Goal: Task Accomplishment & Management: Use online tool/utility

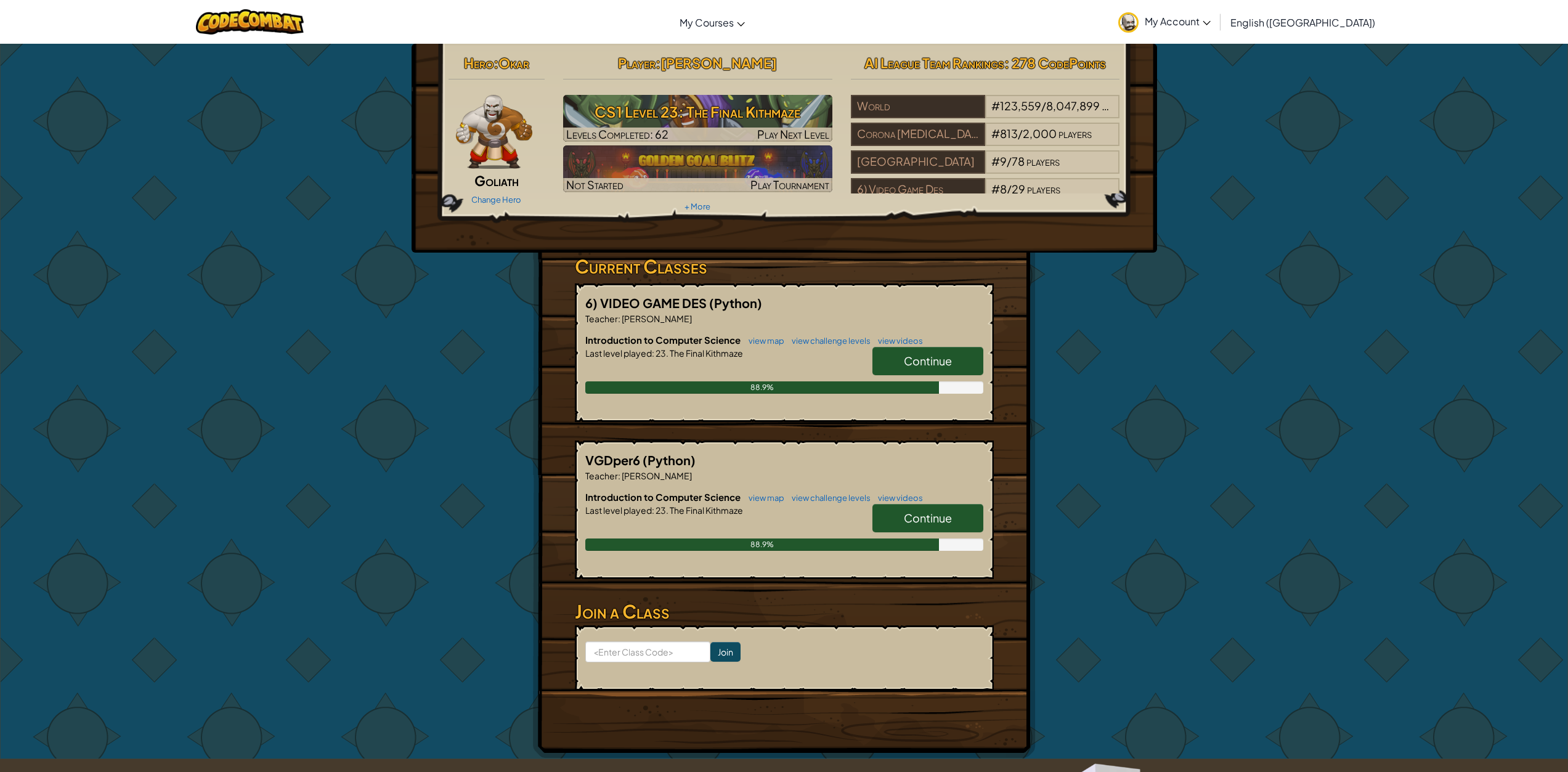
click at [936, 358] on span "Continue" at bounding box center [928, 360] width 48 height 14
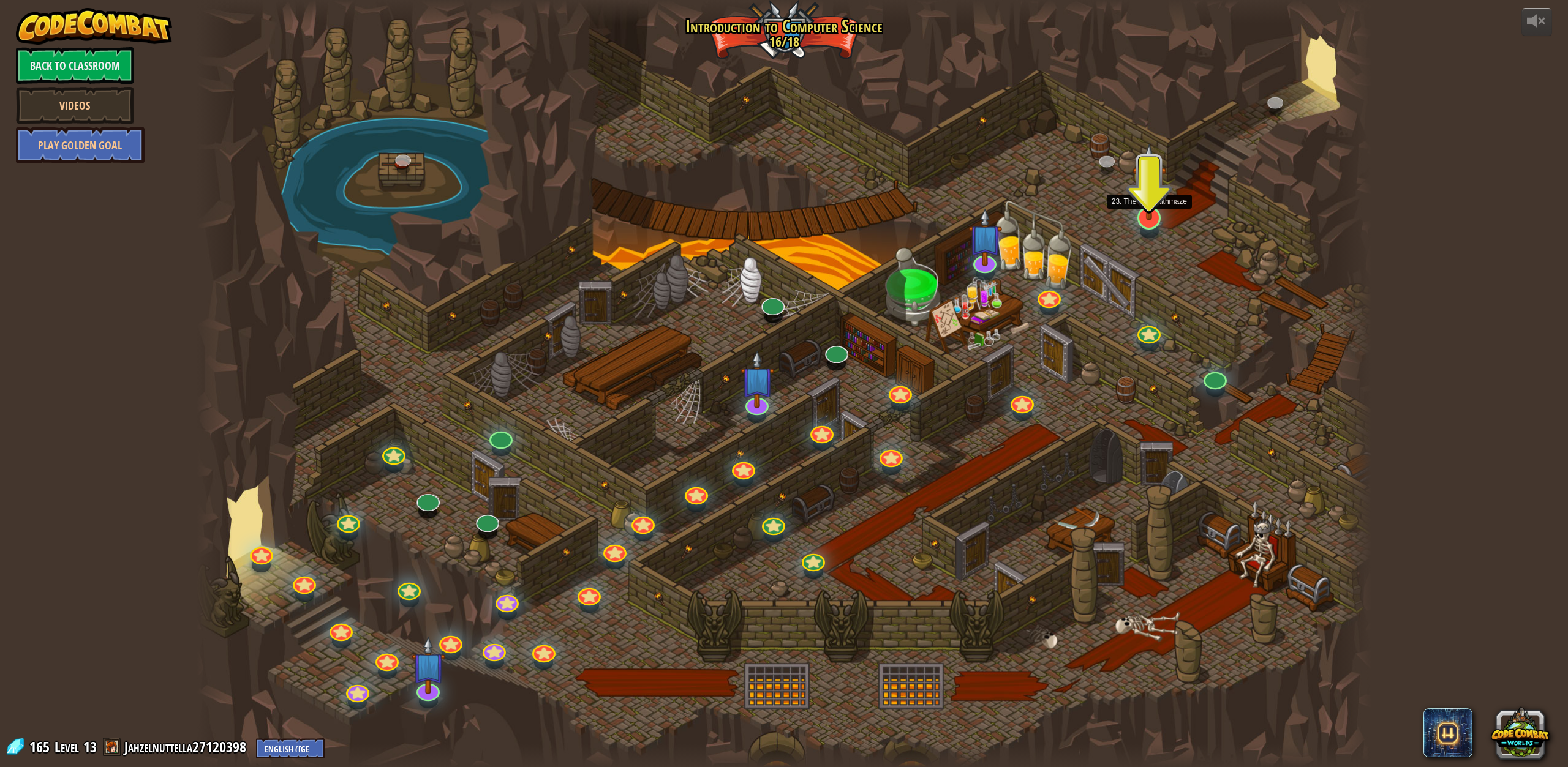
click at [1152, 216] on img at bounding box center [1149, 181] width 34 height 77
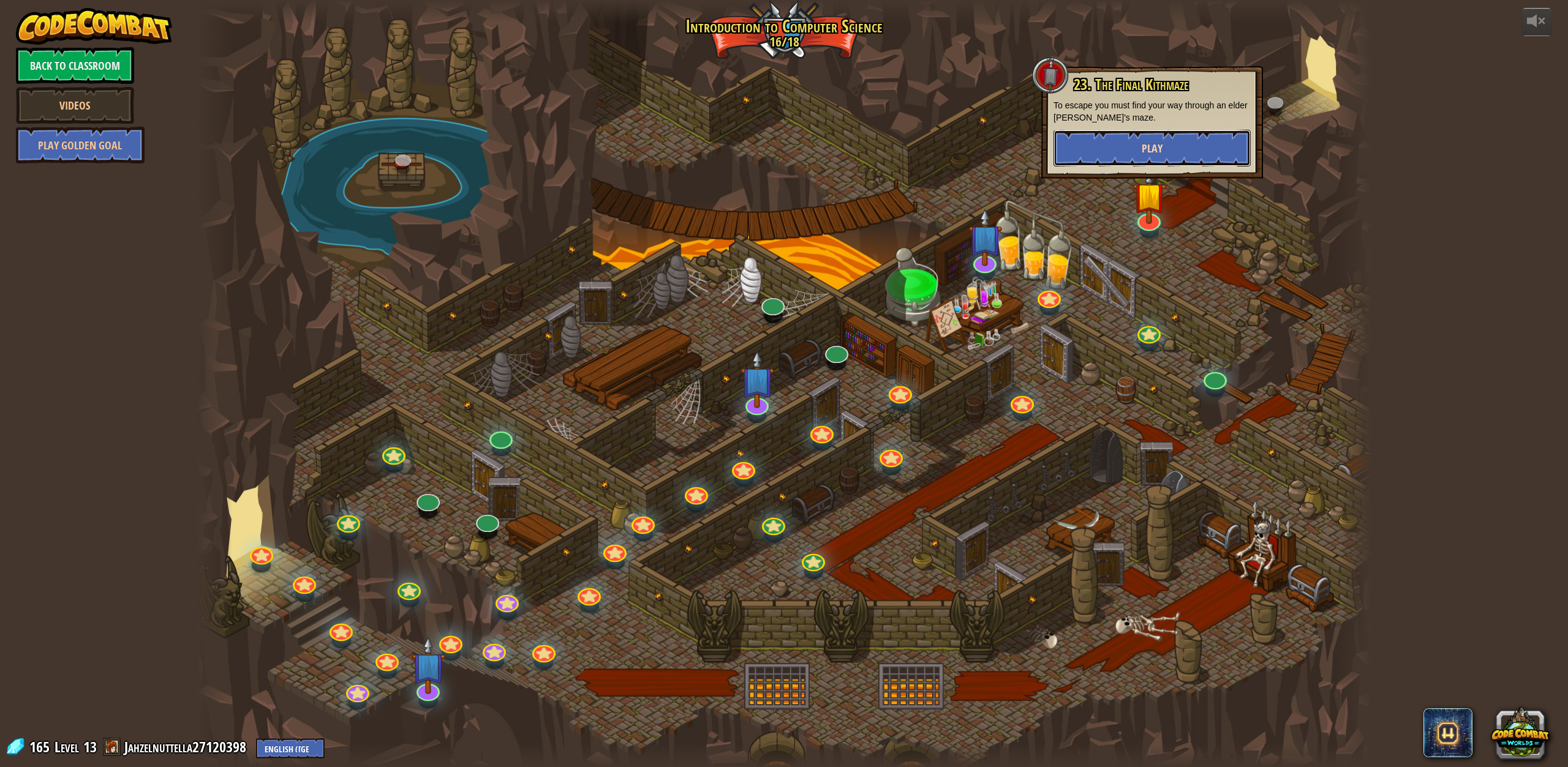
click at [1125, 156] on button "Play" at bounding box center [1152, 148] width 197 height 36
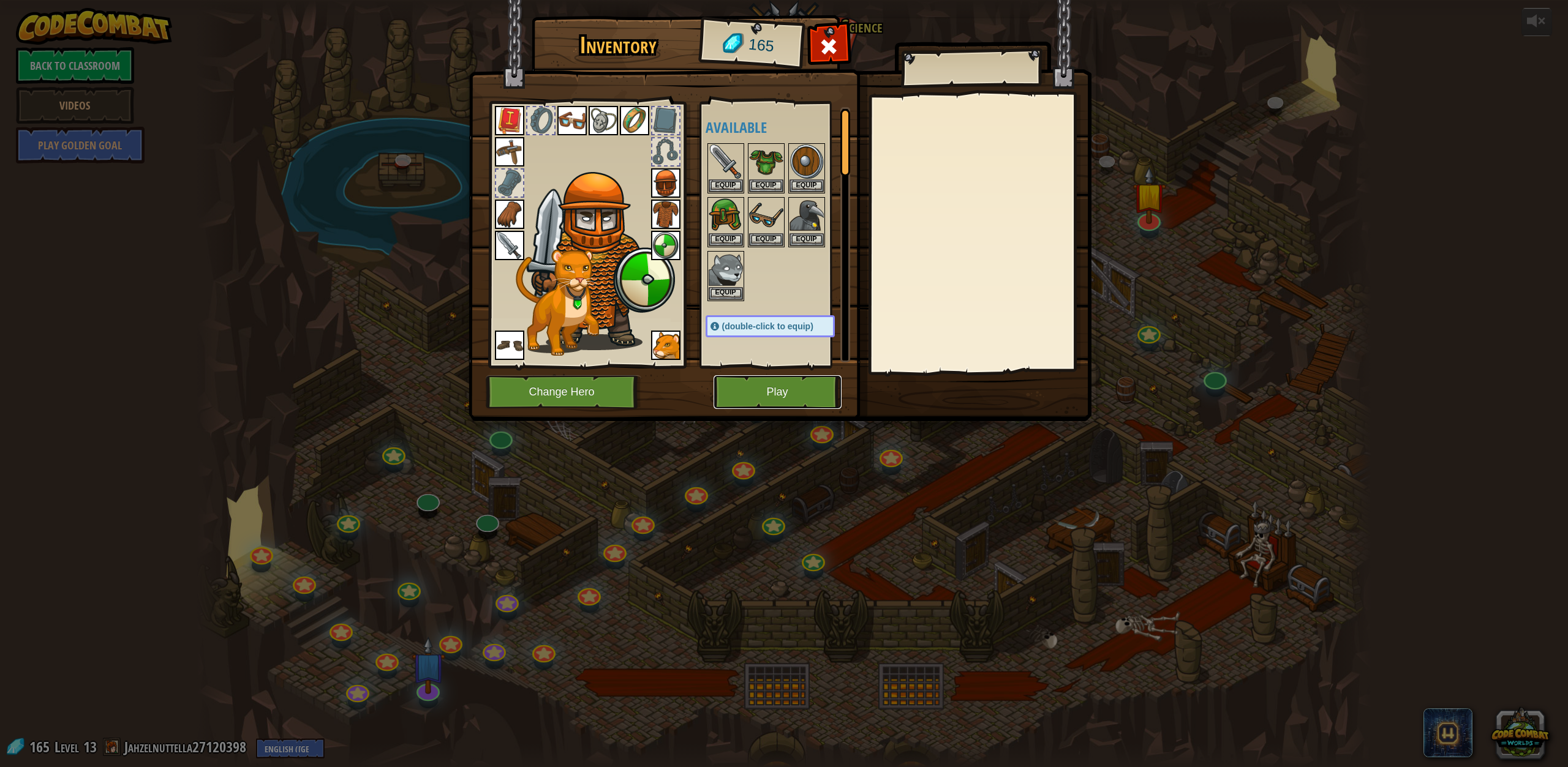
click at [784, 395] on button "Play" at bounding box center [777, 392] width 128 height 34
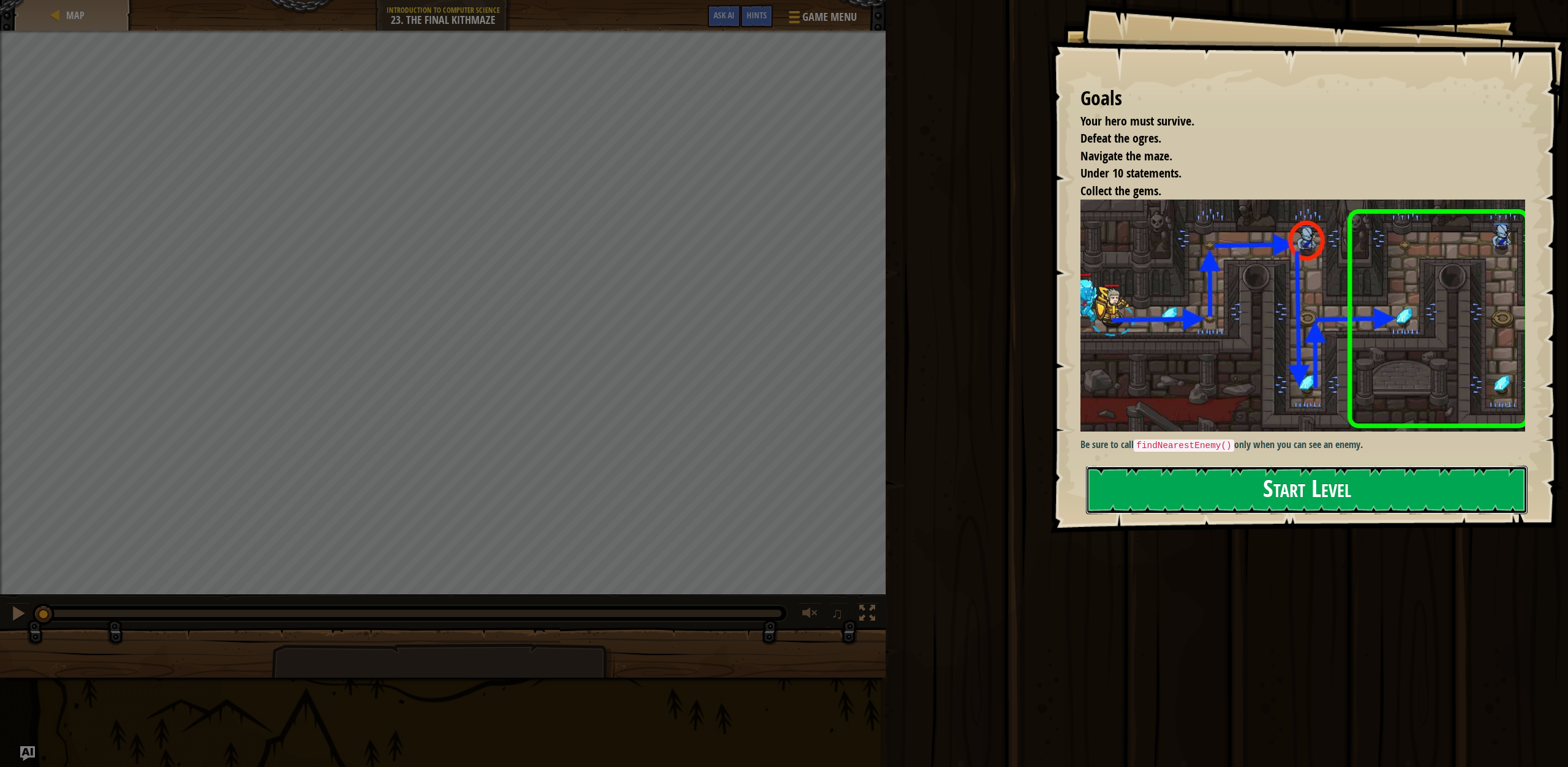
click at [1125, 489] on button "Start Level" at bounding box center [1307, 490] width 442 height 48
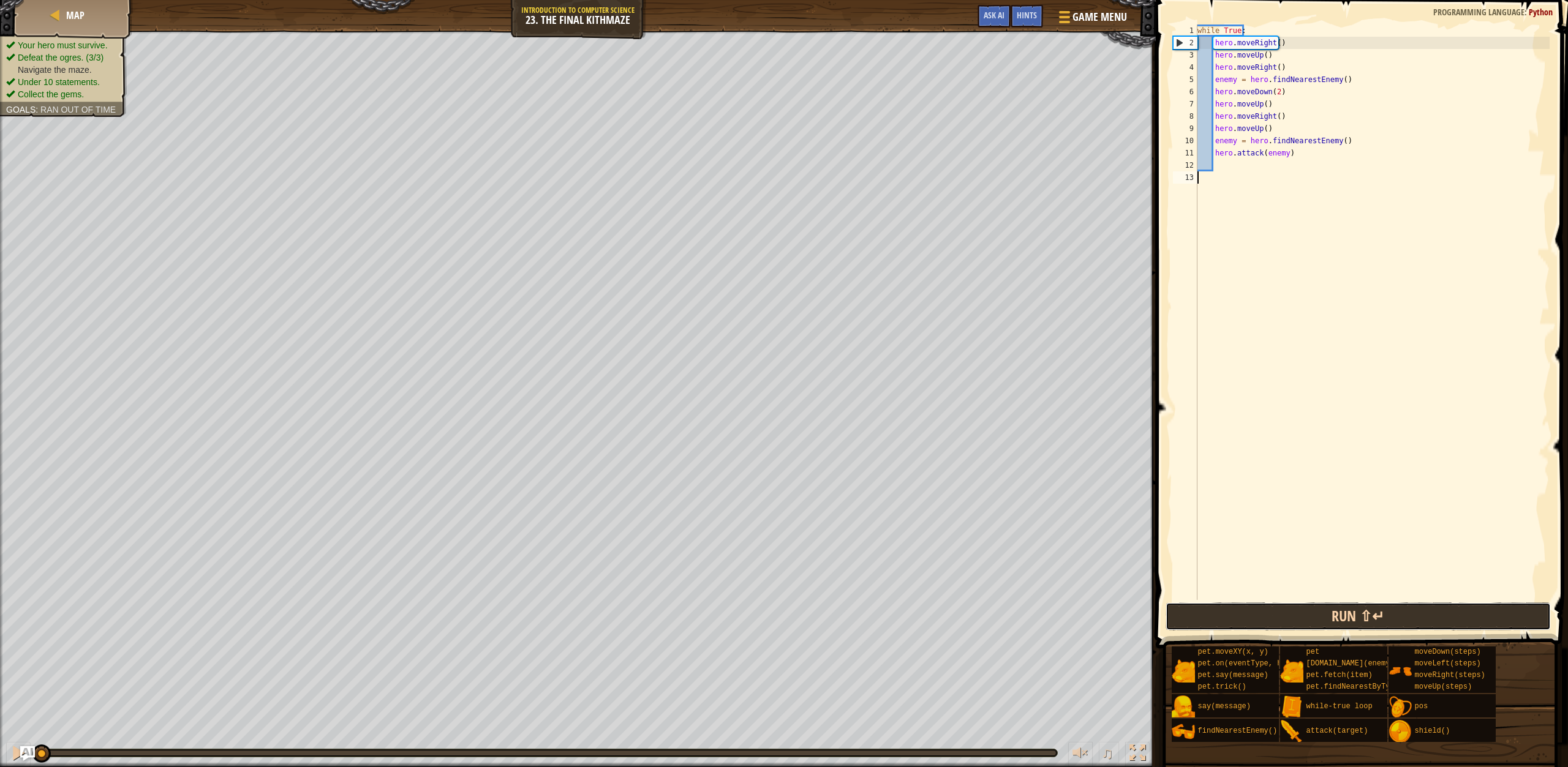
click at [1336, 610] on button "Run ⇧↵" at bounding box center [1358, 616] width 386 height 29
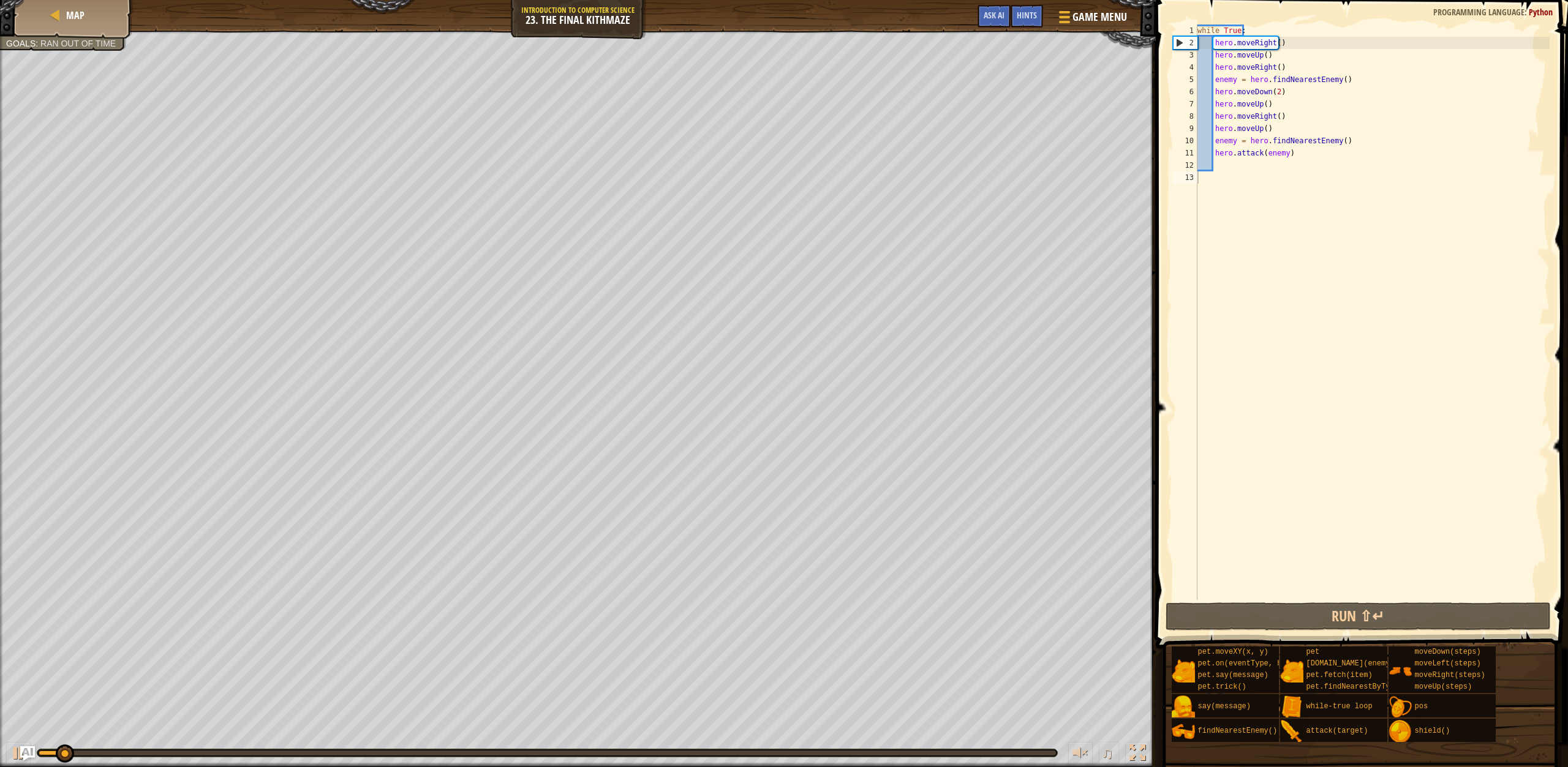
click at [1491, 540] on div "while True : hero . moveRight ( ) hero . moveUp ( ) hero . moveRight ( ) enemy …" at bounding box center [1372, 324] width 355 height 600
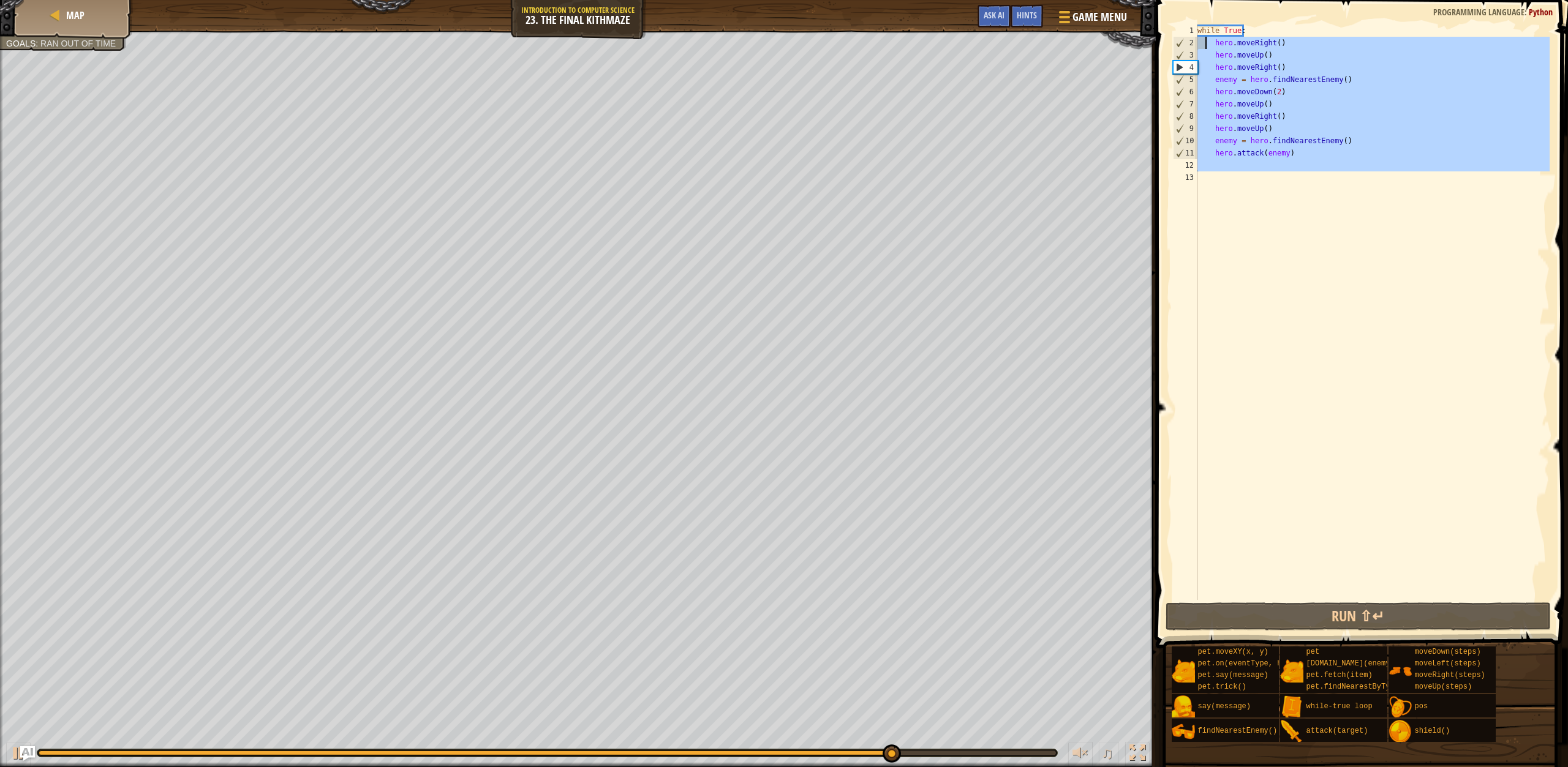
drag, startPoint x: 1308, startPoint y: 217, endPoint x: 1207, endPoint y: 38, distance: 205.5
click at [1207, 38] on div "while True : hero . moveRight ( ) hero . moveUp ( ) hero . moveRight ( ) enemy …" at bounding box center [1372, 324] width 355 height 600
type textarea "hero.moveRight() hero.moveUp()"
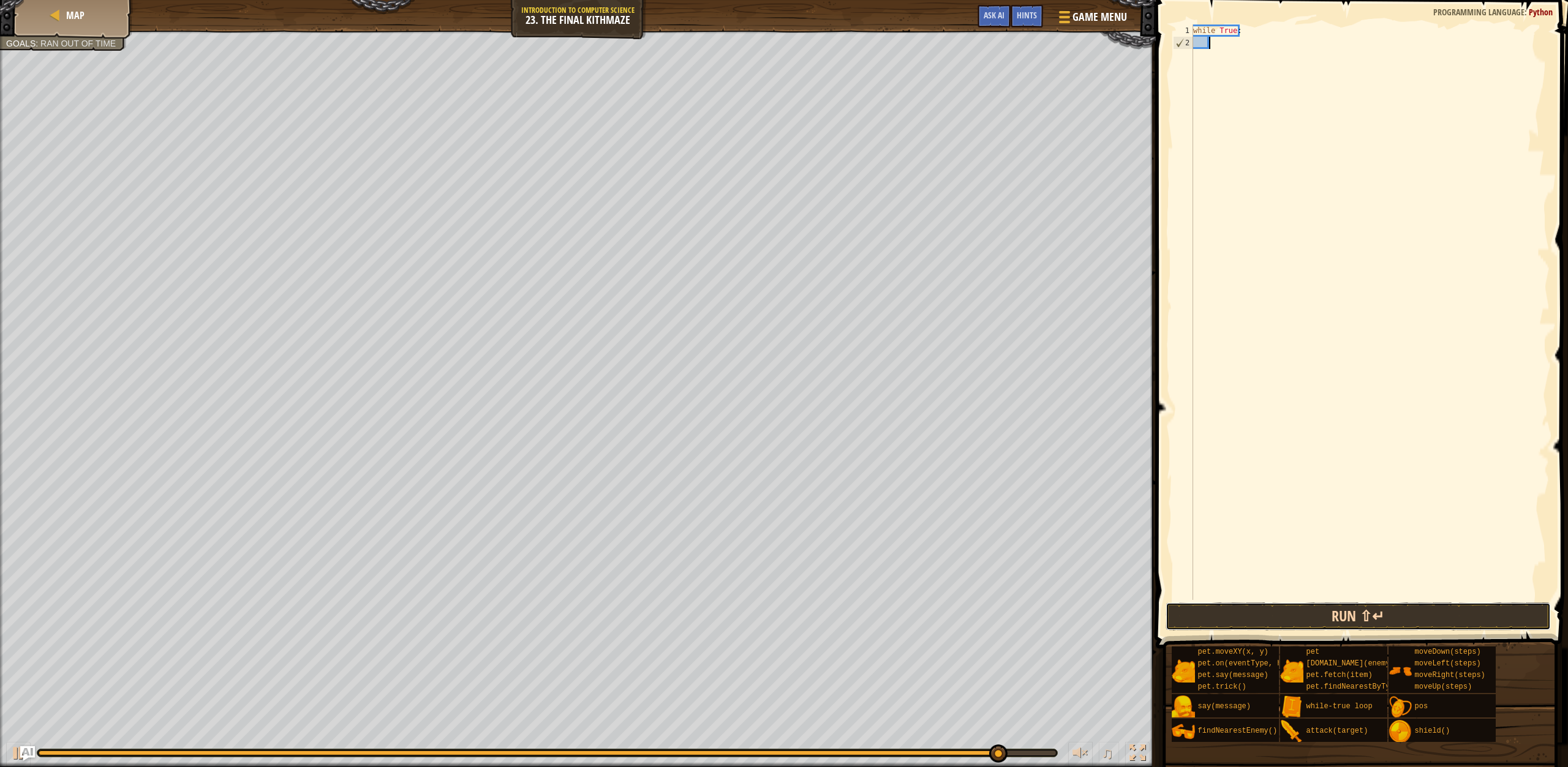
click at [1407, 624] on button "Run ⇧↵" at bounding box center [1358, 616] width 386 height 29
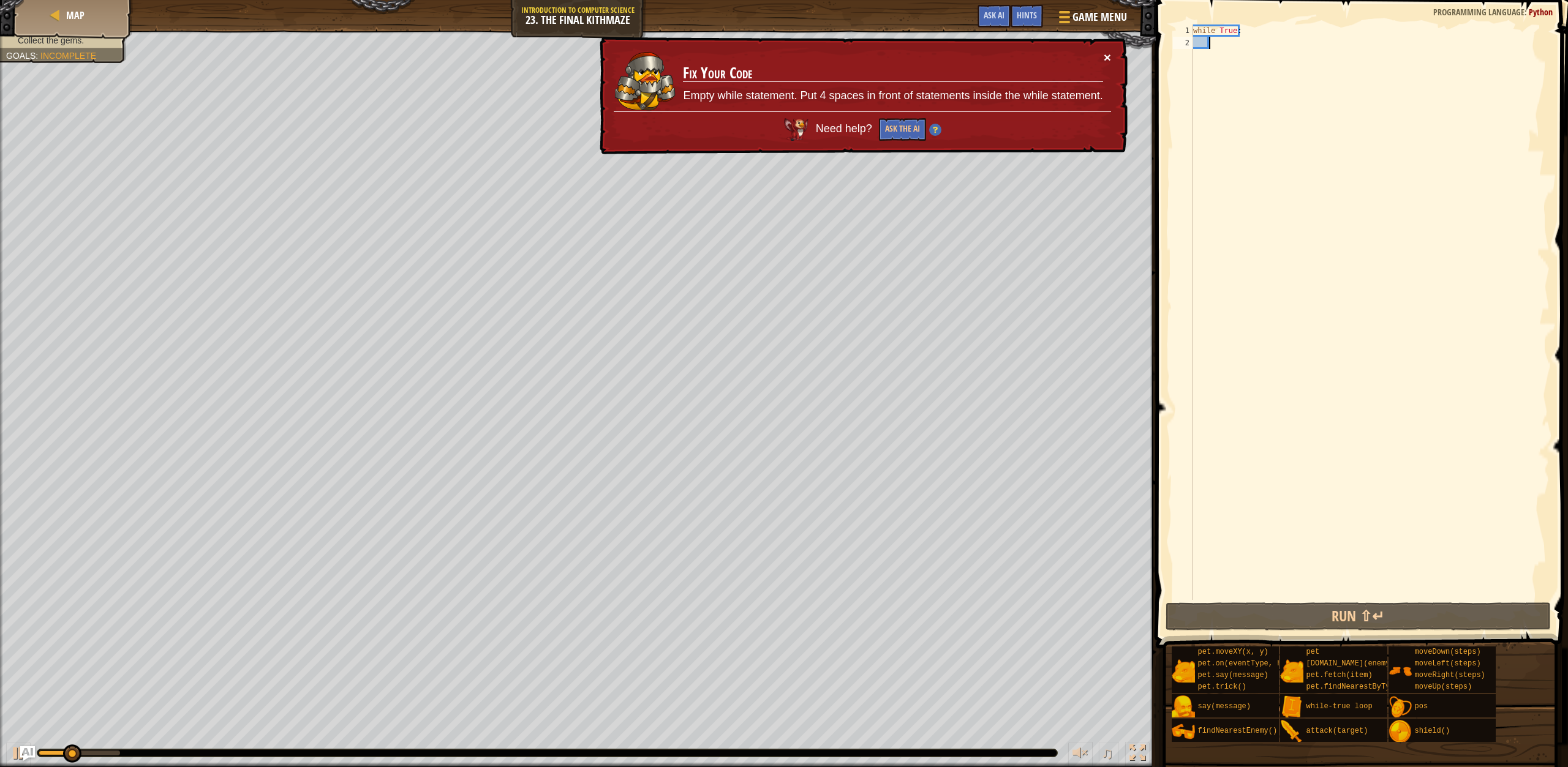
click at [1107, 57] on button "×" at bounding box center [1106, 57] width 7 height 13
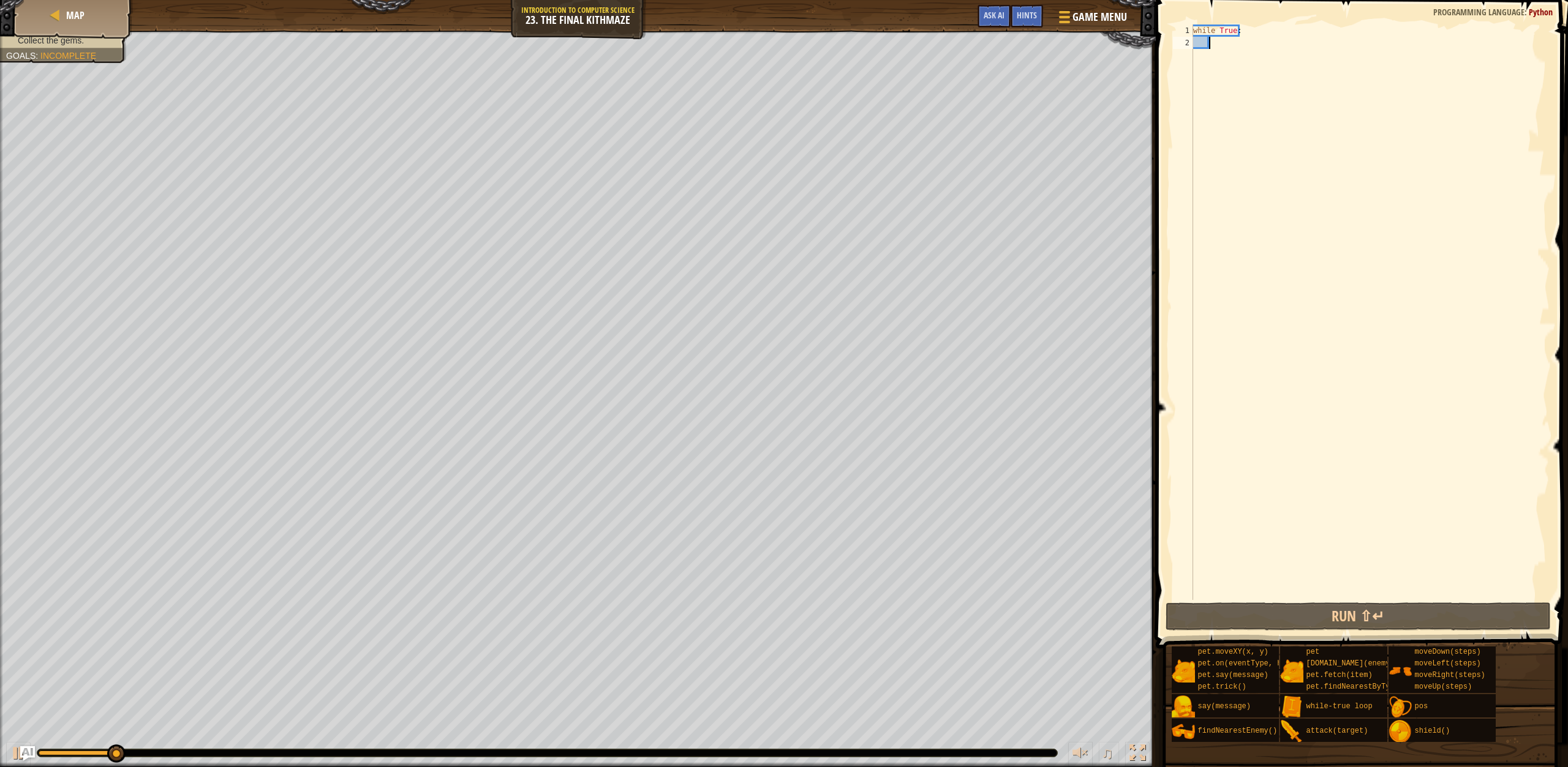
type textarea "h"
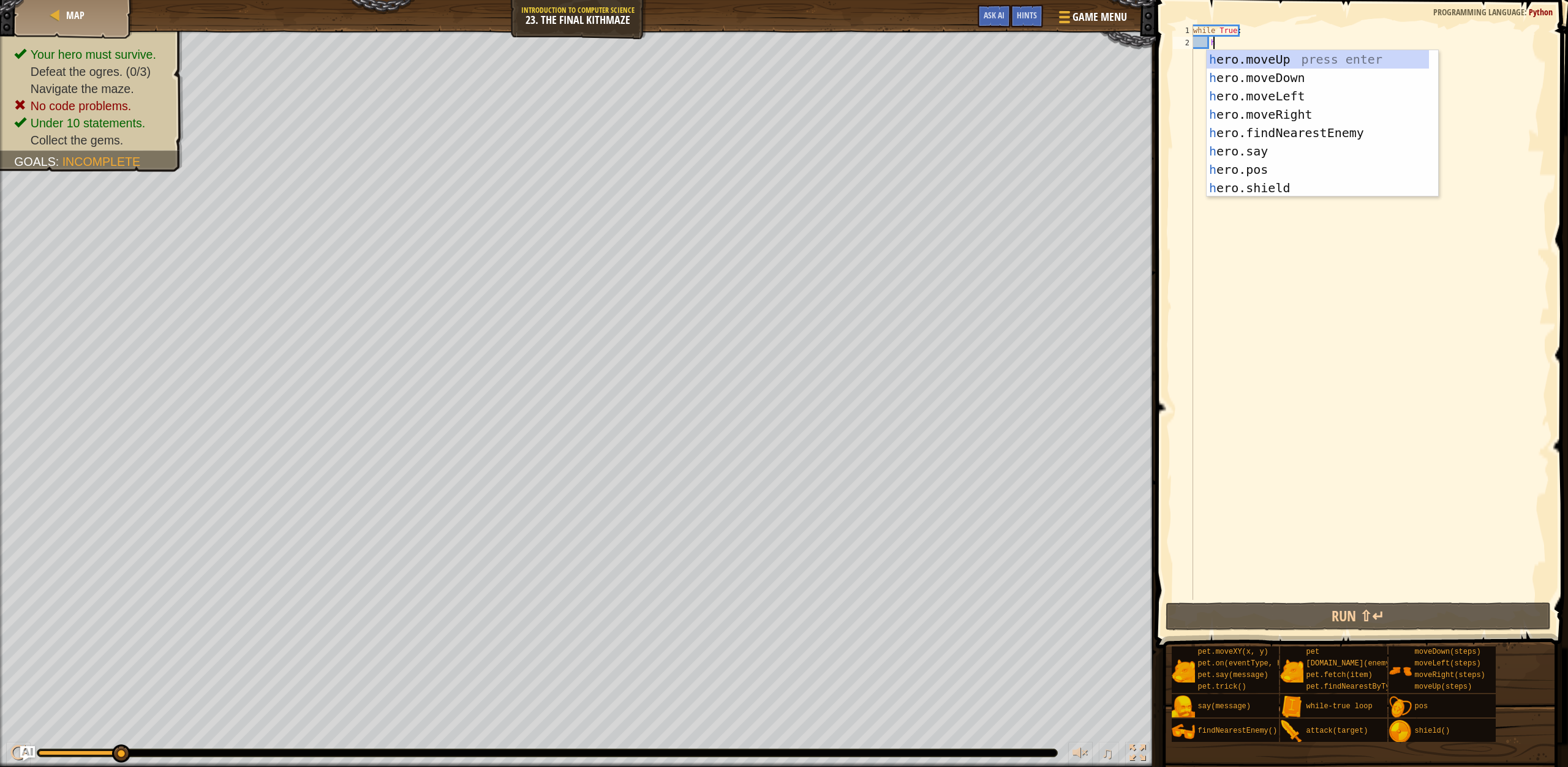
scroll to position [6, 1]
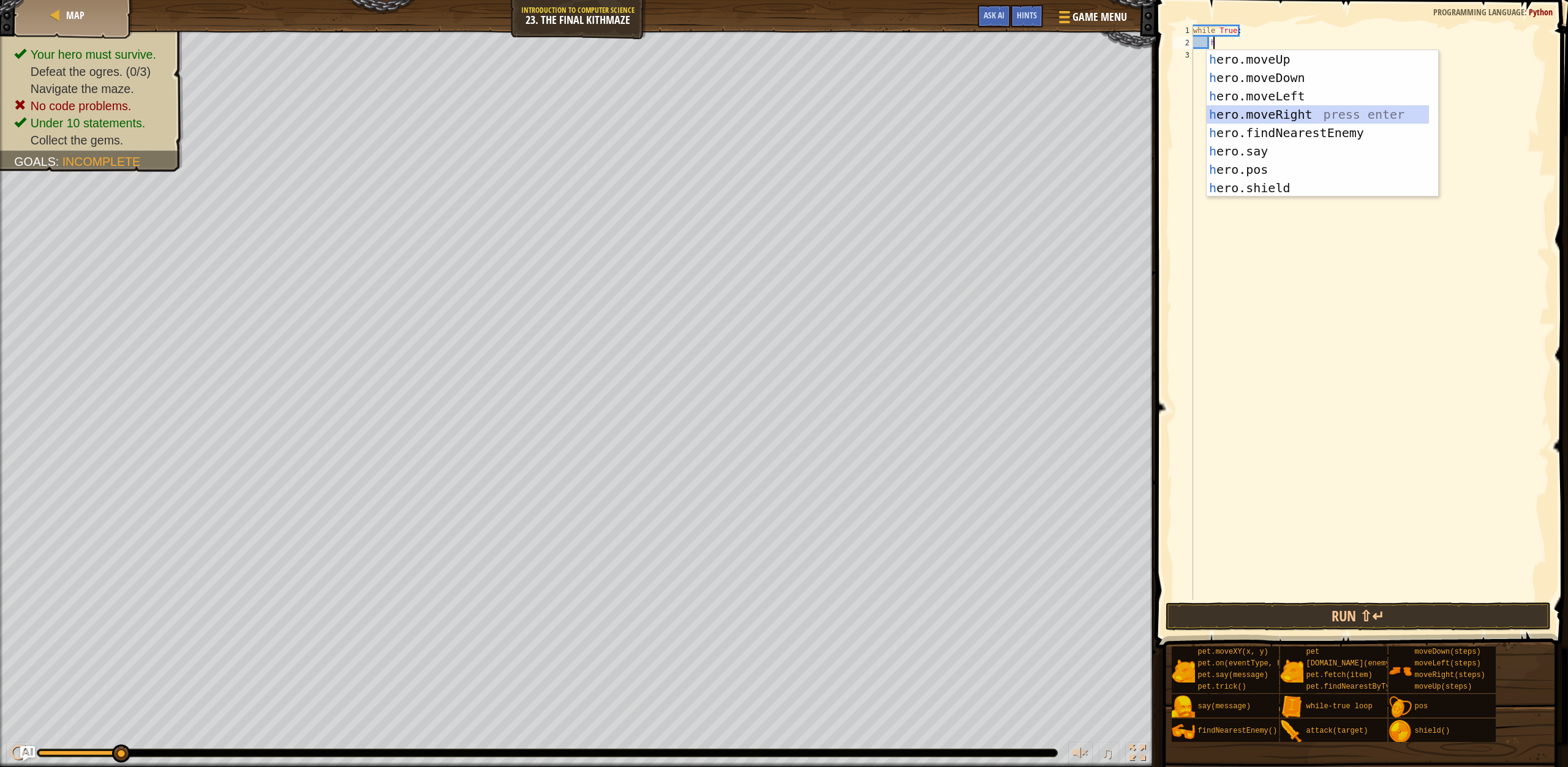
click at [1259, 115] on div "h ero.moveUp press enter h ero.moveDown press enter h ero.moveLeft press enter …" at bounding box center [1317, 142] width 222 height 183
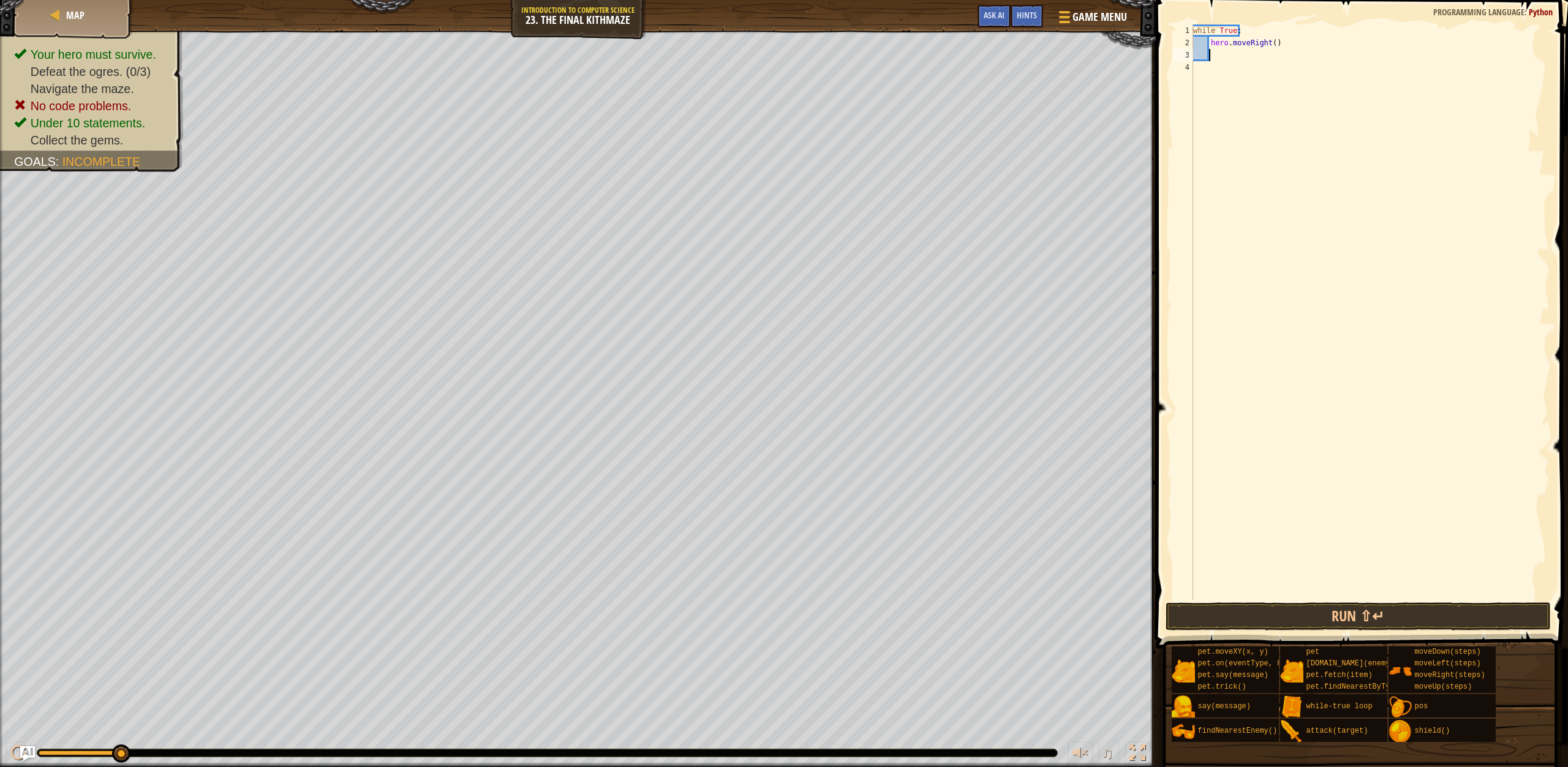
type textarea "h"
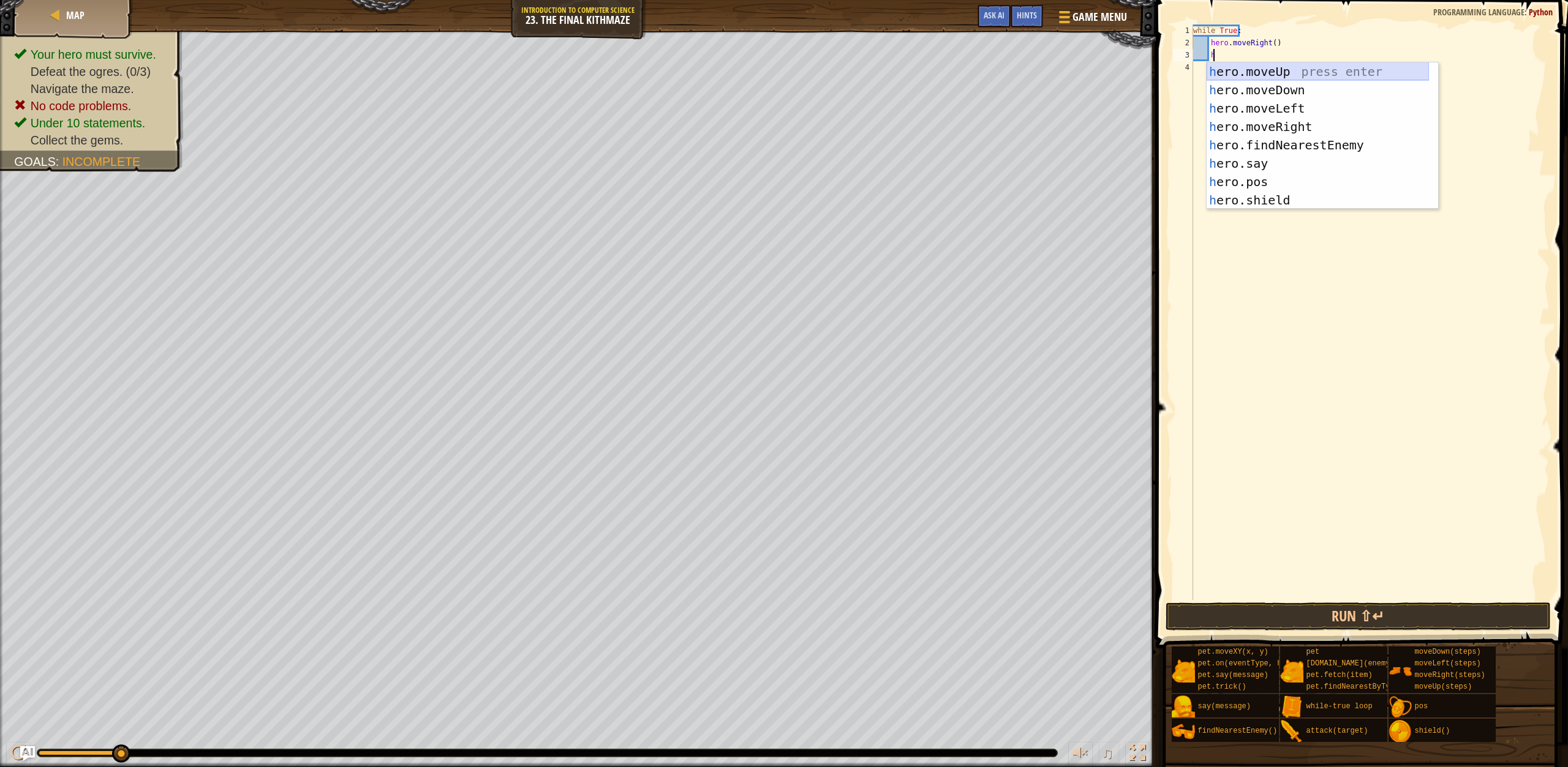
click at [1276, 70] on div "h ero.moveUp press enter h ero.moveDown press enter h ero.moveLeft press enter …" at bounding box center [1317, 154] width 222 height 183
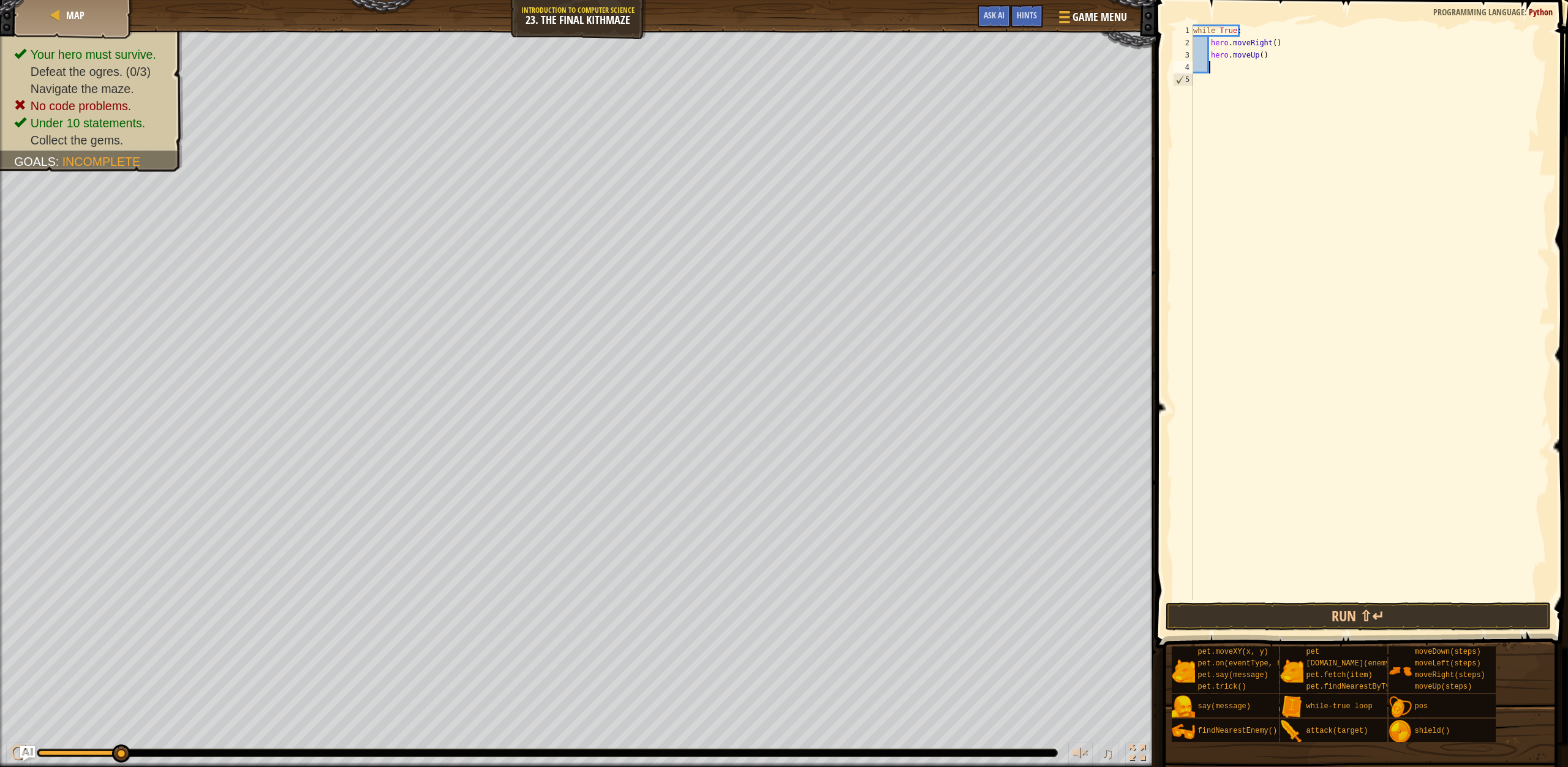
type textarea "h"
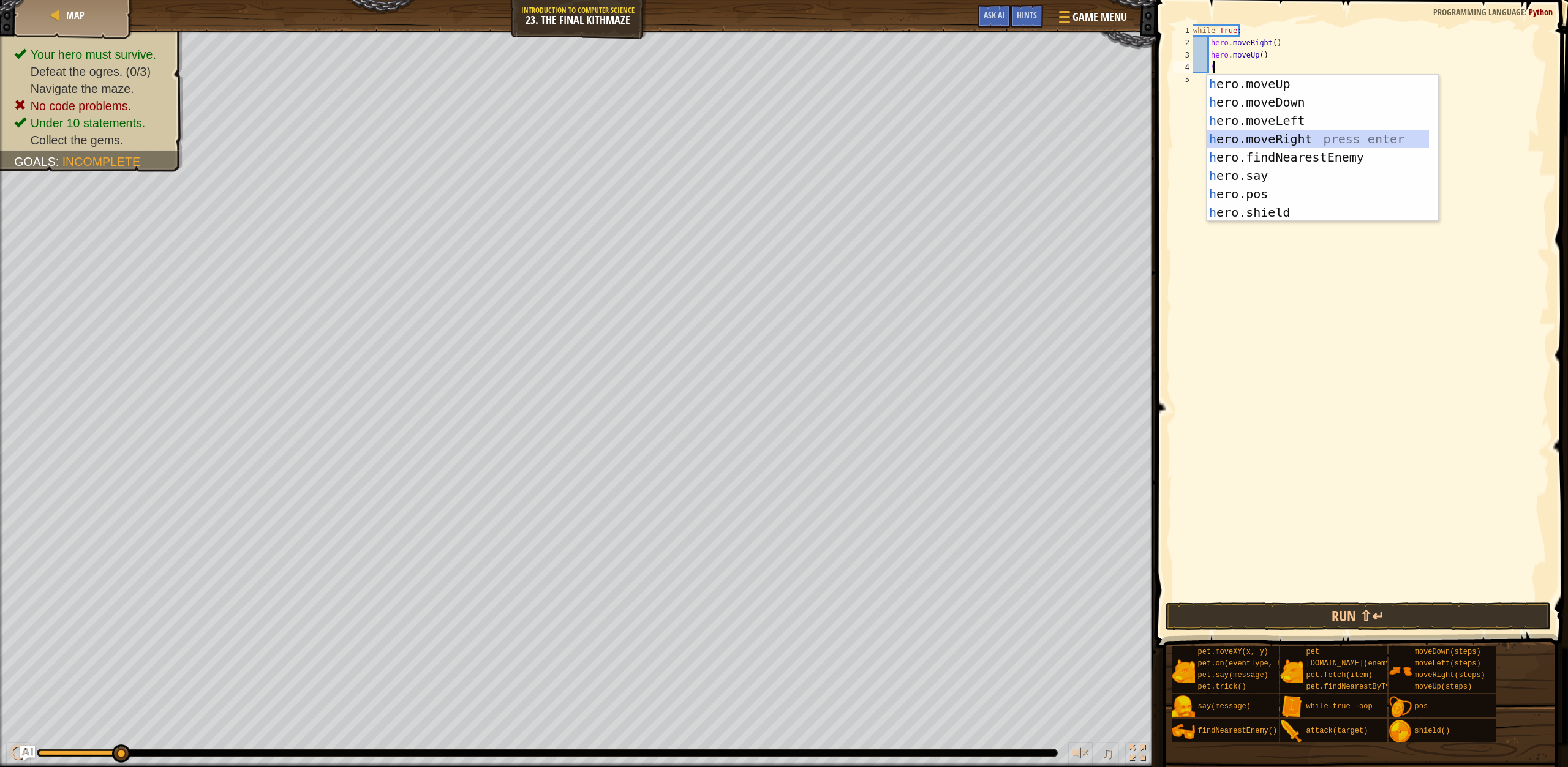
click at [1261, 138] on div "h ero.moveUp press enter h ero.moveDown press enter h ero.moveLeft press enter …" at bounding box center [1317, 167] width 222 height 183
type textarea "h"
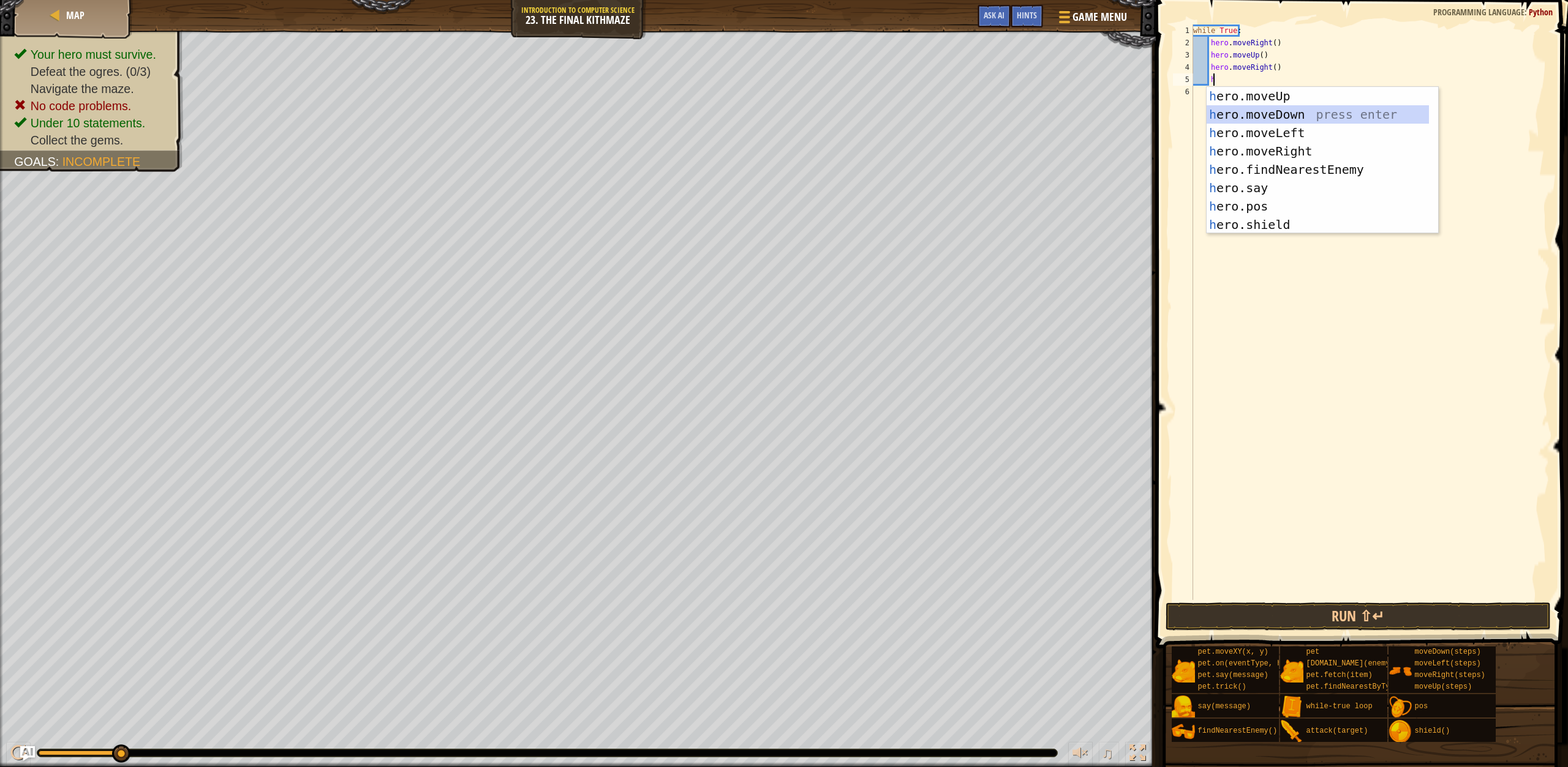
click at [1293, 106] on div "h ero.moveUp press enter h ero.moveDown press enter h ero.moveLeft press enter …" at bounding box center [1317, 178] width 222 height 183
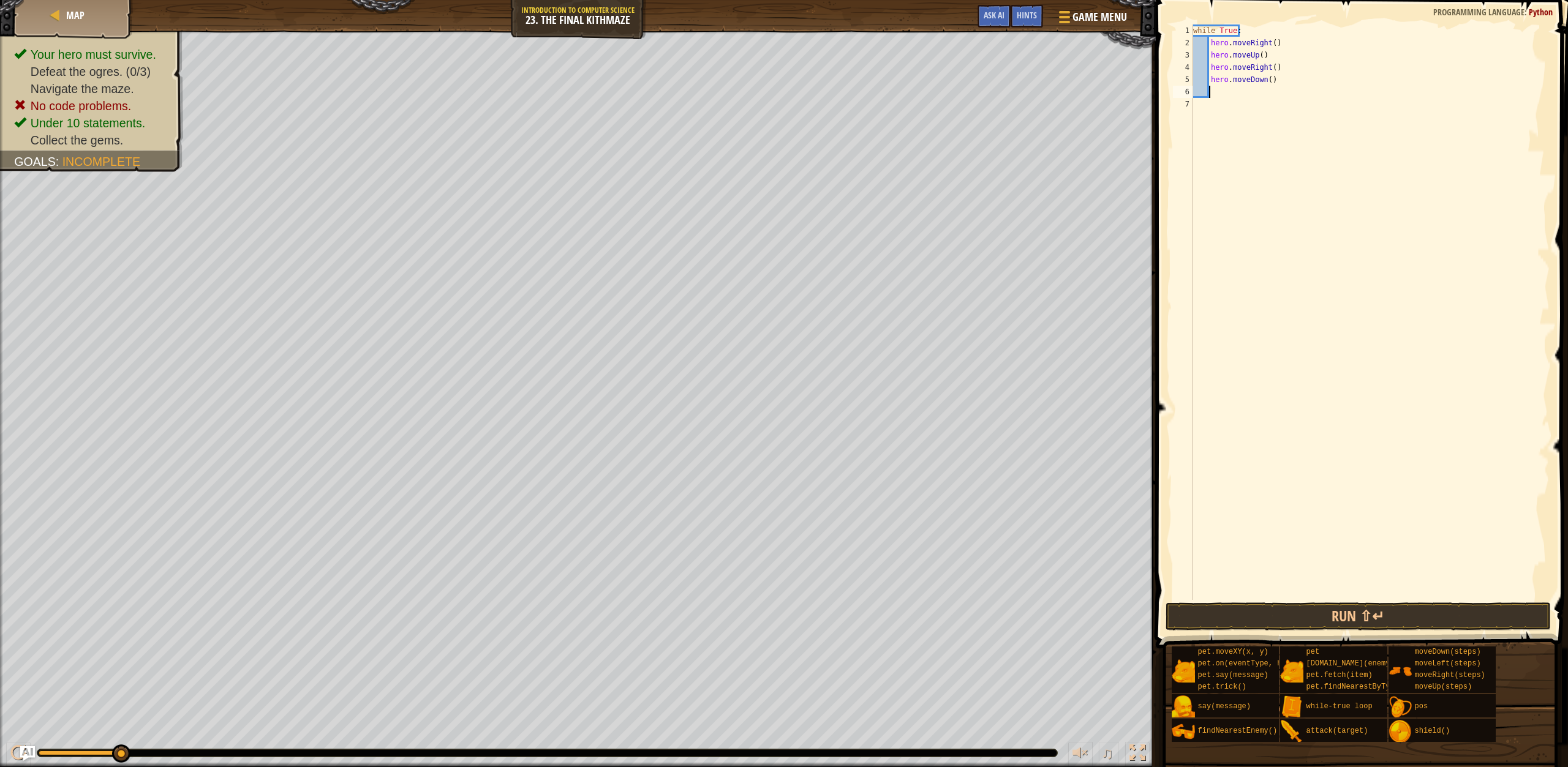
click at [1266, 80] on div "while True : hero . moveRight ( ) hero . moveUp ( ) hero . moveRight ( ) hero .…" at bounding box center [1370, 324] width 359 height 600
type textarea "hero.moveDown(2)"
click at [1214, 95] on div "while True : hero . moveRight ( ) hero . moveUp ( ) hero . moveRight ( ) hero .…" at bounding box center [1370, 324] width 359 height 600
type textarea "h"
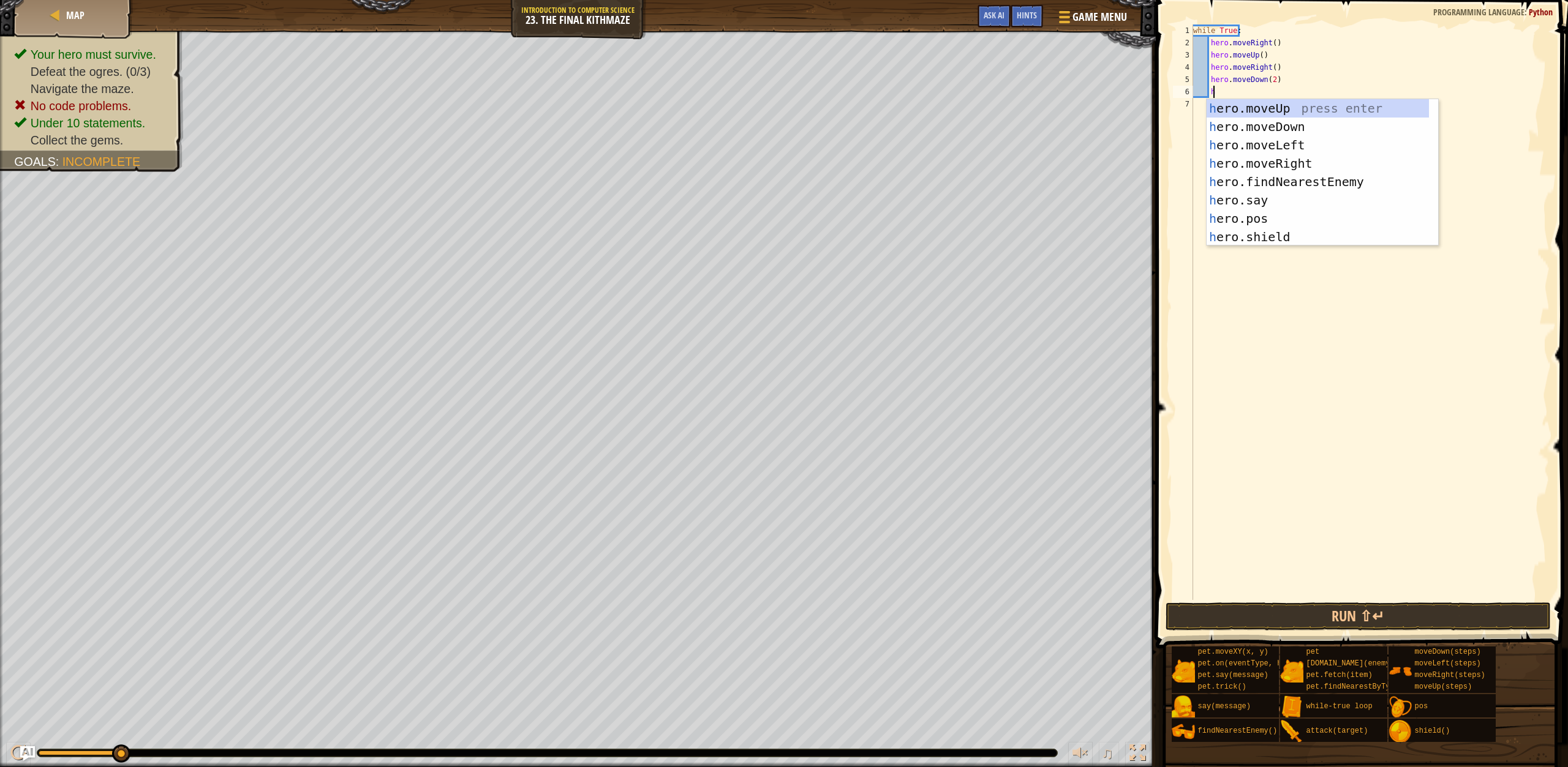
scroll to position [6, 1]
click at [1287, 175] on div "h ero.moveUp press enter h ero.moveDown press enter h ero.moveLeft press enter …" at bounding box center [1317, 191] width 222 height 183
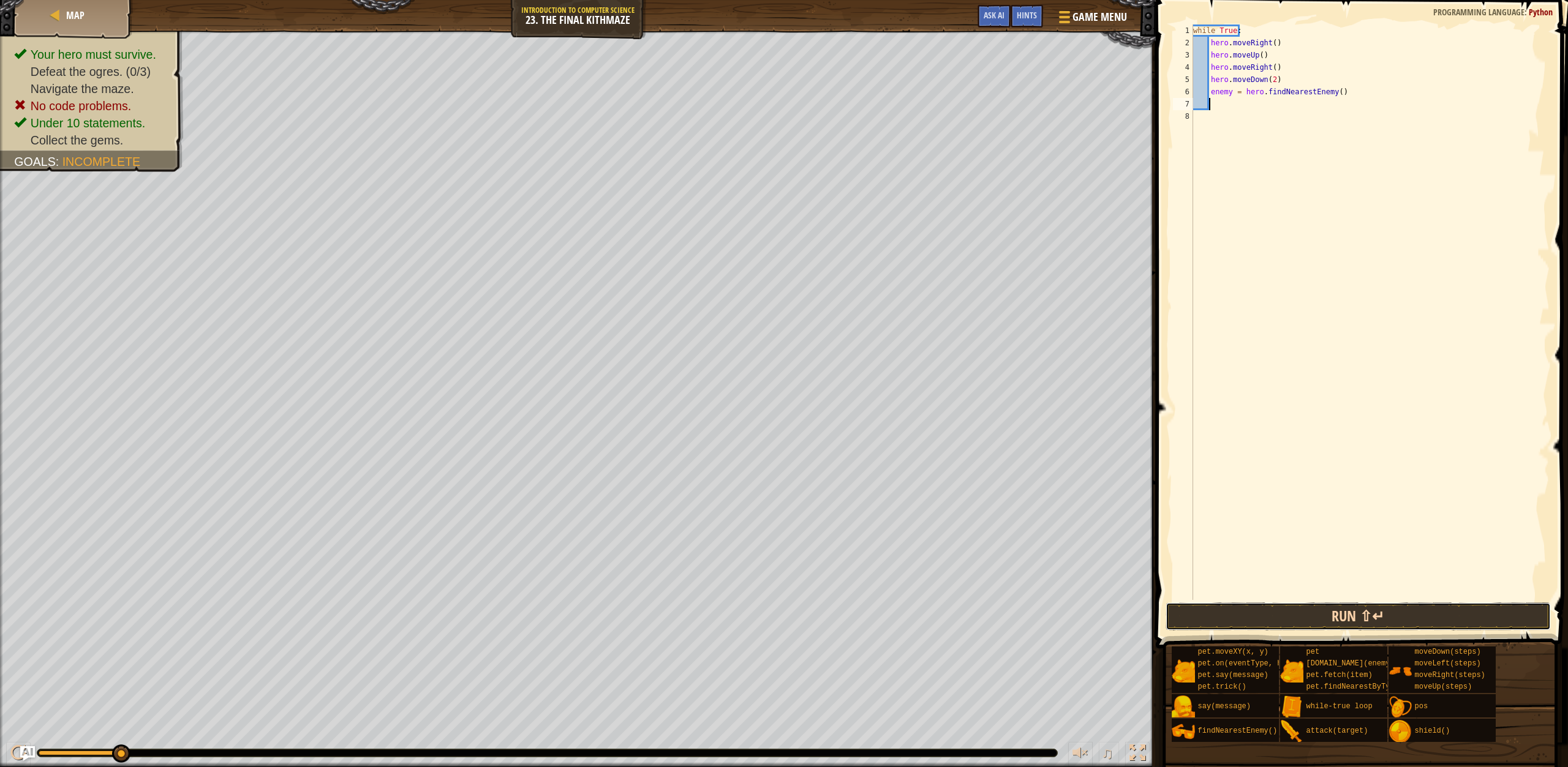
click at [1266, 607] on button "Run ⇧↵" at bounding box center [1358, 616] width 386 height 29
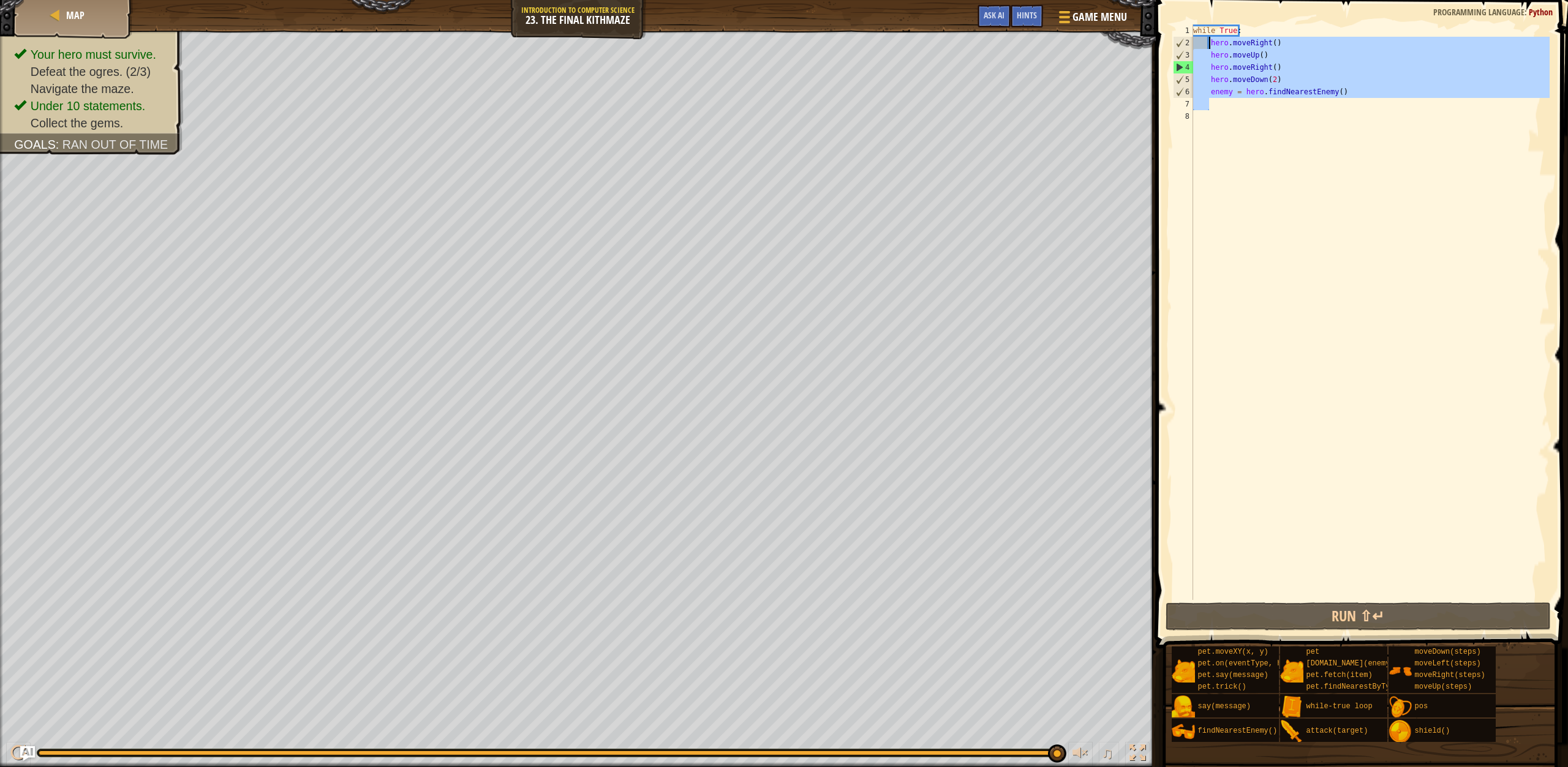
drag, startPoint x: 1272, startPoint y: 103, endPoint x: 1208, endPoint y: 38, distance: 91.2
click at [1208, 38] on div "while True : hero . moveRight ( ) hero . moveUp ( ) hero . moveRight ( ) hero .…" at bounding box center [1370, 324] width 359 height 600
type textarea "hero.moveRight() hero.moveUp()"
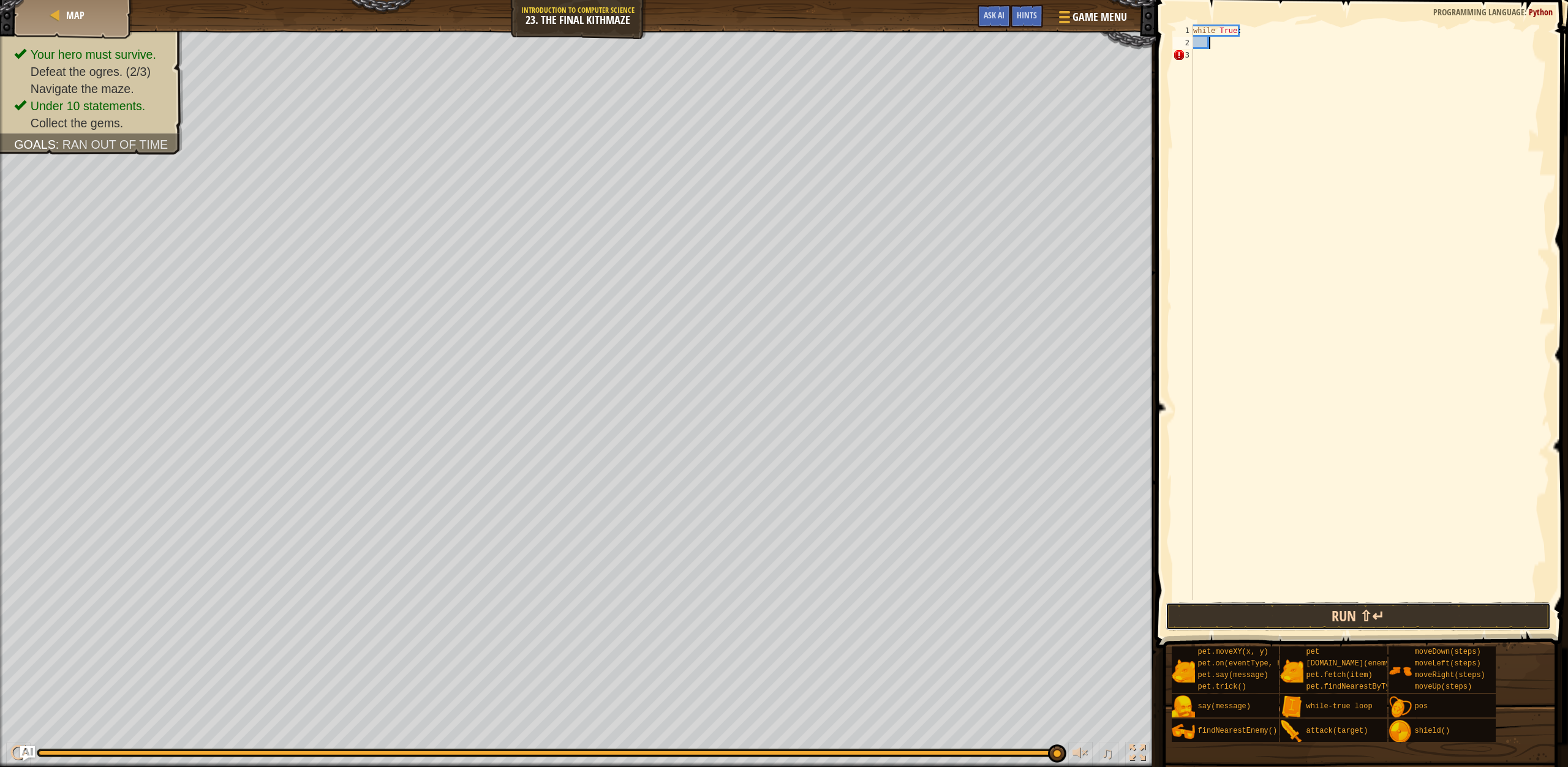
click at [1291, 611] on button "Run ⇧↵" at bounding box center [1358, 616] width 386 height 29
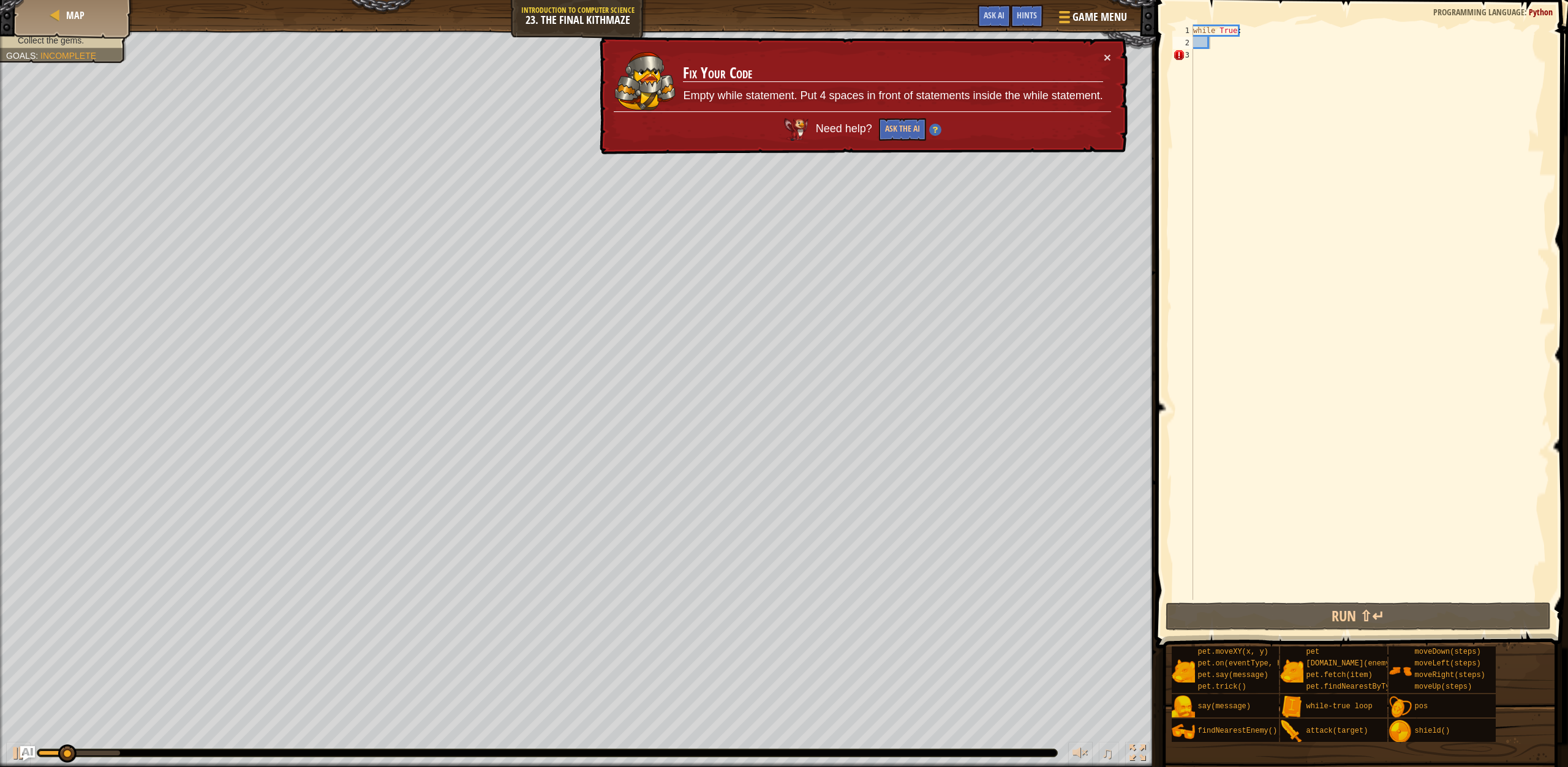
click at [1100, 60] on td "Fix Your Code Empty while statement. Put 4 spaces in front of statements inside…" at bounding box center [892, 81] width 421 height 60
click at [1105, 56] on button "×" at bounding box center [1106, 57] width 7 height 13
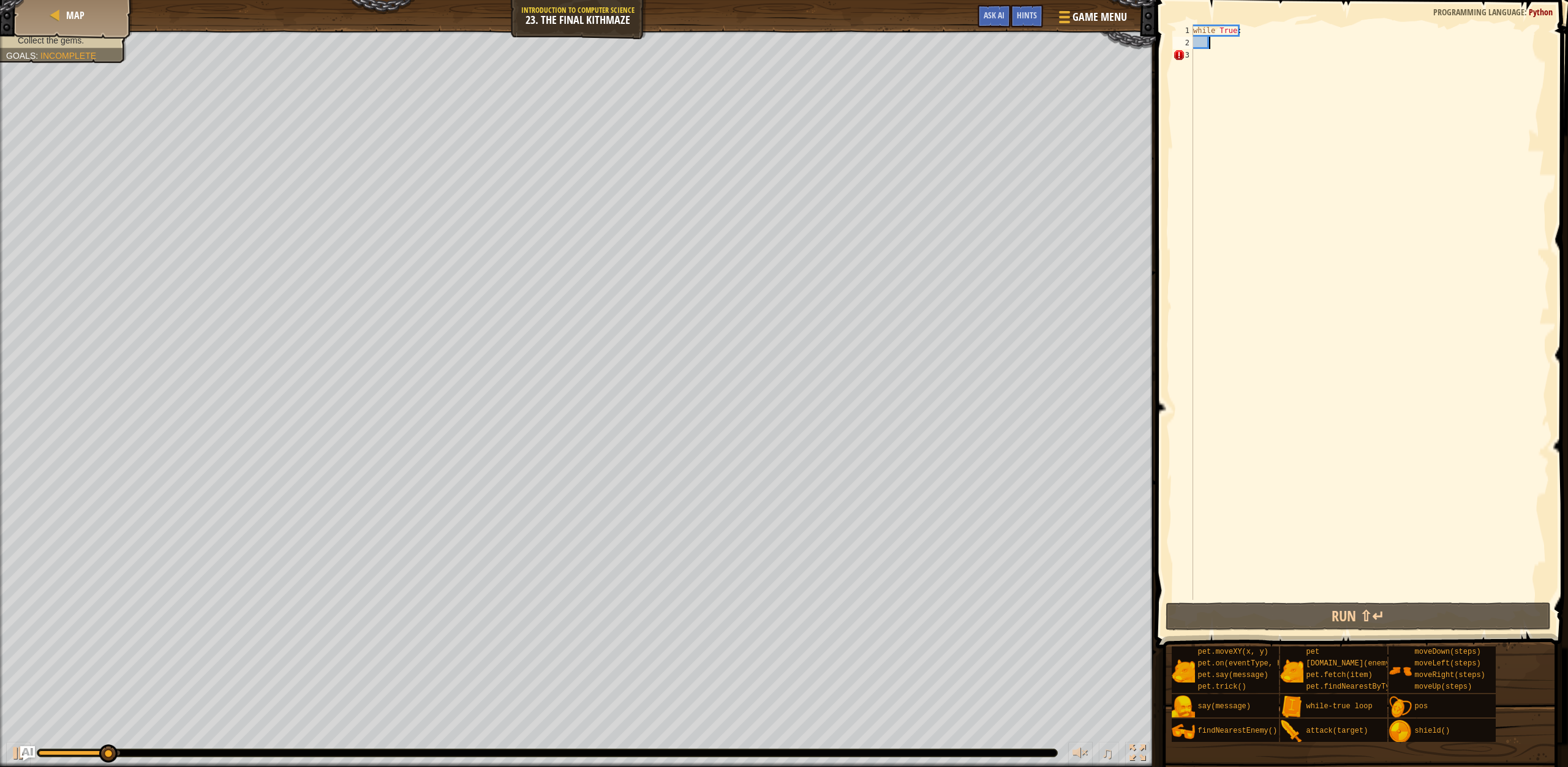
type textarea "h"
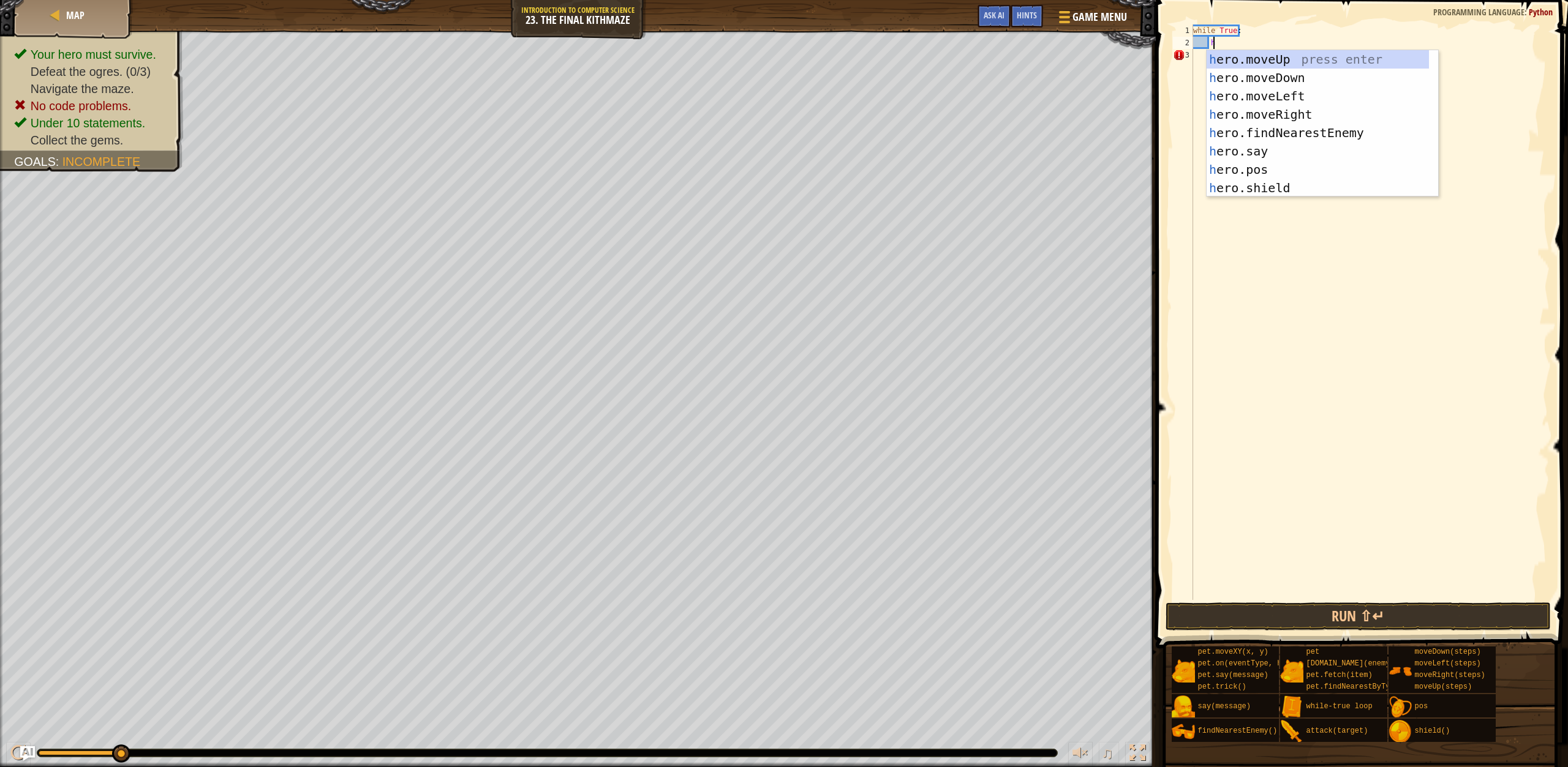
scroll to position [6, 1]
click at [1316, 113] on div "h ero.moveUp press enter h ero.moveDown press enter h ero.moveLeft press enter …" at bounding box center [1317, 142] width 222 height 183
type textarea "h"
click at [1311, 70] on div "h ero.moveUp press enter h ero.moveDown press enter h ero.moveLeft press enter …" at bounding box center [1317, 154] width 222 height 183
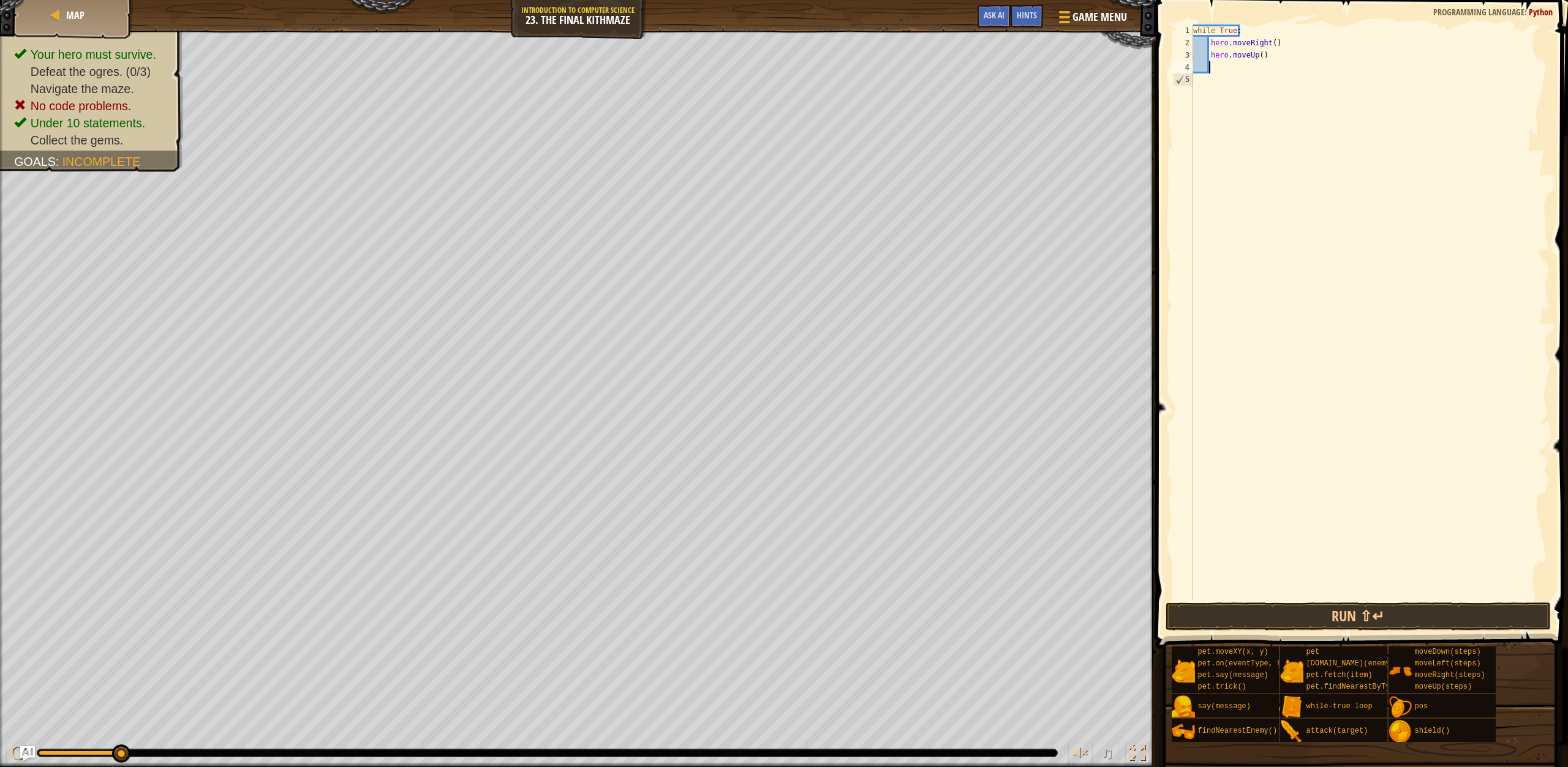
type textarea "h"
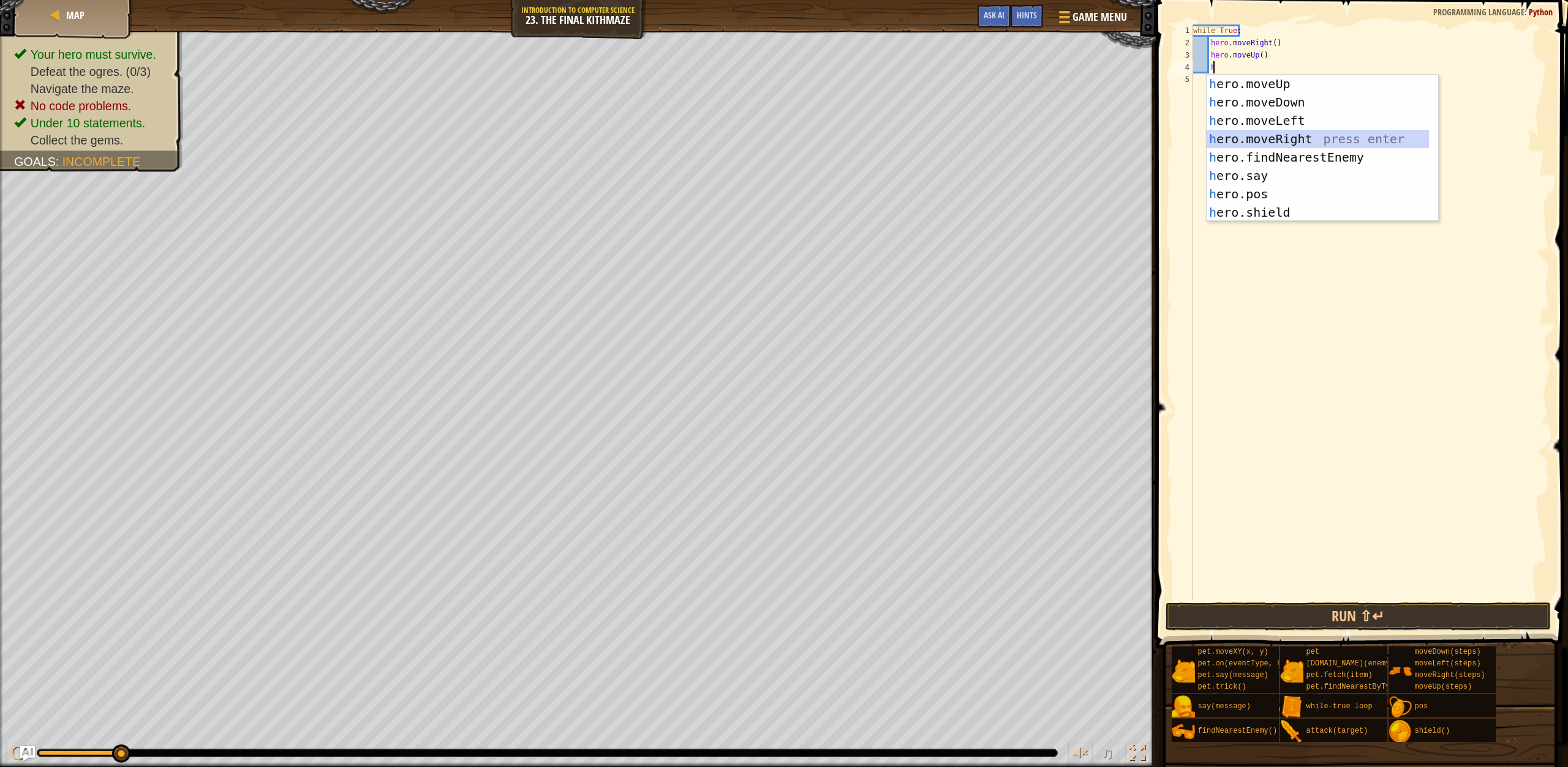
click at [1281, 135] on div "h ero.moveUp press enter h ero.moveDown press enter h ero.moveLeft press enter …" at bounding box center [1317, 167] width 222 height 183
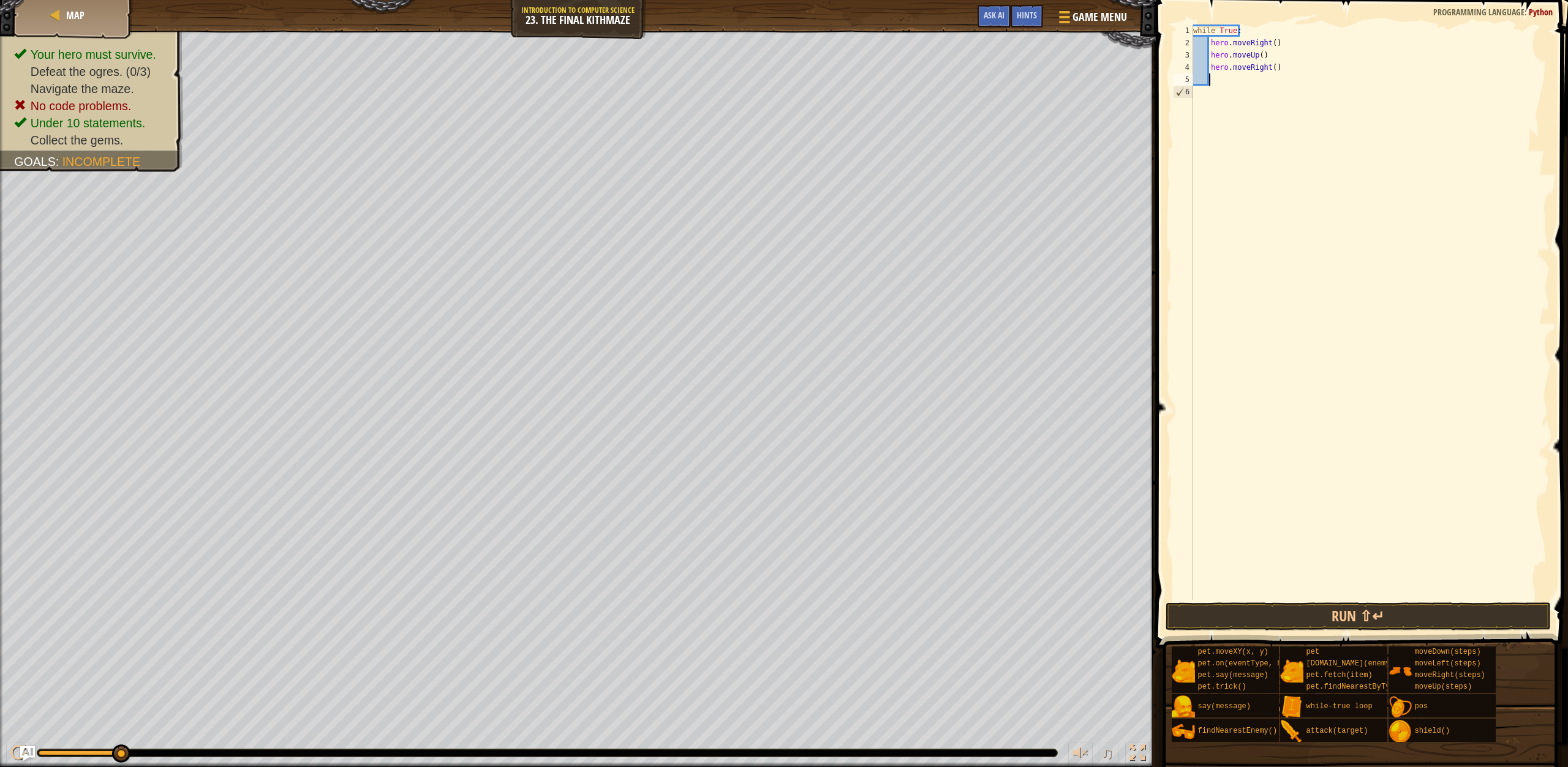
type textarea "h"
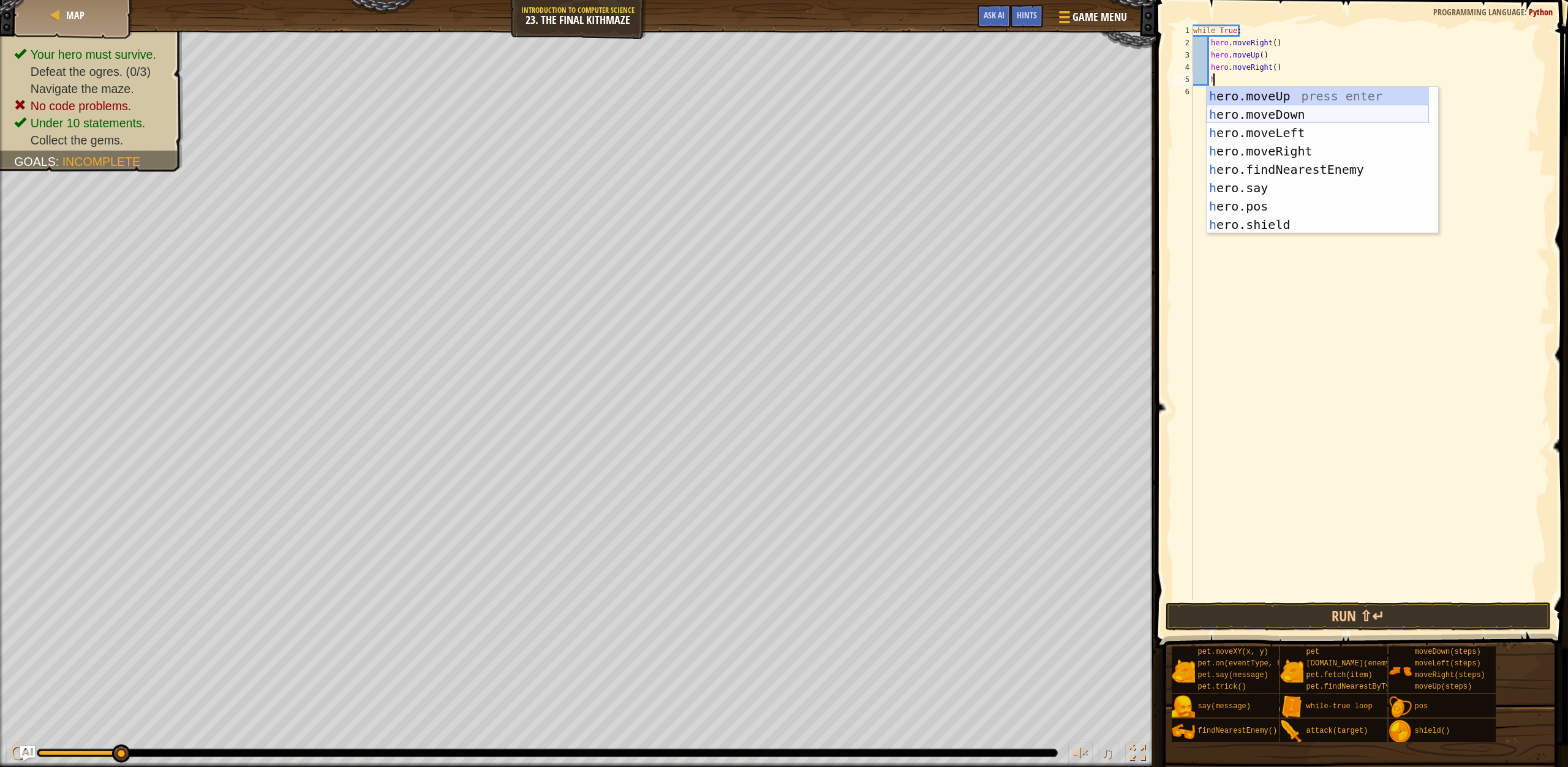
click at [1295, 112] on div "h ero.moveUp press enter h ero.moveDown press enter h ero.moveLeft press enter …" at bounding box center [1317, 178] width 222 height 183
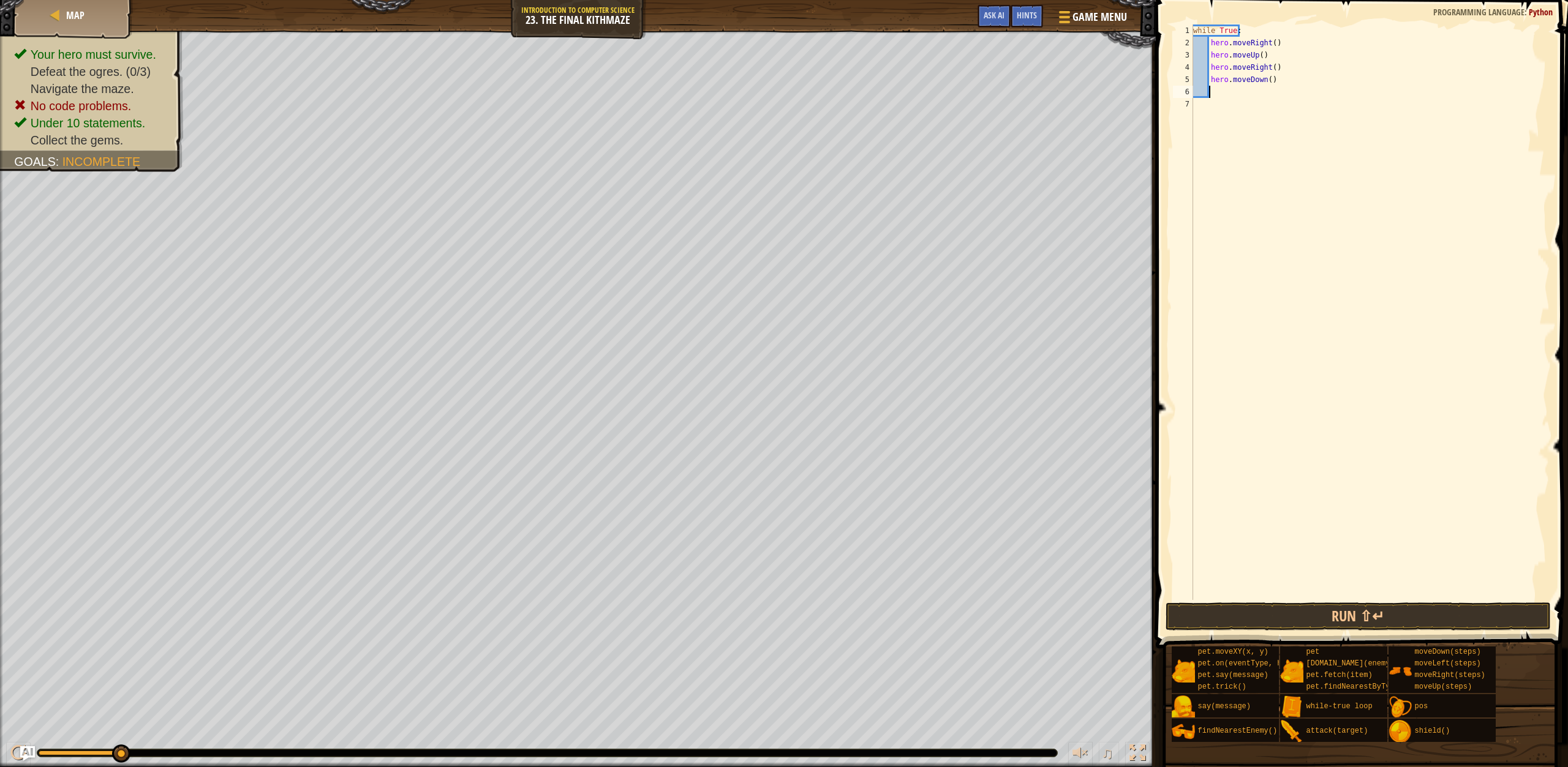
click at [1264, 79] on div "while True : hero . moveRight ( ) hero . moveUp ( ) hero . moveRight ( ) hero .…" at bounding box center [1370, 324] width 359 height 600
type textarea "hero.moveDown(2)"
click at [1211, 92] on div "while True : hero . moveRight ( ) hero . moveUp ( ) hero . moveRight ( ) hero .…" at bounding box center [1370, 324] width 359 height 600
type textarea "h"
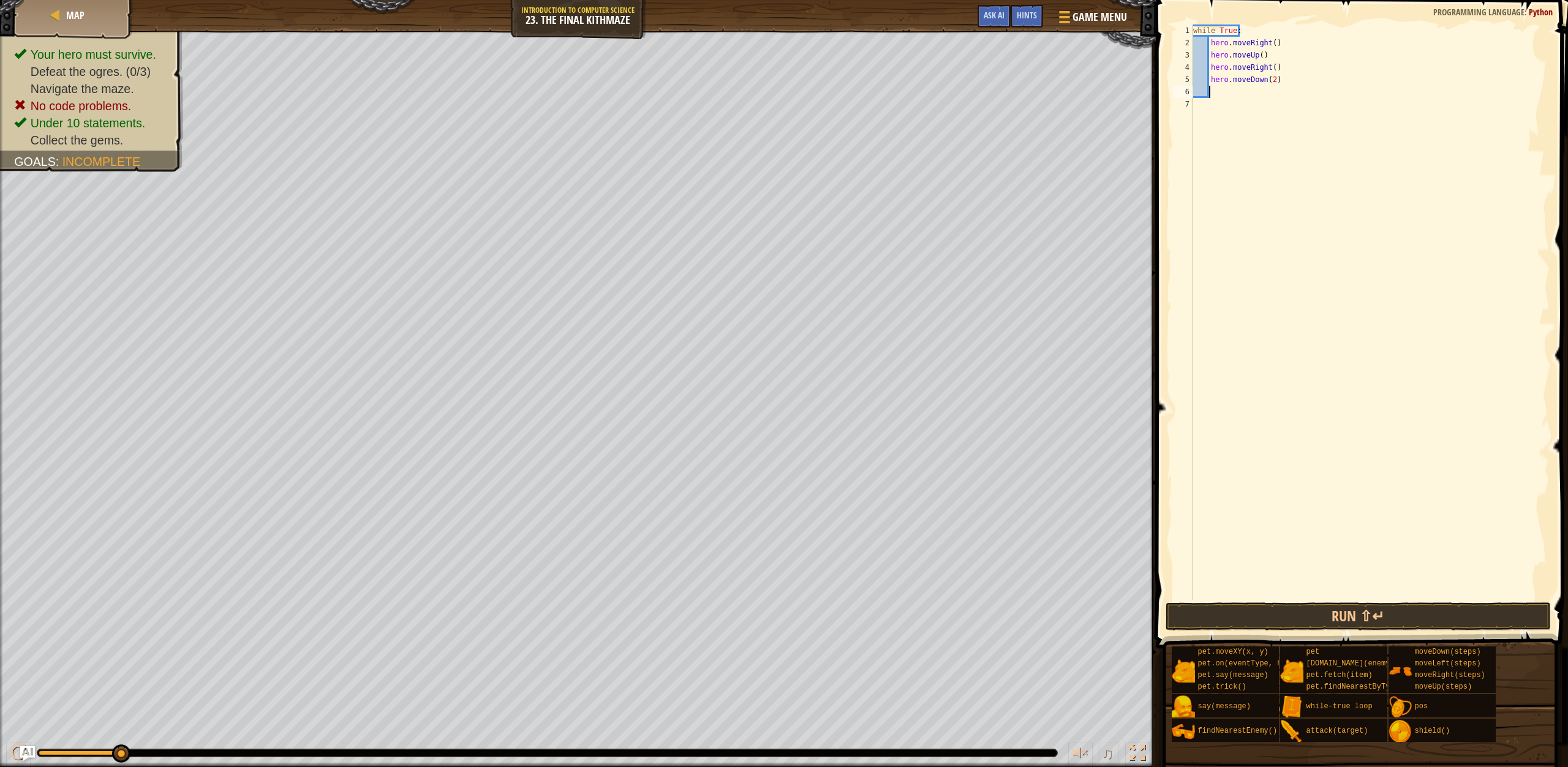
scroll to position [6, 1]
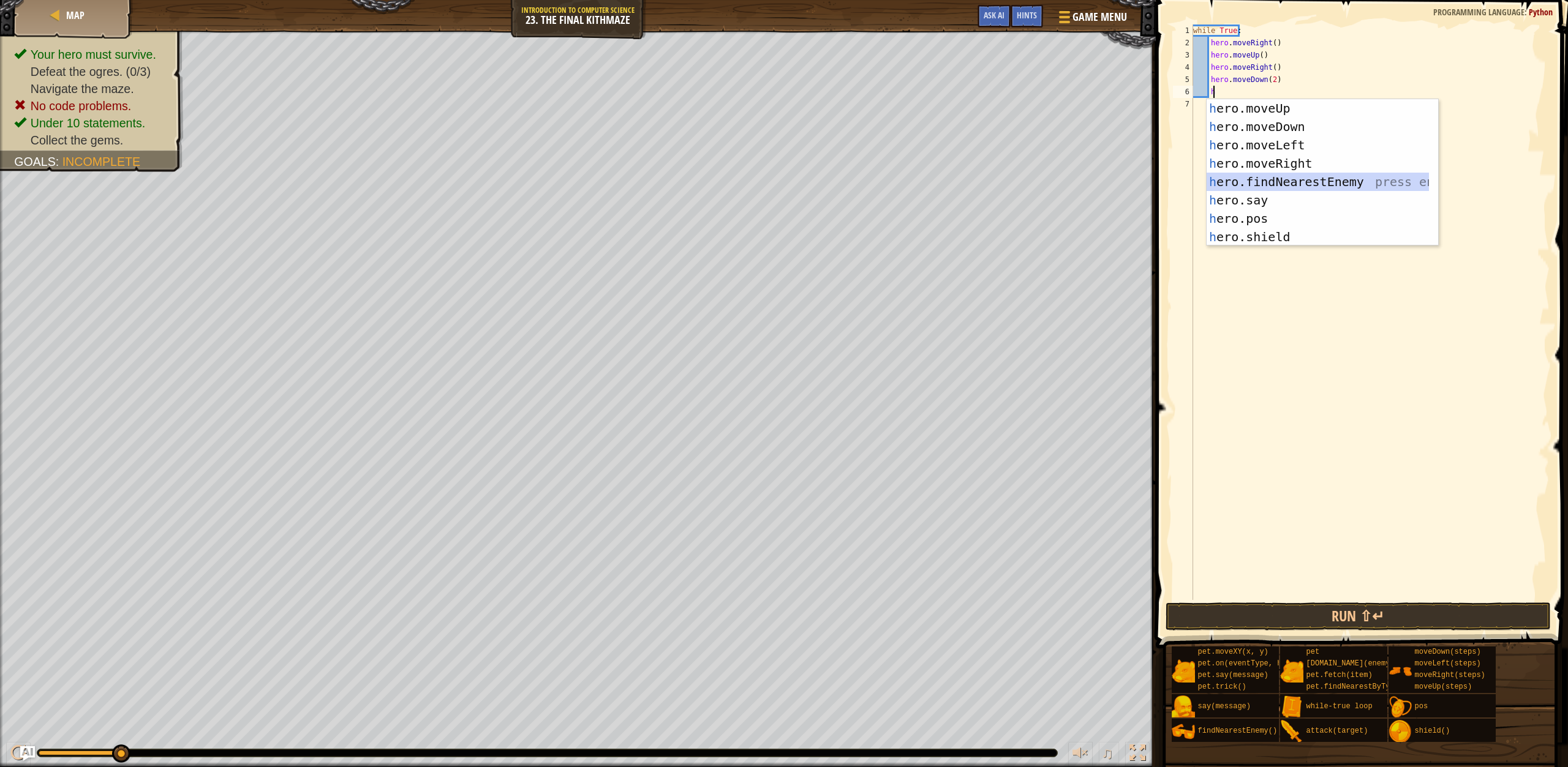
click at [1318, 178] on div "h ero.moveUp press enter h ero.moveDown press enter h ero.moveLeft press enter …" at bounding box center [1317, 191] width 222 height 183
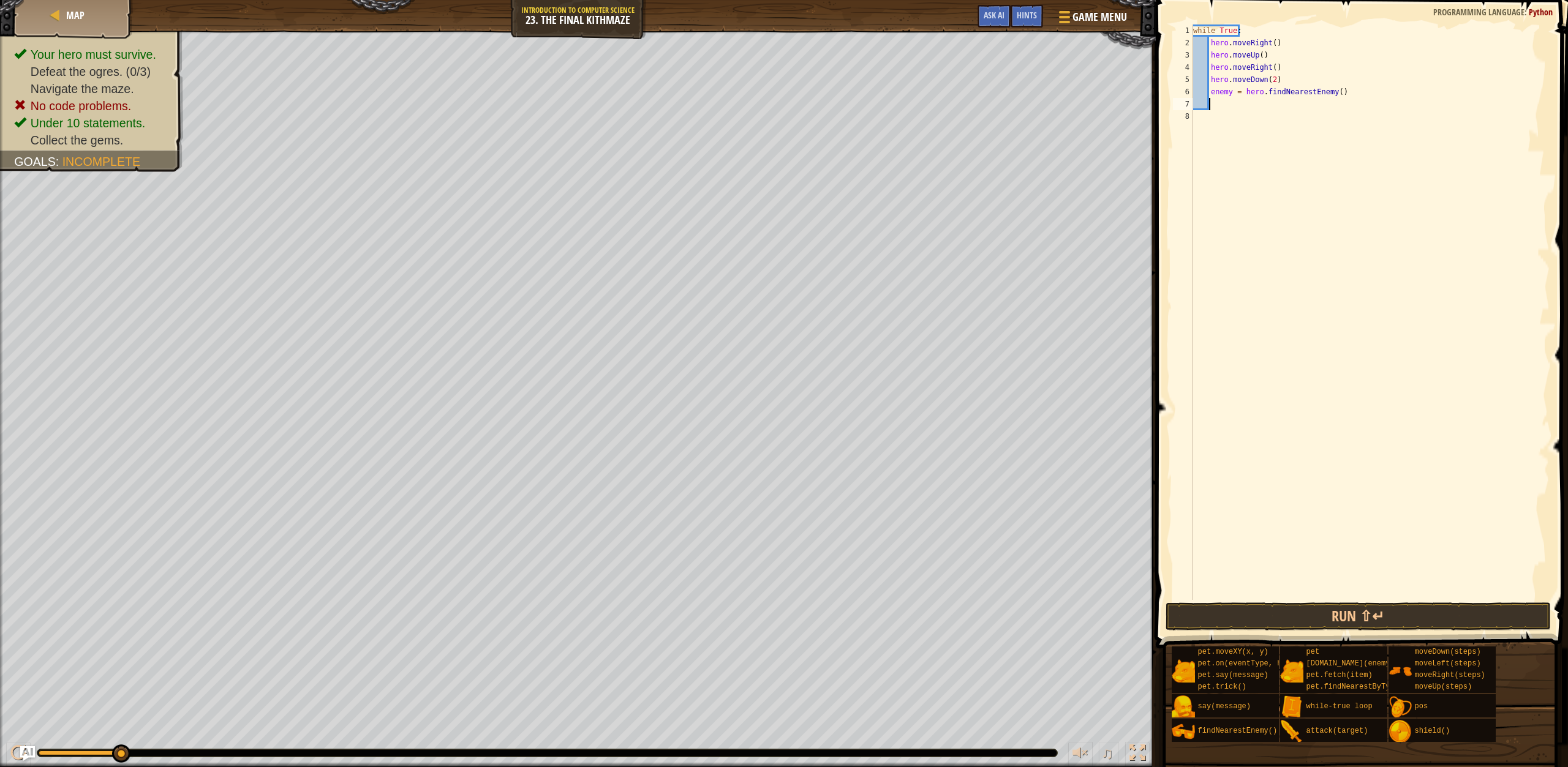
scroll to position [6, 1]
drag, startPoint x: 1353, startPoint y: 75, endPoint x: 1337, endPoint y: 98, distance: 28.0
click at [1337, 98] on div "while True : hero . moveRight ( ) hero . moveUp ( ) hero . moveRight ( ) hero .…" at bounding box center [1370, 324] width 359 height 600
click at [1276, 59] on div "while True : hero . moveRight ( ) hero . moveUp ( ) hero . moveRight ( ) hero .…" at bounding box center [1370, 324] width 359 height 600
click at [1279, 65] on div "while True : hero . moveRight ( ) hero . moveUp ( ) hero . moveRight ( ) hero .…" at bounding box center [1370, 324] width 359 height 600
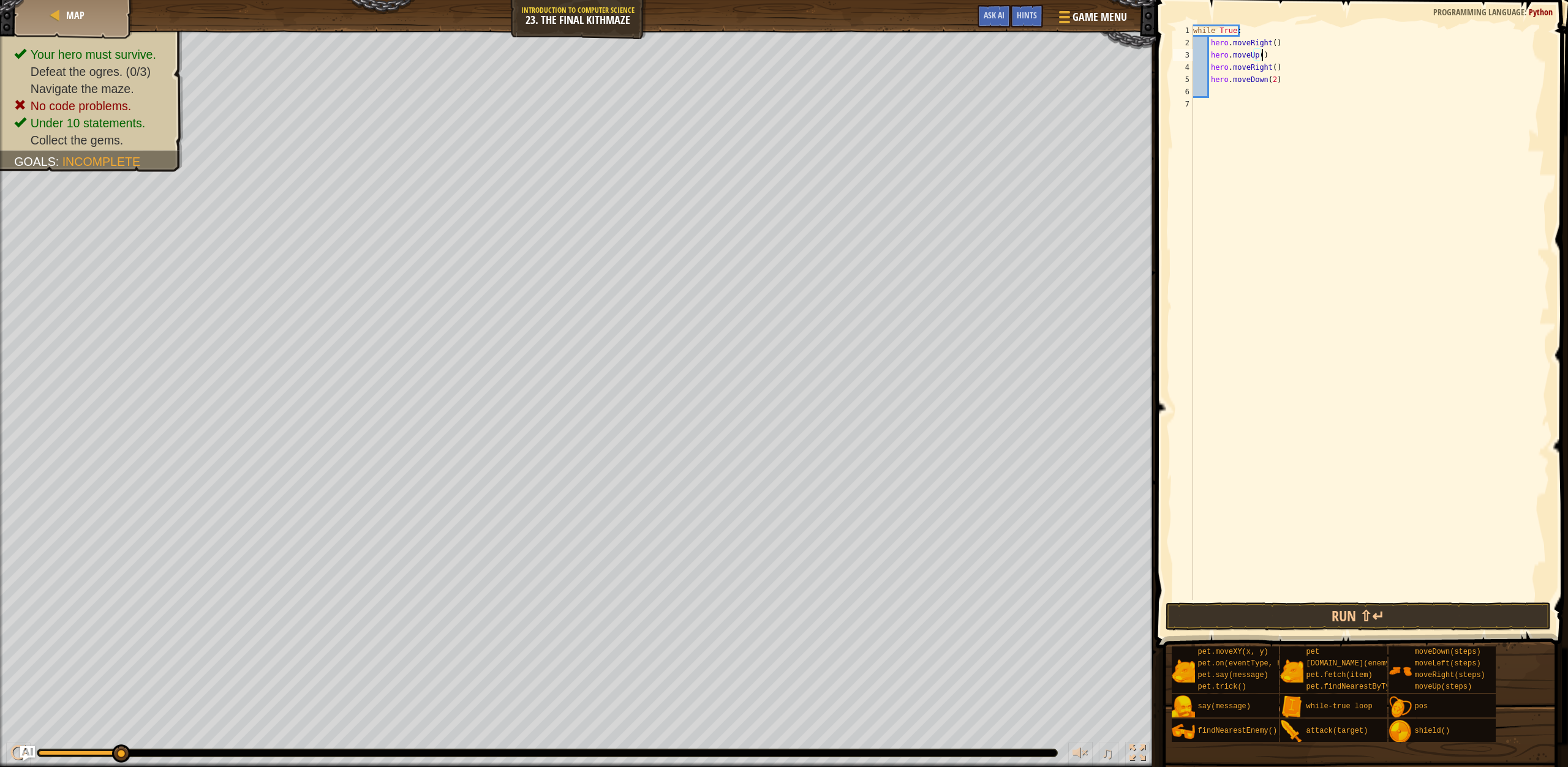
type textarea "hero.moveRight()"
type textarea "h"
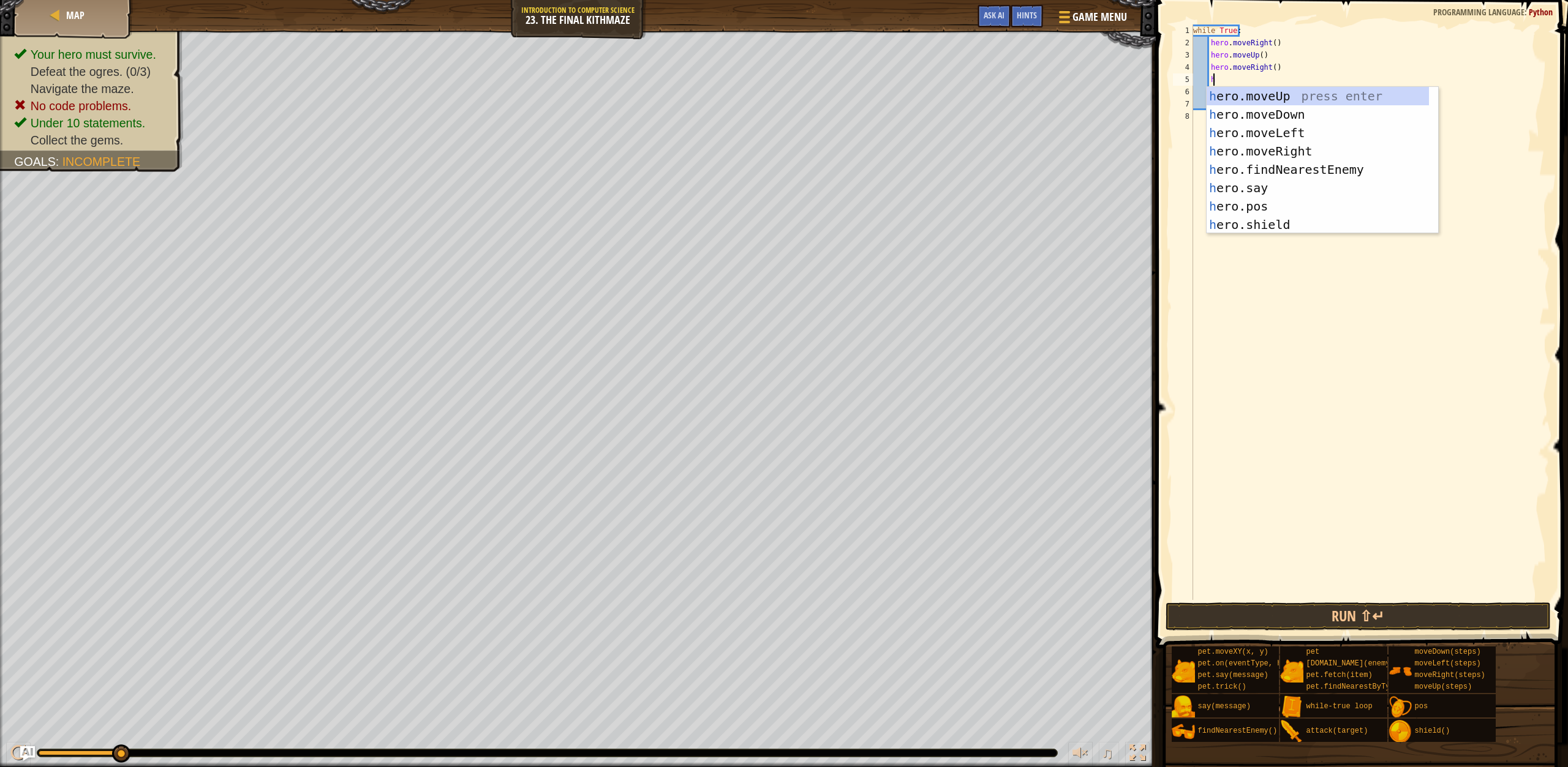
scroll to position [6, 1]
click at [1273, 166] on div "h ero.moveUp press enter h ero.moveDown press enter h ero.moveLeft press enter …" at bounding box center [1317, 178] width 222 height 183
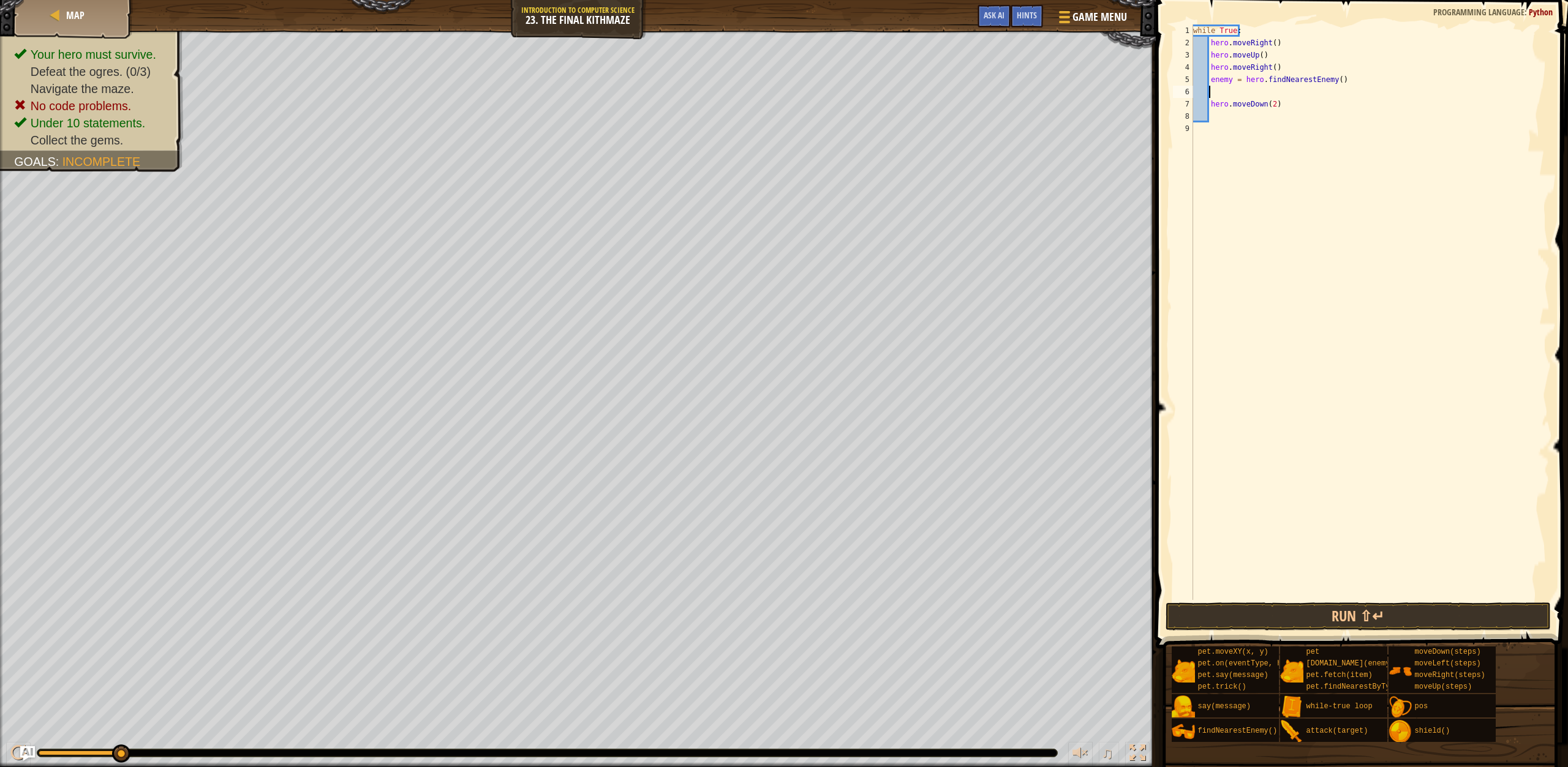
scroll to position [6, 0]
click at [1281, 92] on div "while True : hero . moveRight ( ) hero . moveUp ( ) hero . moveRight ( ) enemy …" at bounding box center [1370, 324] width 359 height 600
type textarea "hero.moveDown(2)"
type textarea "h"
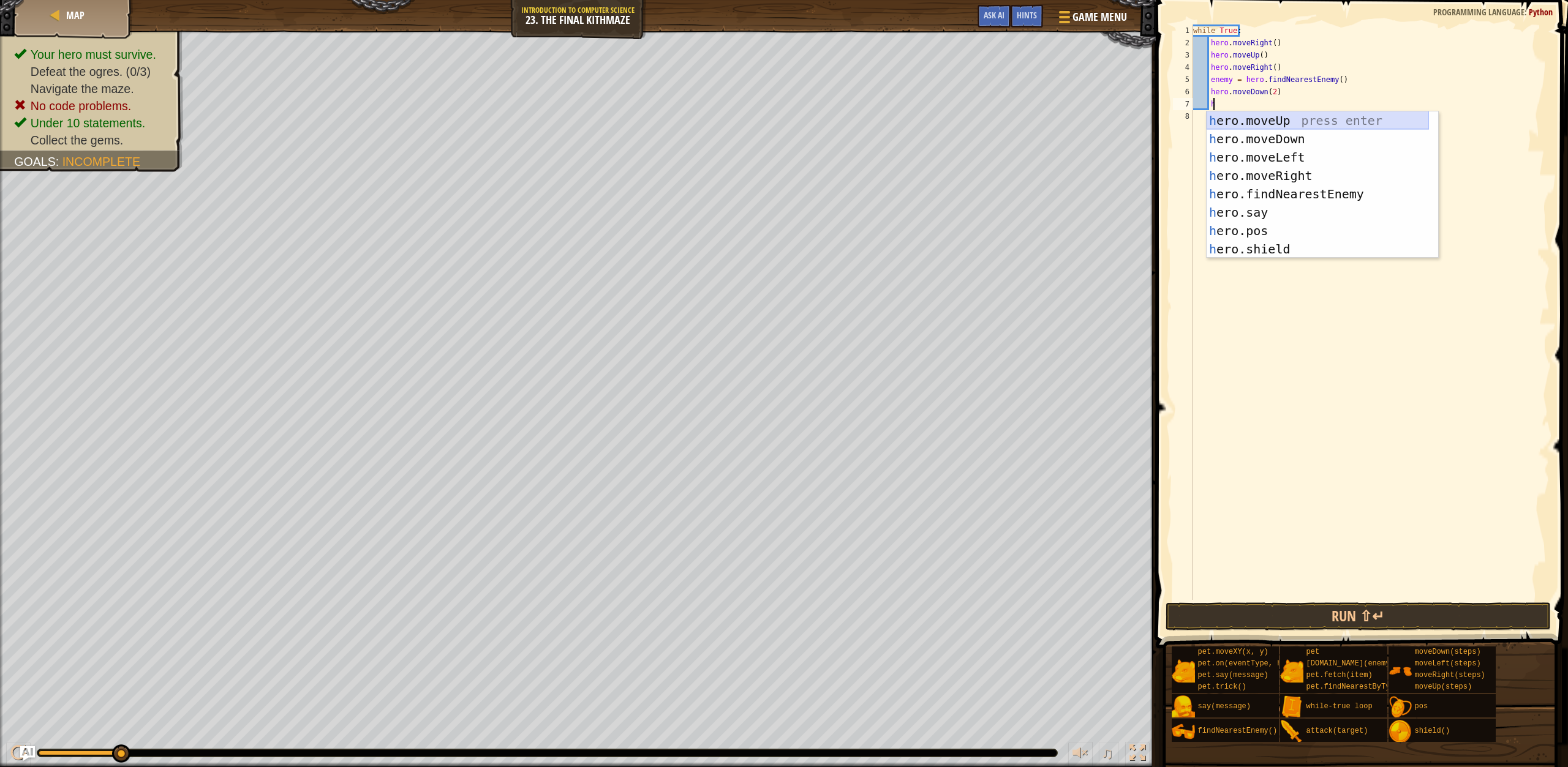
scroll to position [6, 1]
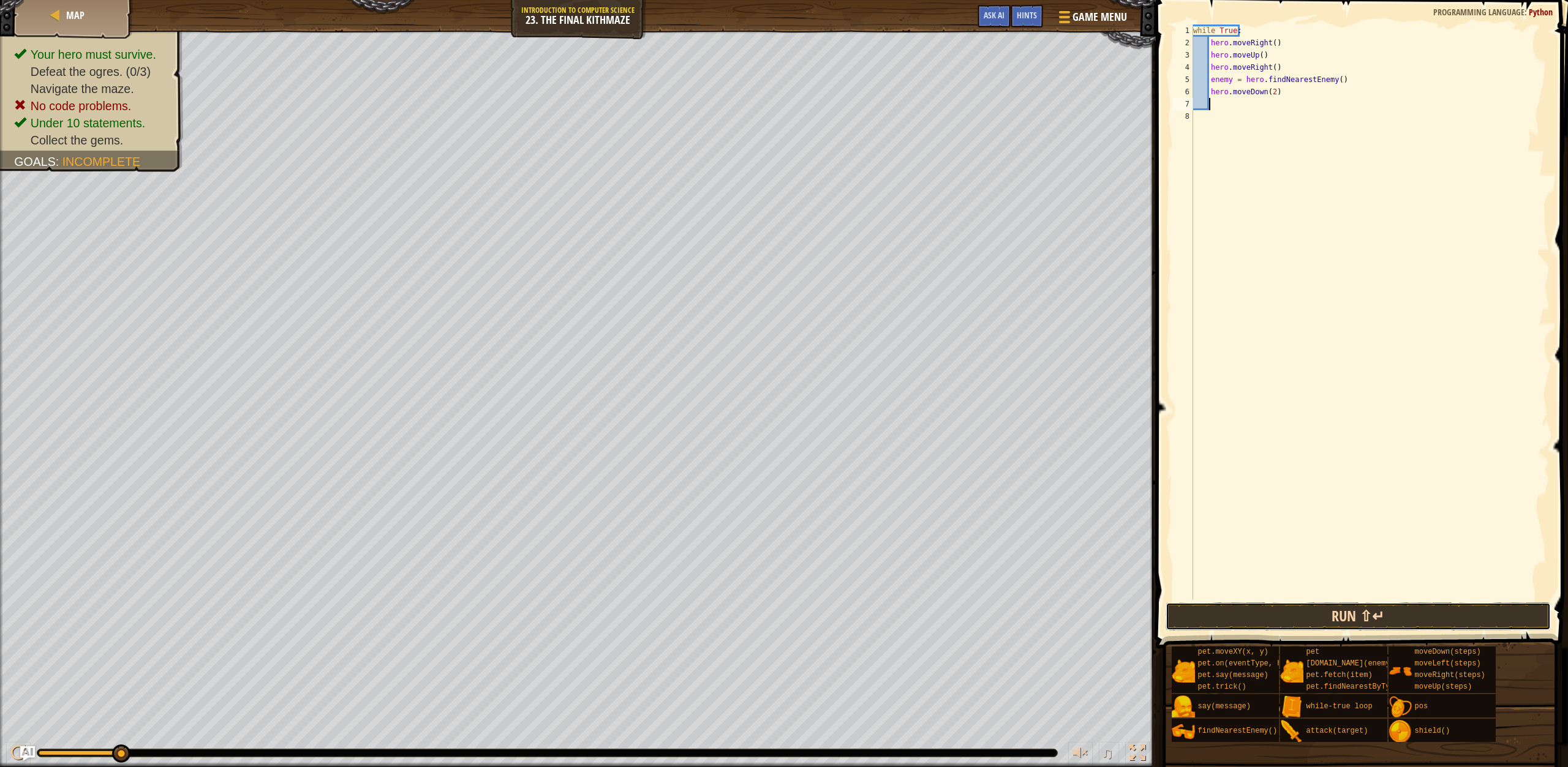
click at [1290, 619] on button "Run ⇧↵" at bounding box center [1358, 616] width 386 height 29
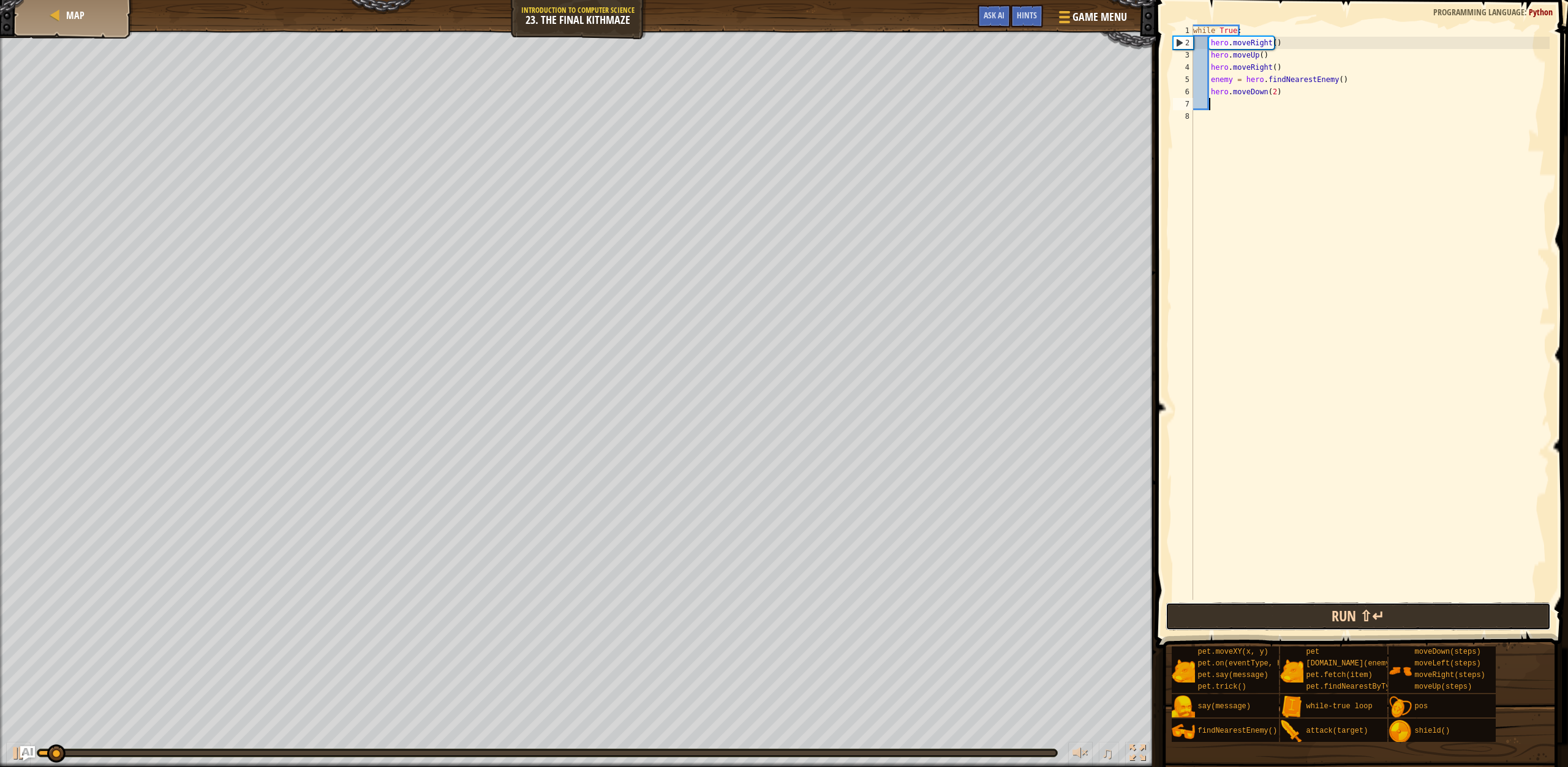
click at [1290, 619] on button "Run ⇧↵" at bounding box center [1358, 616] width 386 height 29
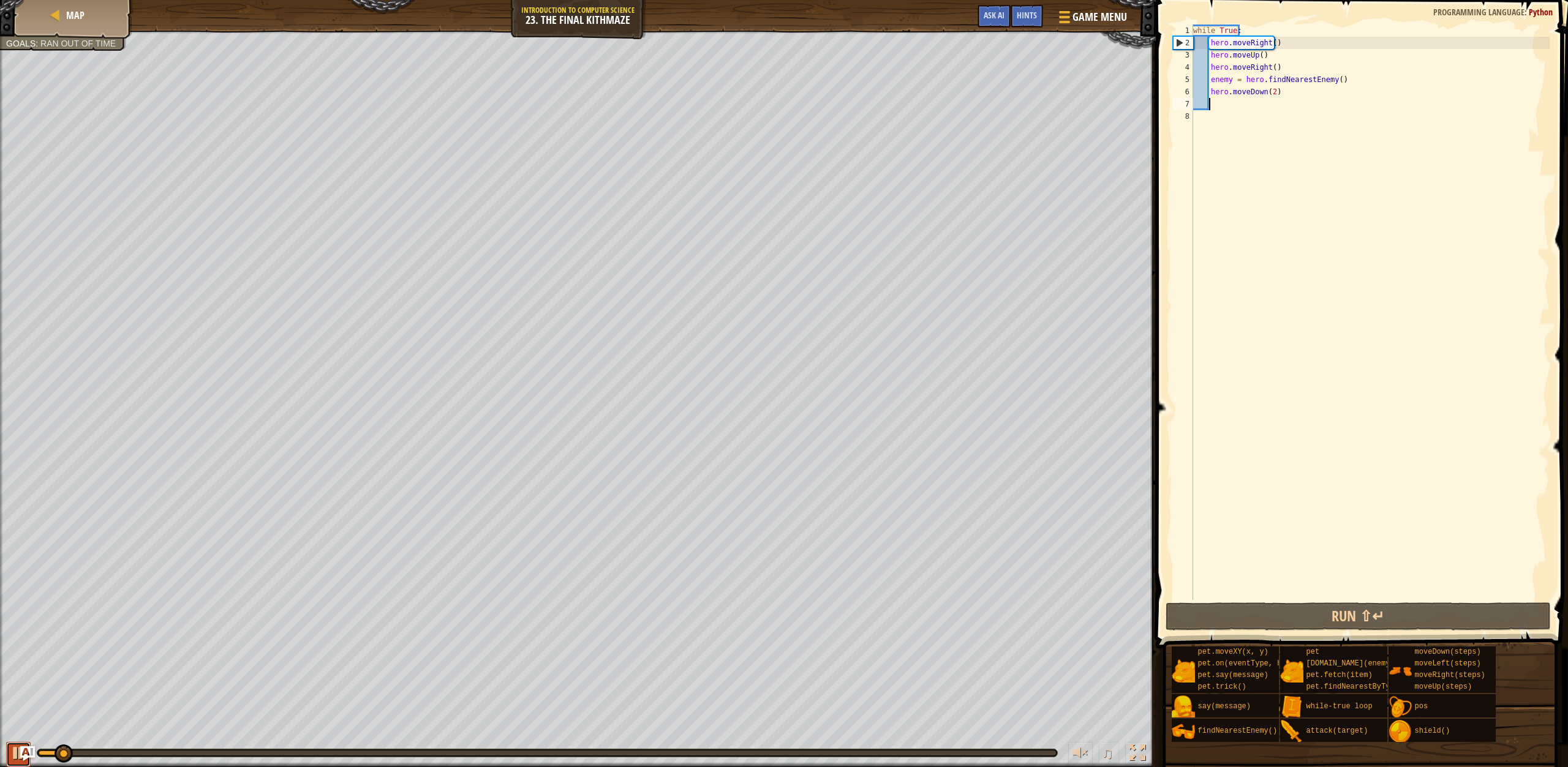
click at [14, 754] on div at bounding box center [19, 753] width 16 height 16
drag, startPoint x: 67, startPoint y: 749, endPoint x: 19, endPoint y: 737, distance: 49.5
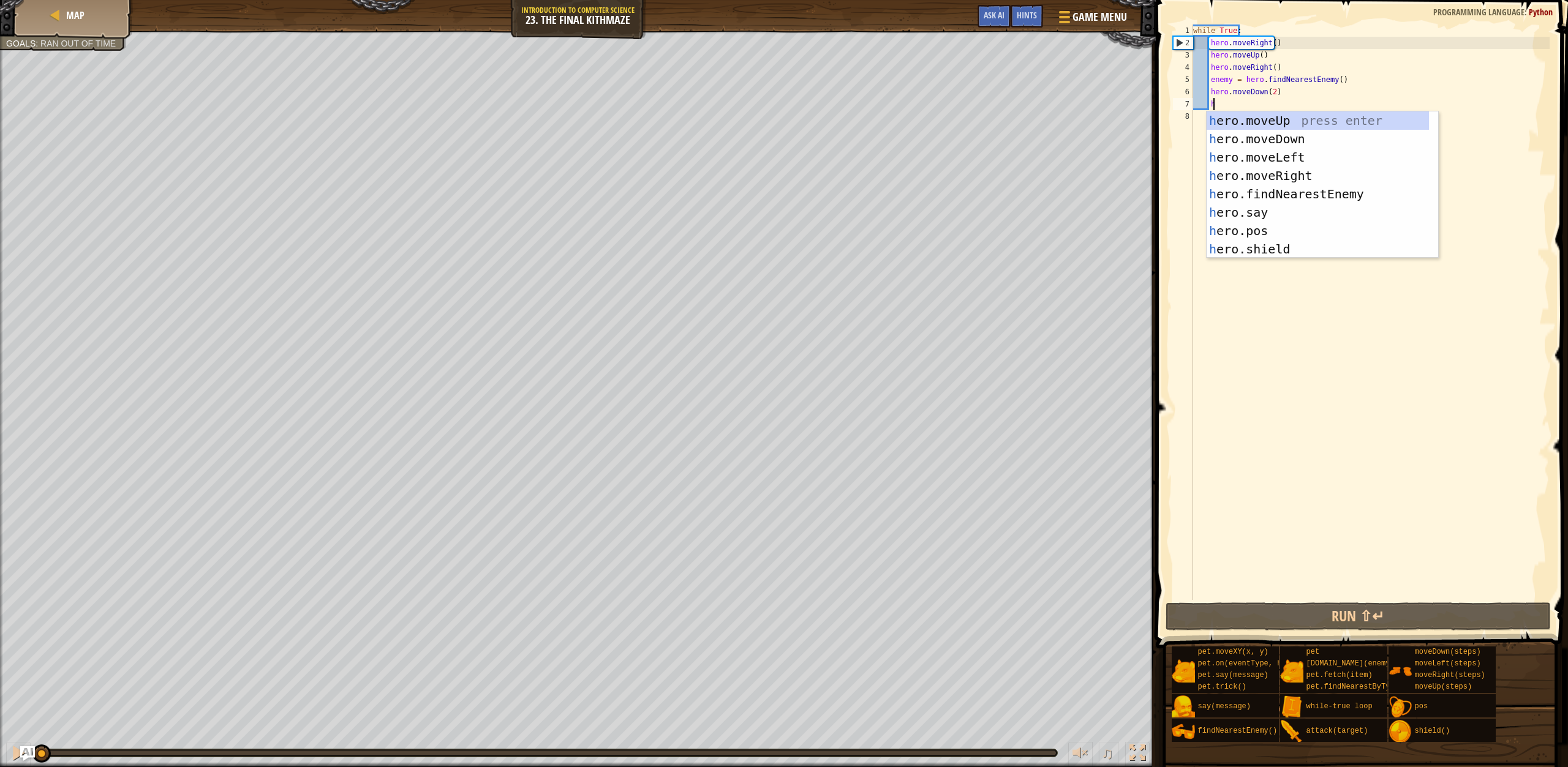
type textarea "h"
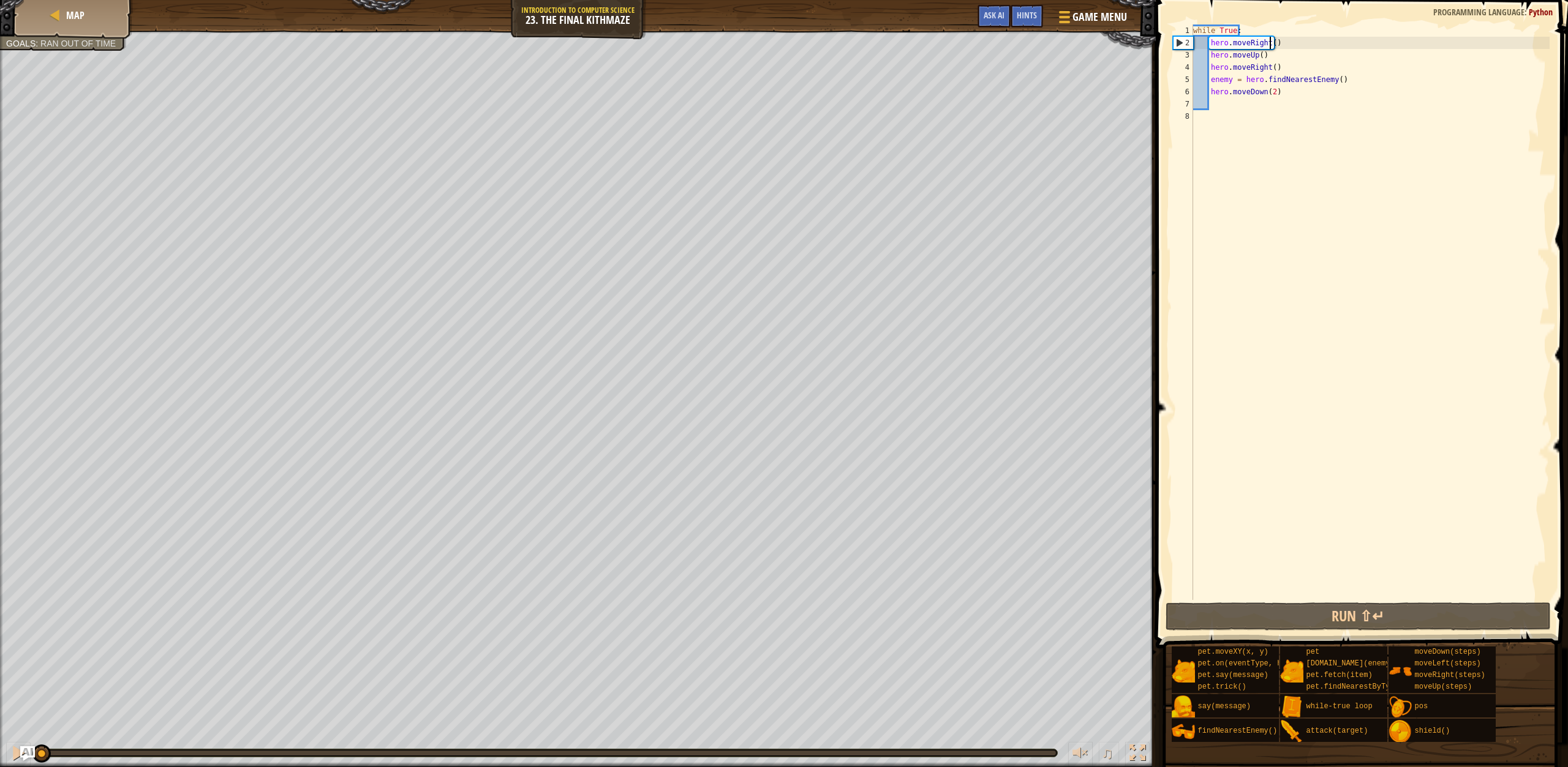
click at [1270, 44] on div "while True : hero . moveRight ( ) hero . moveUp ( ) hero . moveRight ( ) enemy …" at bounding box center [1370, 324] width 359 height 600
click at [1253, 625] on button "Run ⇧↵" at bounding box center [1358, 616] width 386 height 29
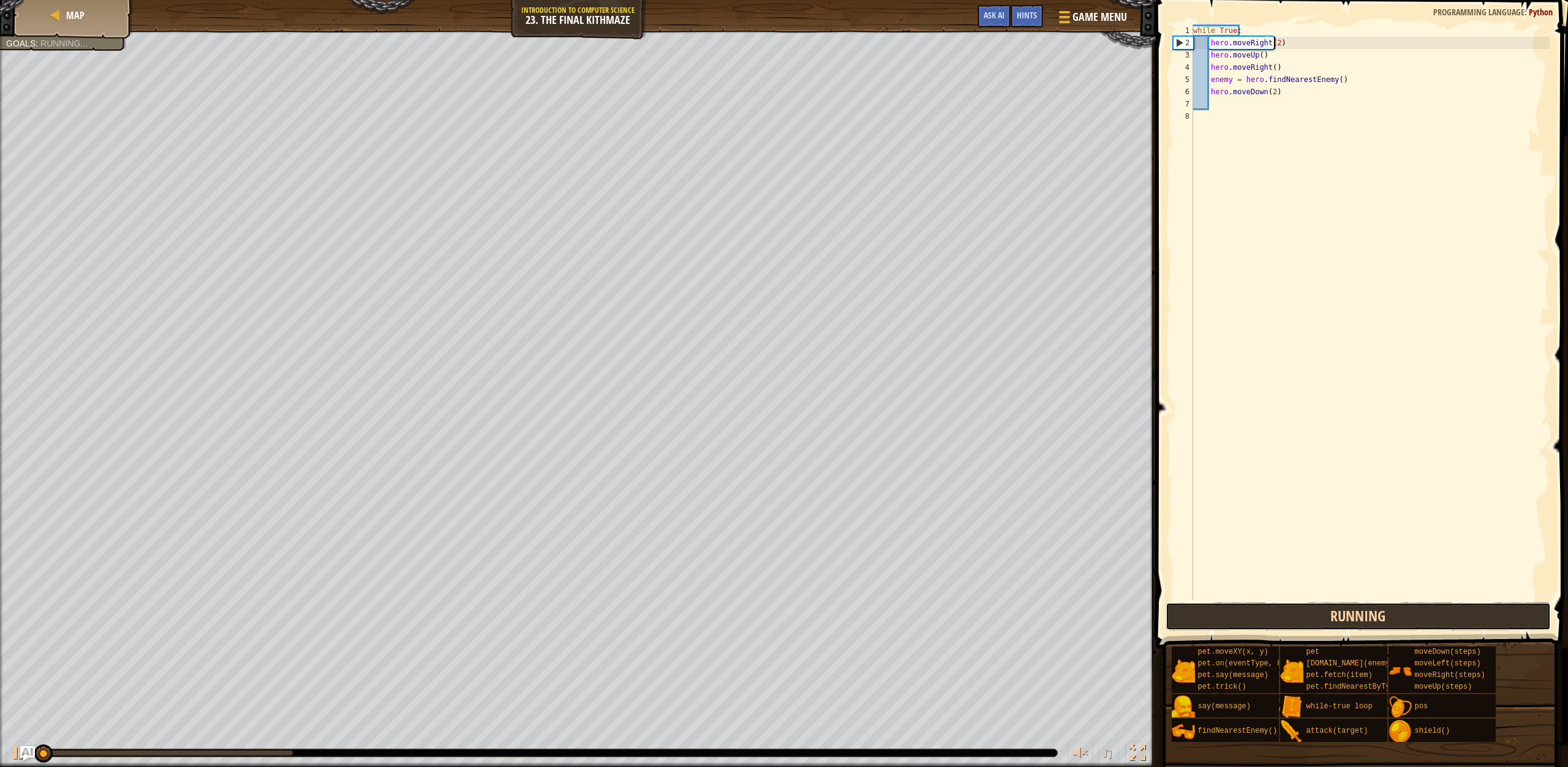
click at [1272, 617] on button "Running" at bounding box center [1358, 616] width 386 height 29
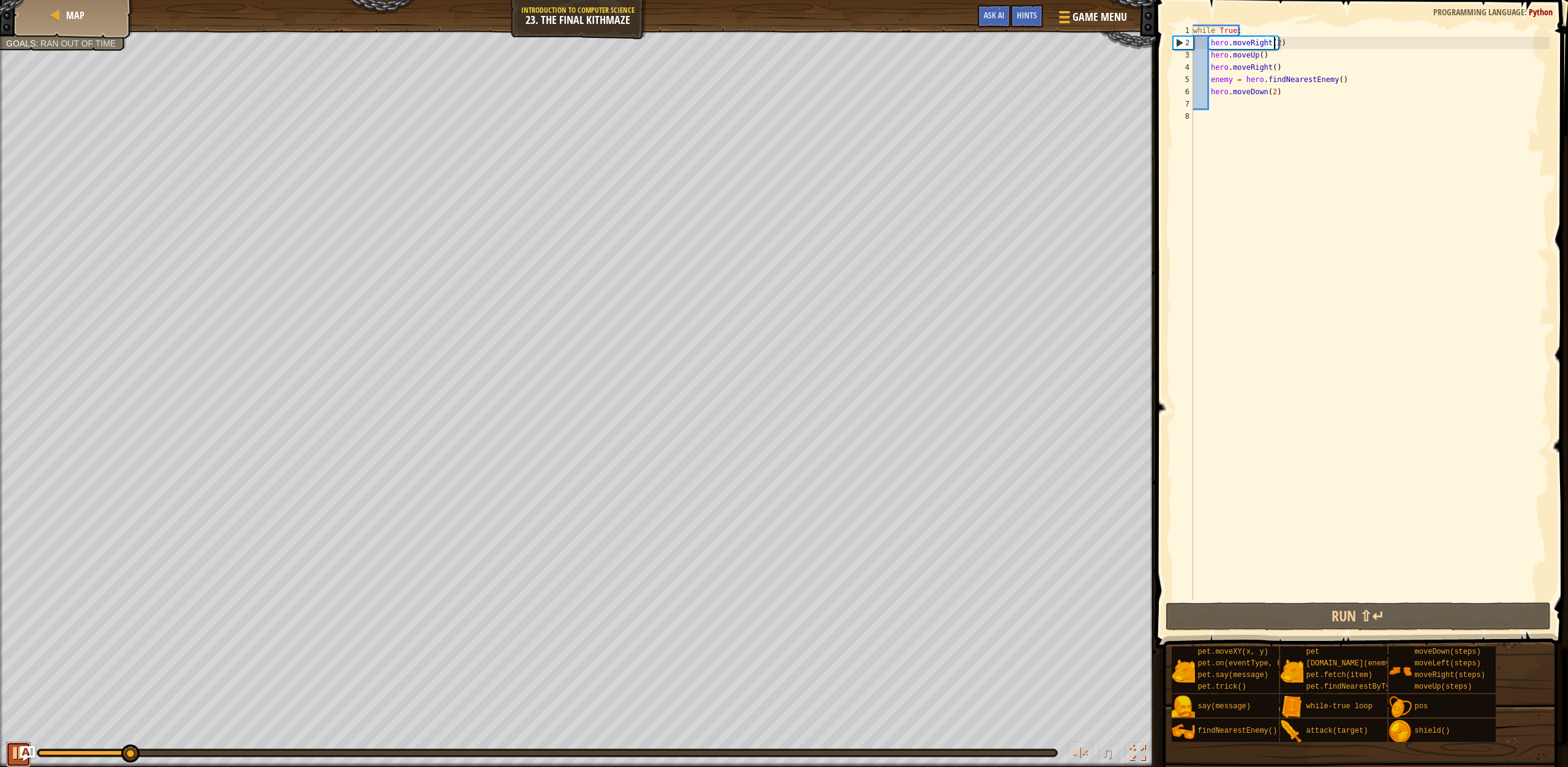
click at [9, 750] on button at bounding box center [18, 754] width 25 height 25
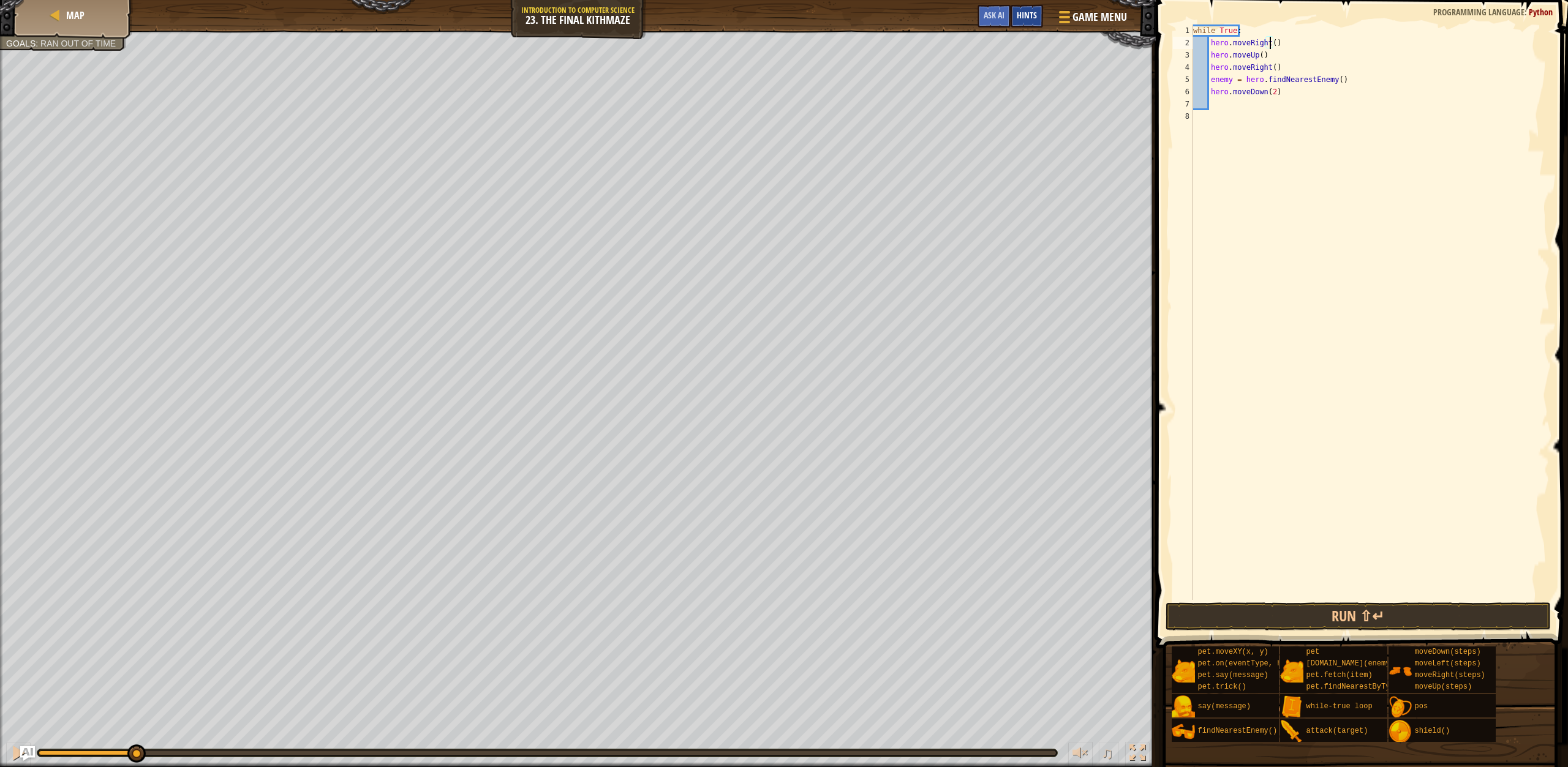
click at [1024, 19] on span "Hints" at bounding box center [1027, 15] width 20 height 12
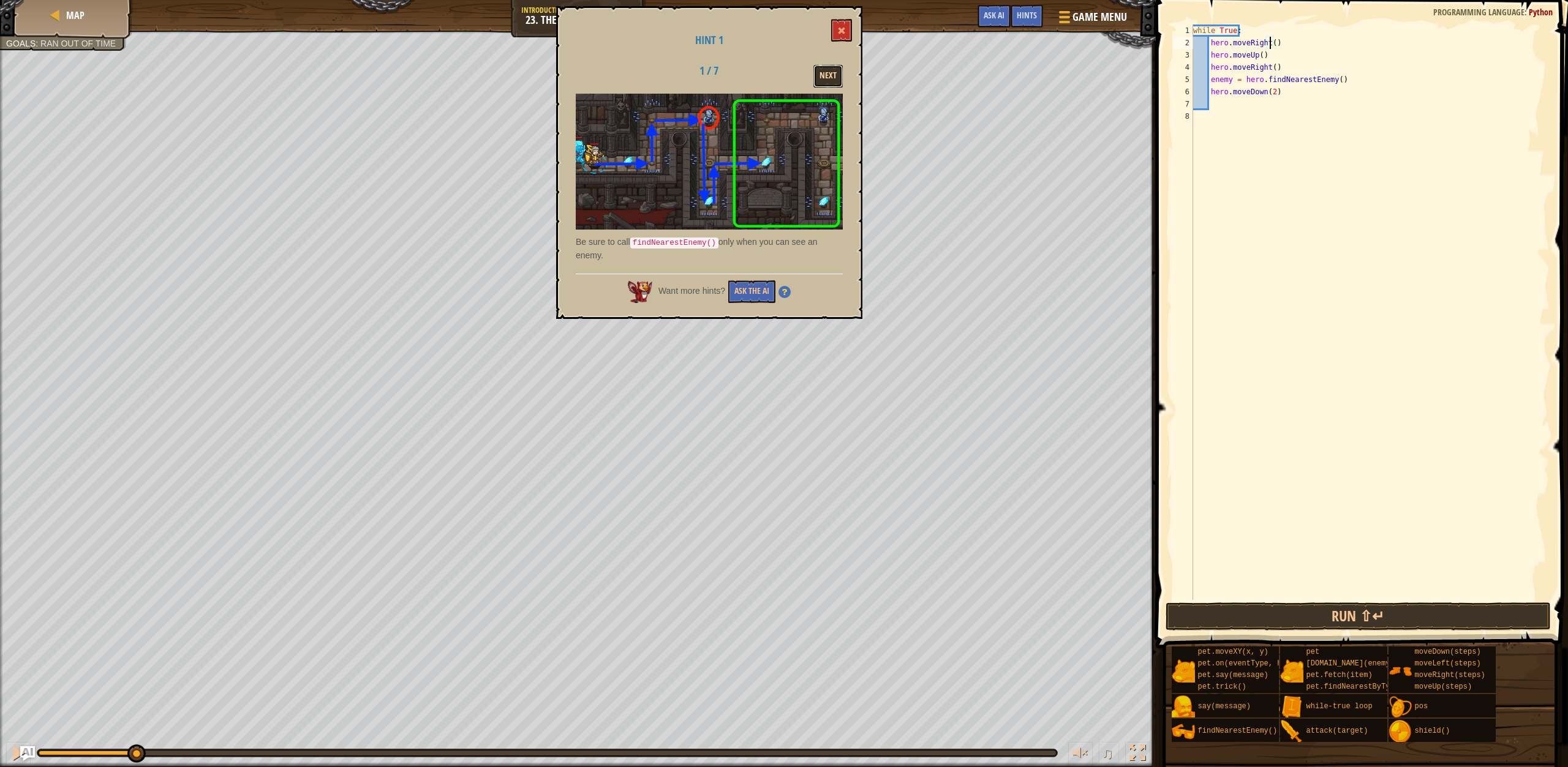
click at [828, 80] on button "Next" at bounding box center [828, 76] width 30 height 23
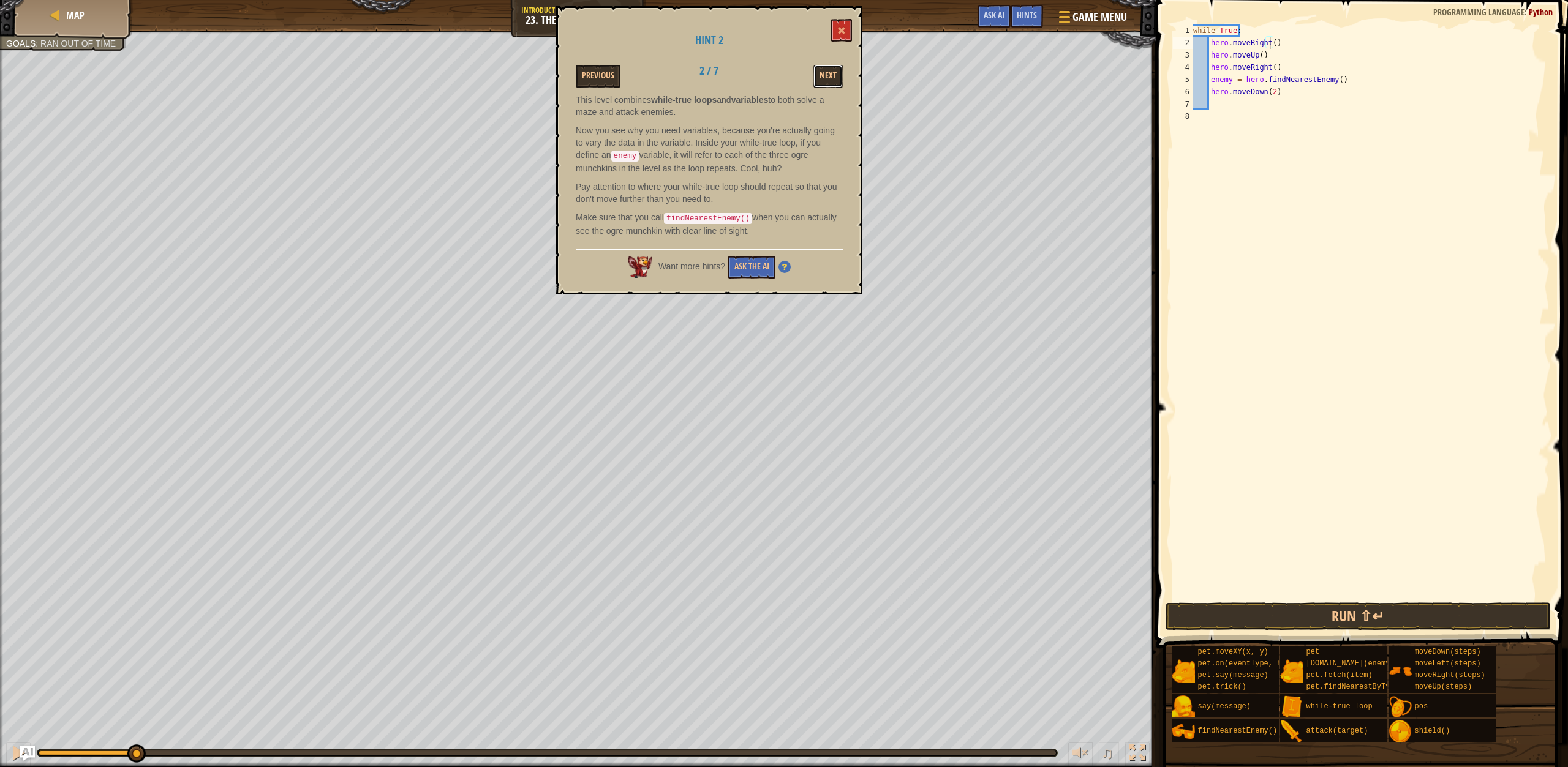
click at [828, 80] on button "Next" at bounding box center [828, 76] width 30 height 23
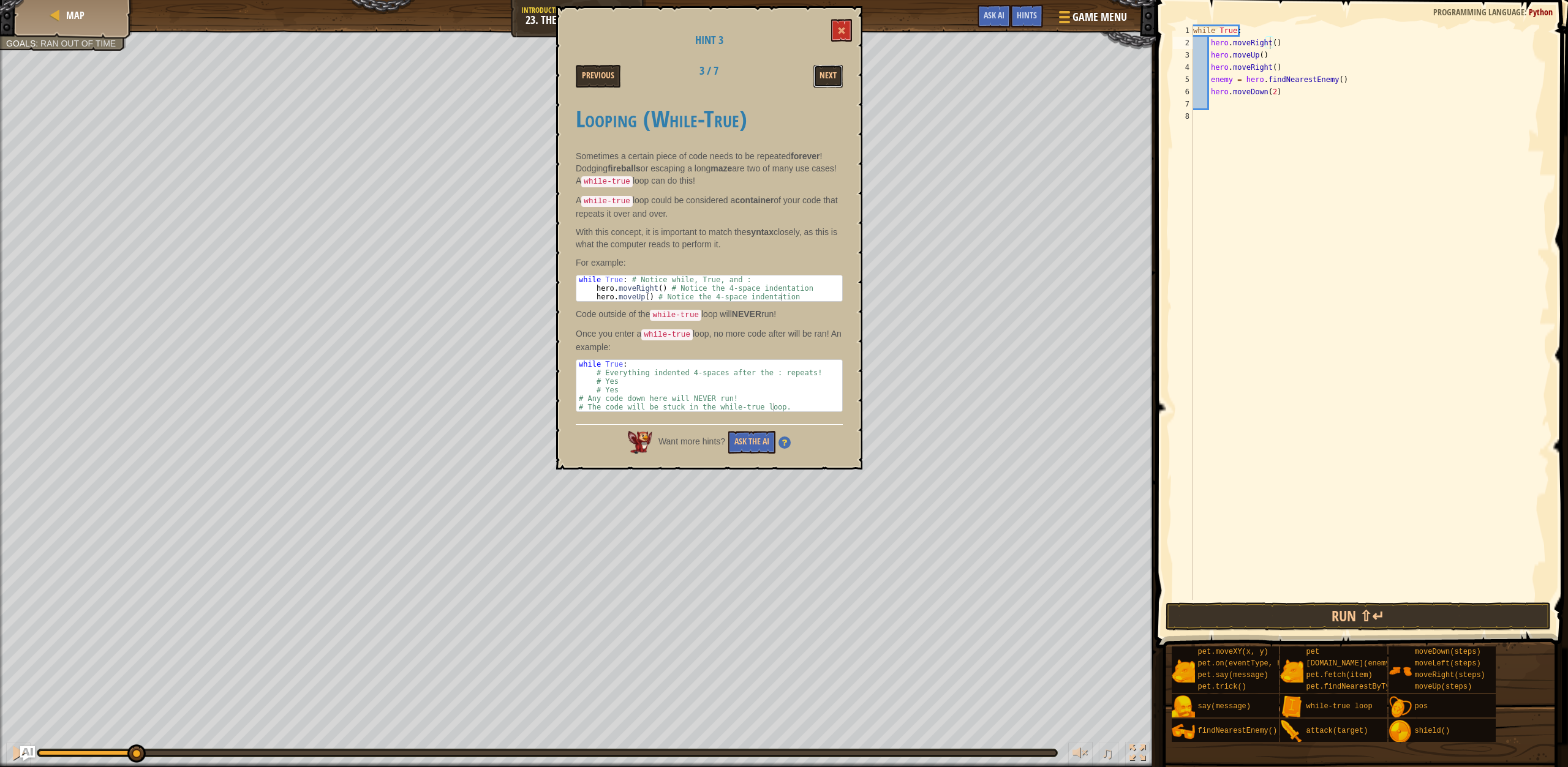
click at [828, 80] on button "Next" at bounding box center [828, 76] width 30 height 23
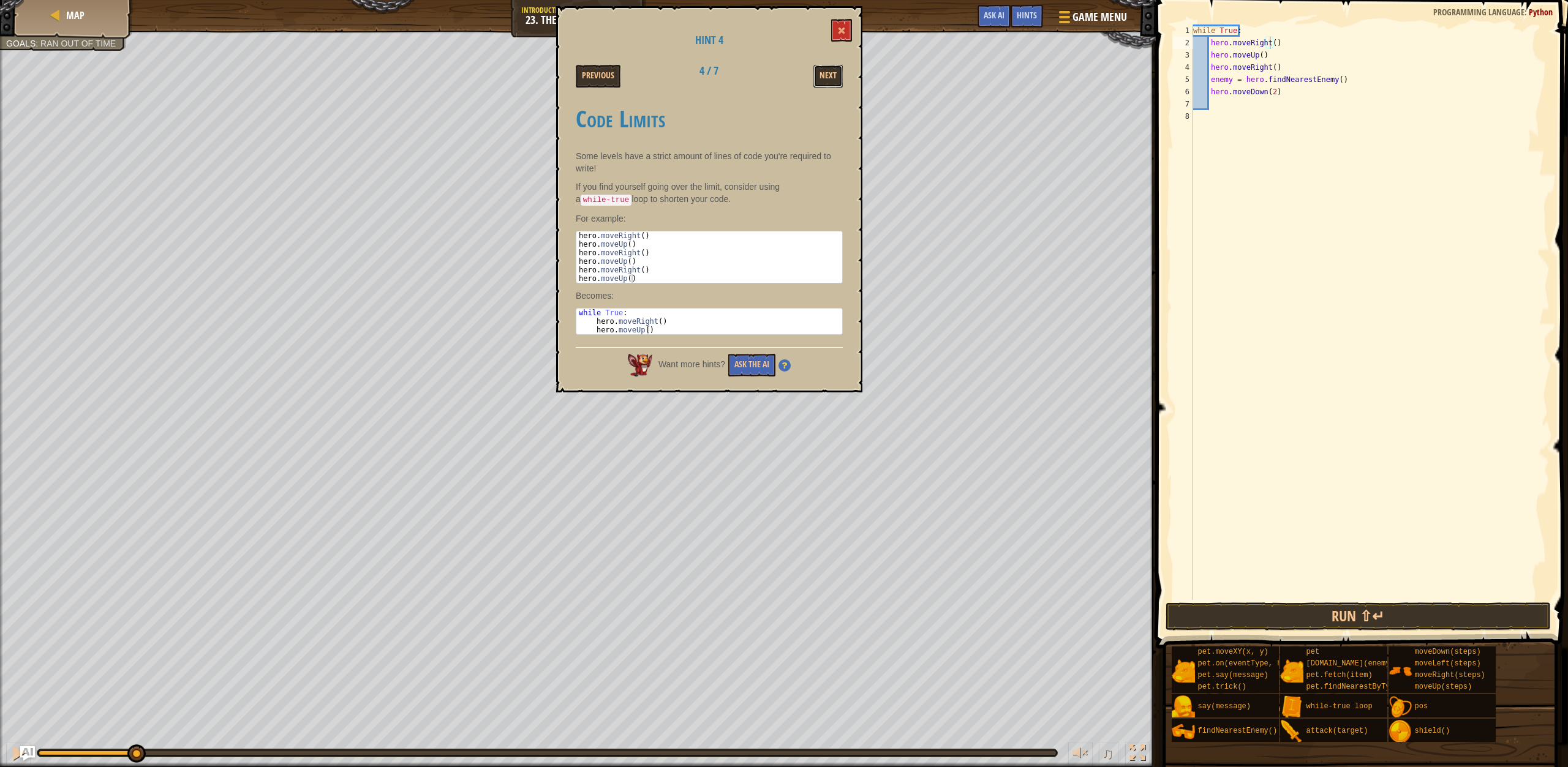
click at [828, 80] on button "Next" at bounding box center [828, 76] width 30 height 23
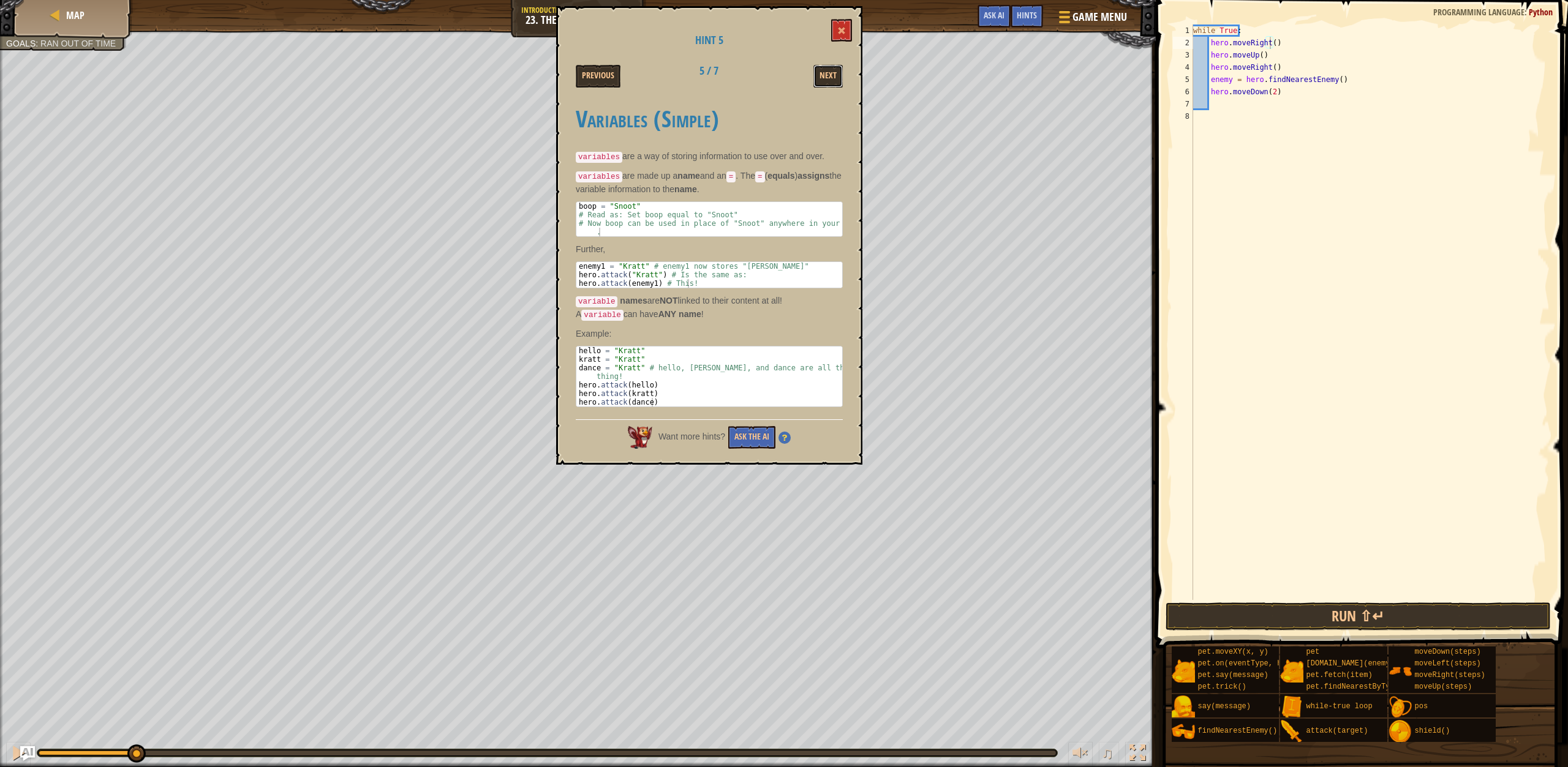
click at [828, 80] on button "Next" at bounding box center [828, 76] width 30 height 23
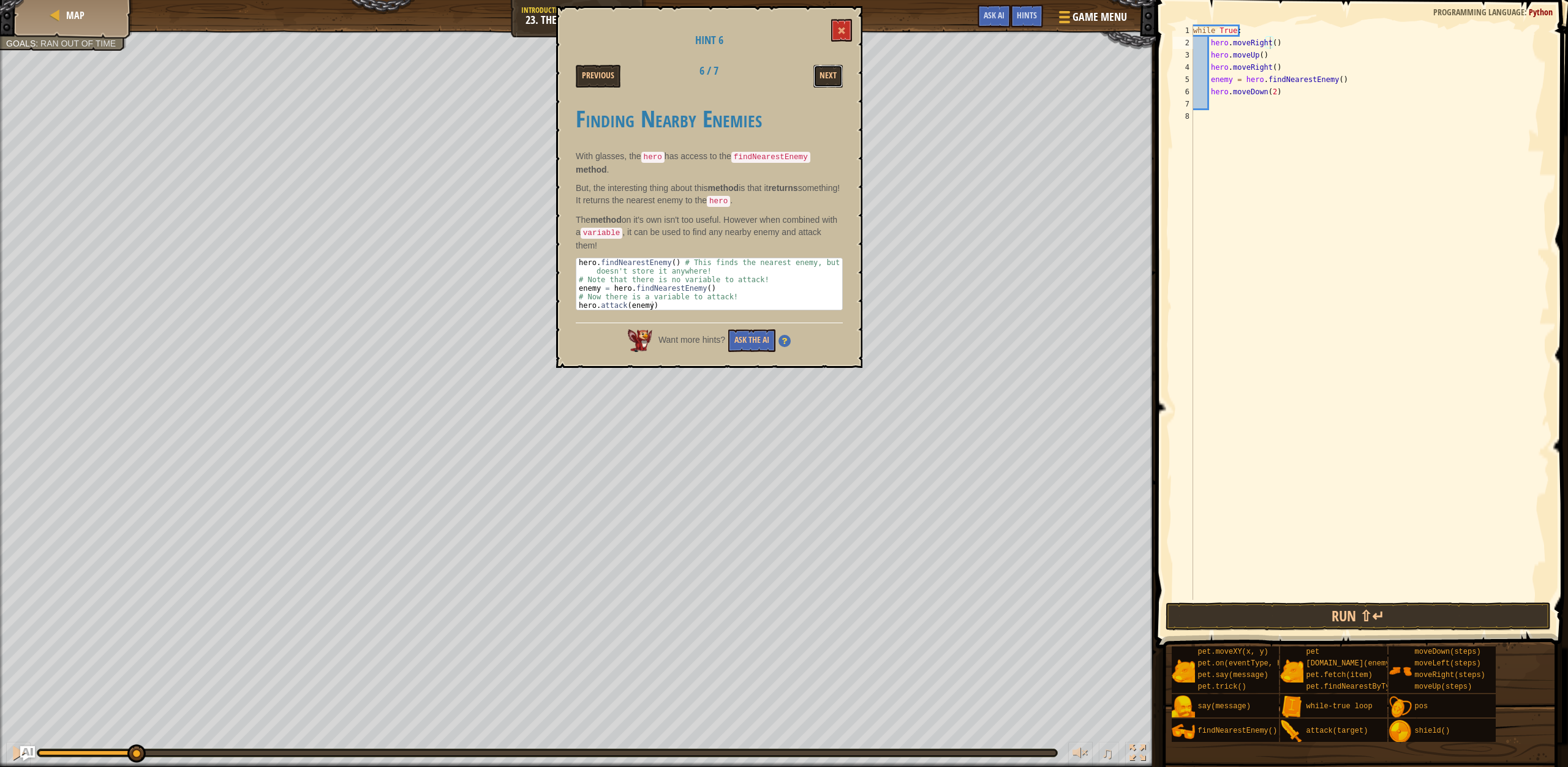
click at [828, 80] on button "Next" at bounding box center [828, 76] width 30 height 23
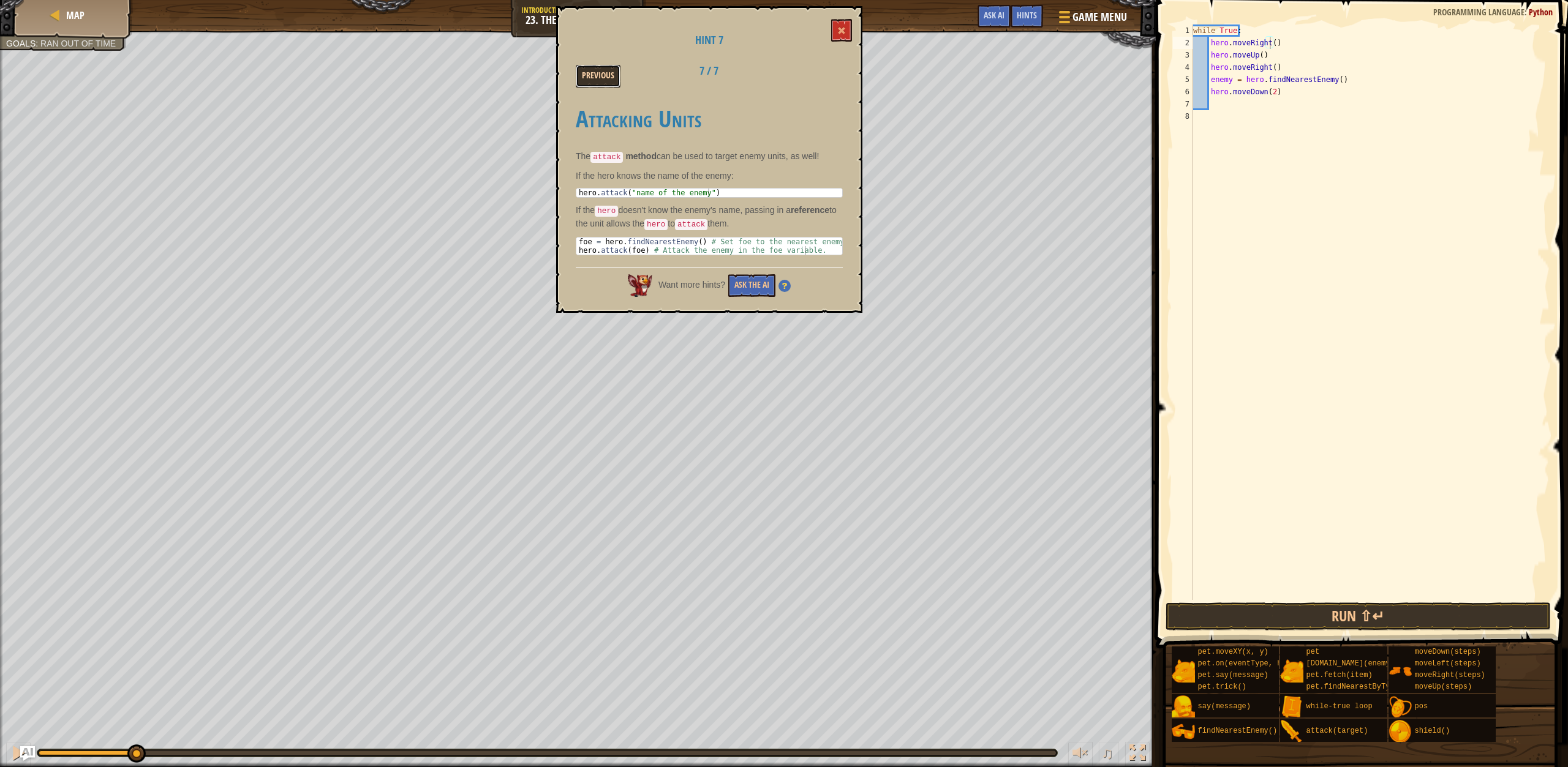
click at [597, 75] on button "Previous" at bounding box center [598, 76] width 44 height 23
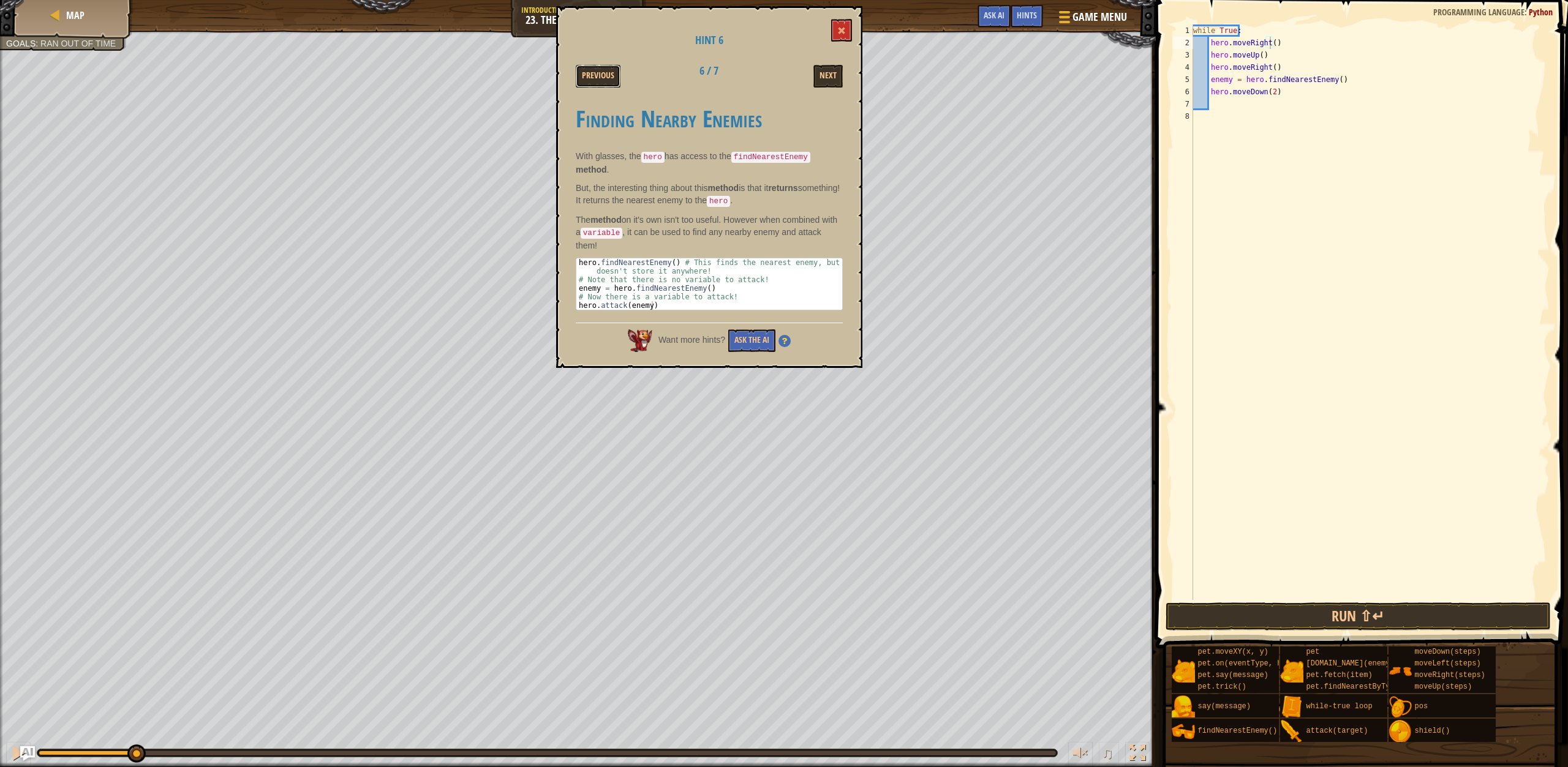
click at [597, 75] on button "Previous" at bounding box center [598, 76] width 44 height 23
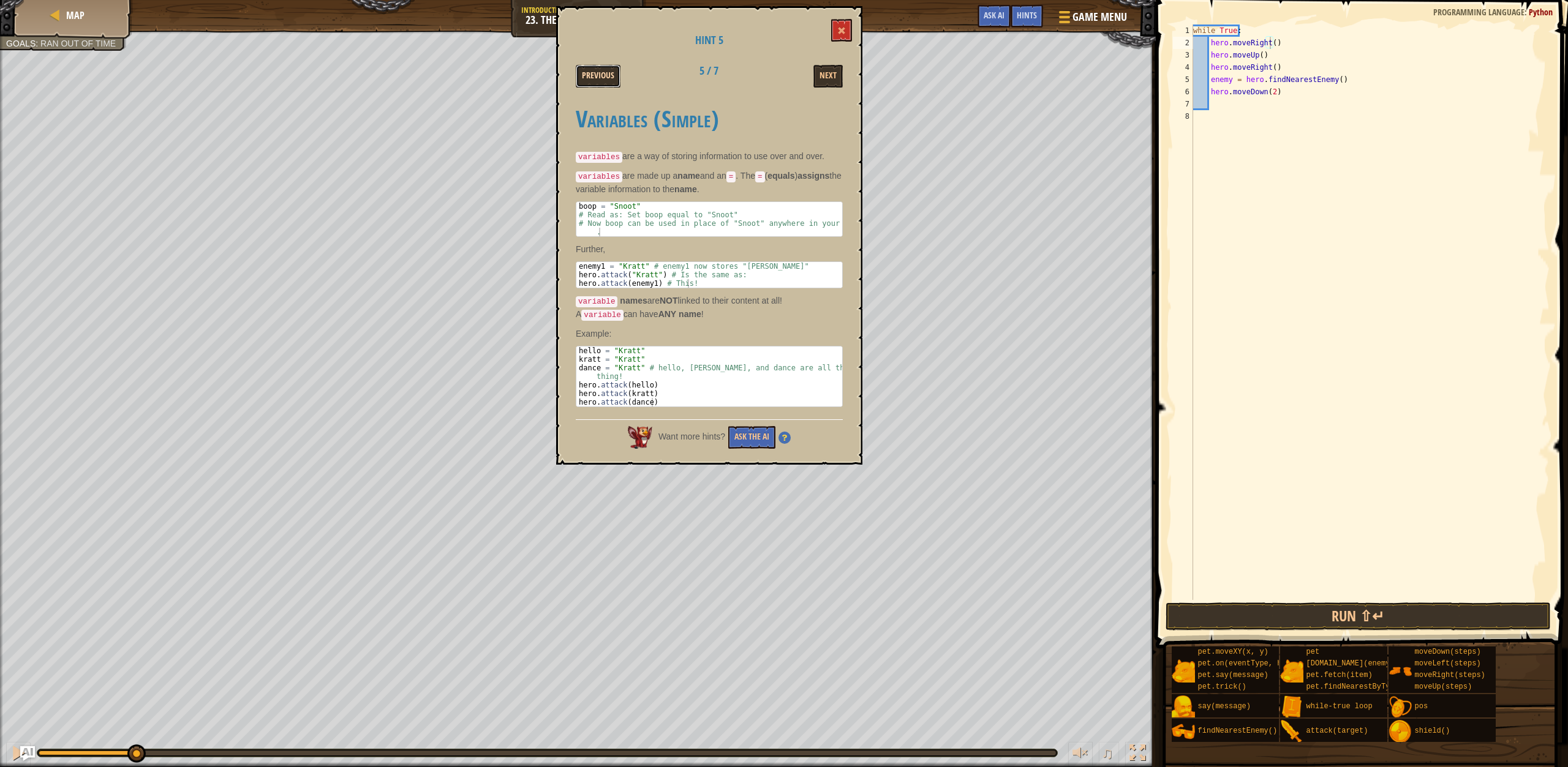
click at [590, 75] on button "Previous" at bounding box center [598, 76] width 44 height 23
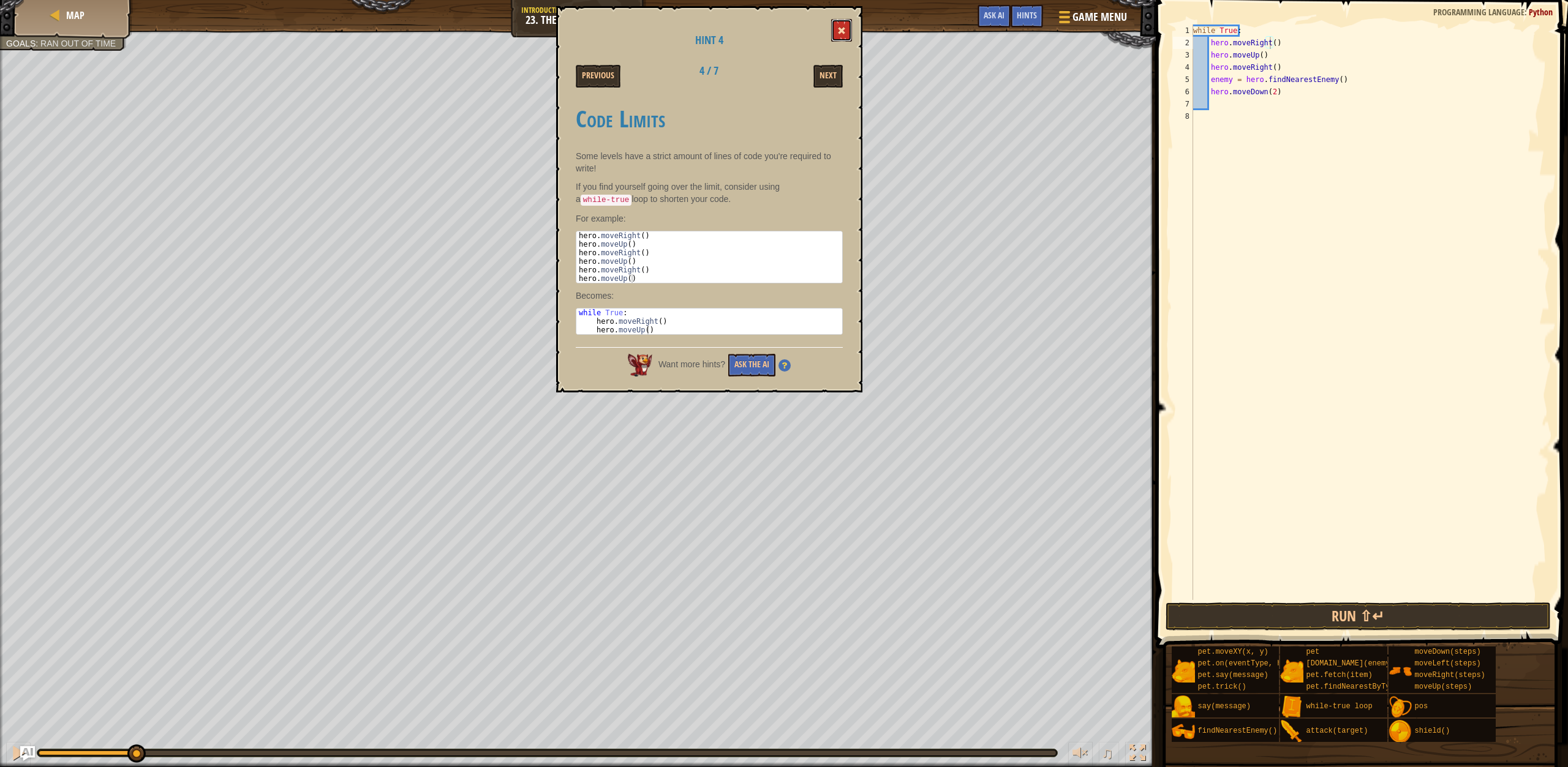
click at [836, 33] on button at bounding box center [841, 30] width 21 height 23
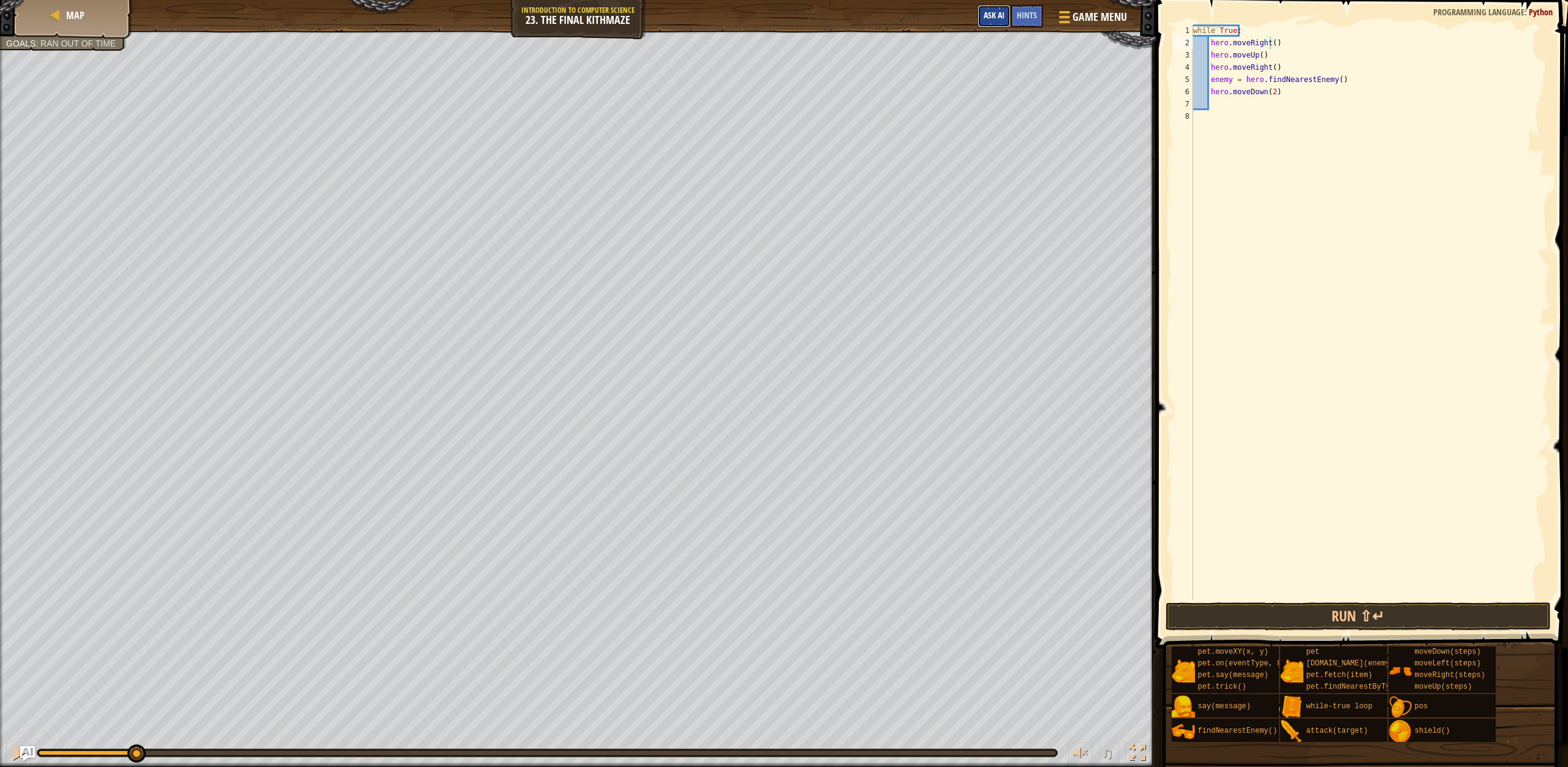
click at [994, 17] on span "Ask AI" at bounding box center [993, 15] width 21 height 12
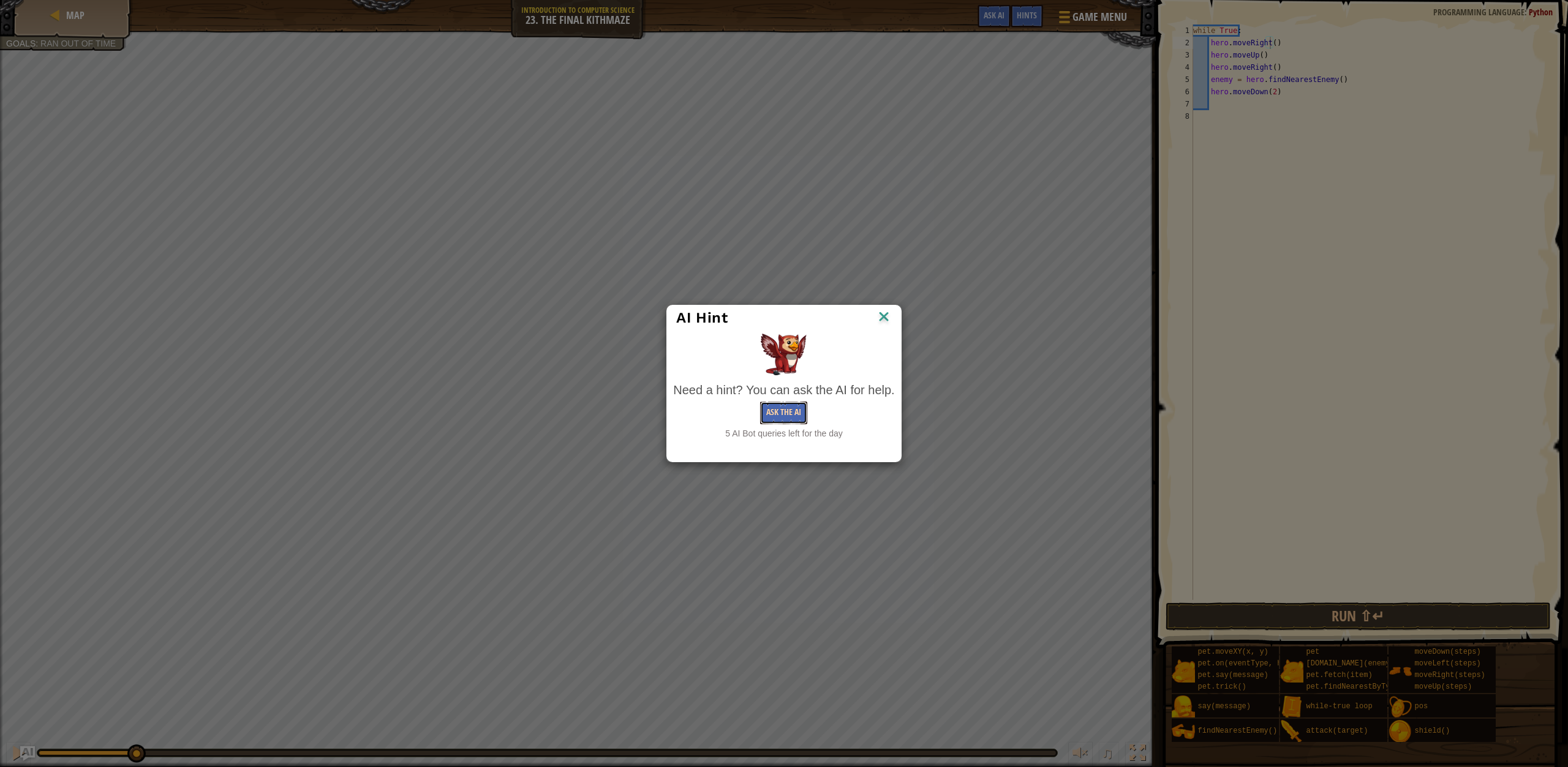
click at [799, 419] on button "Ask the AI" at bounding box center [784, 412] width 47 height 23
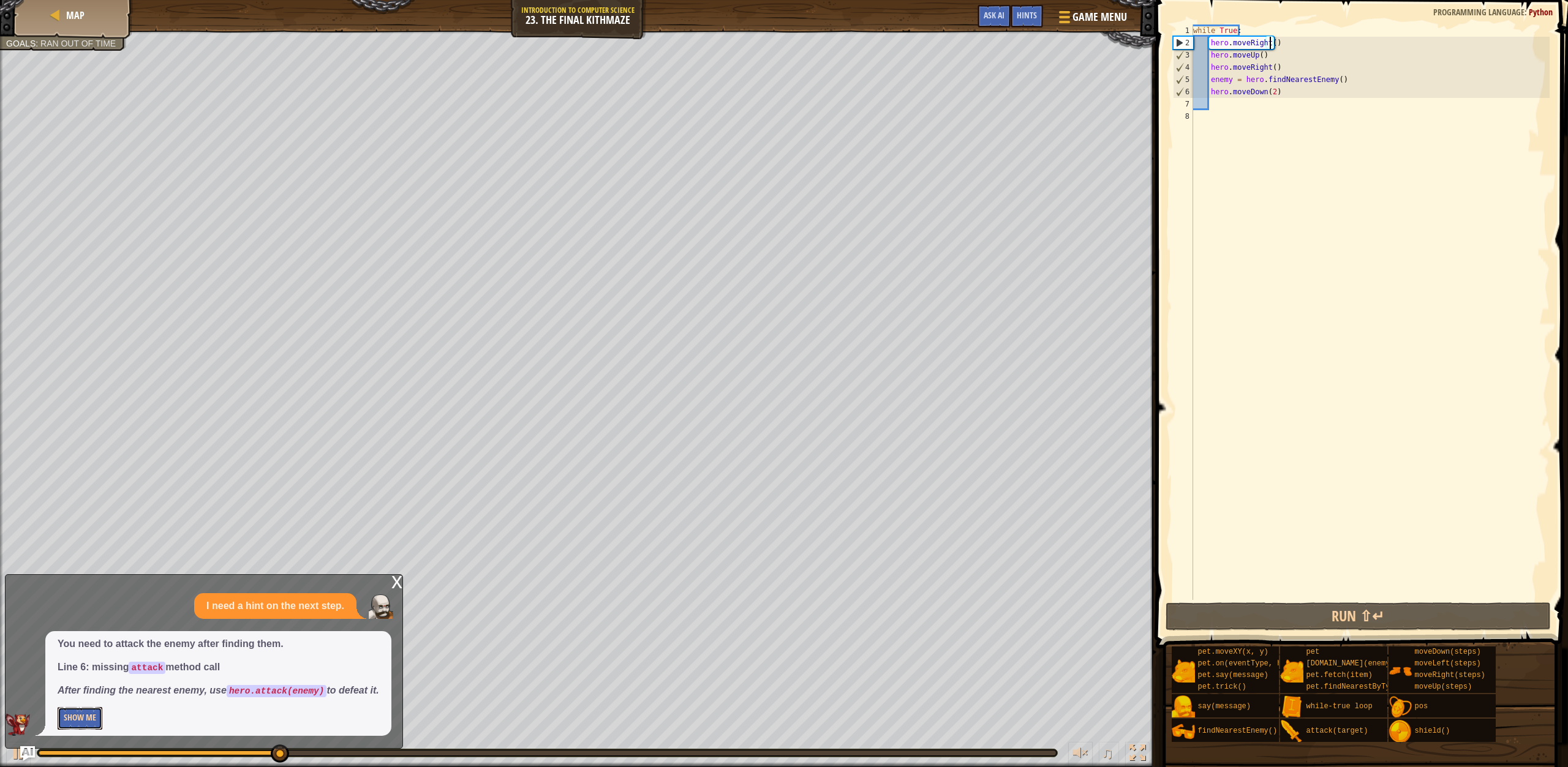
click at [77, 715] on button "Show Me" at bounding box center [79, 718] width 44 height 23
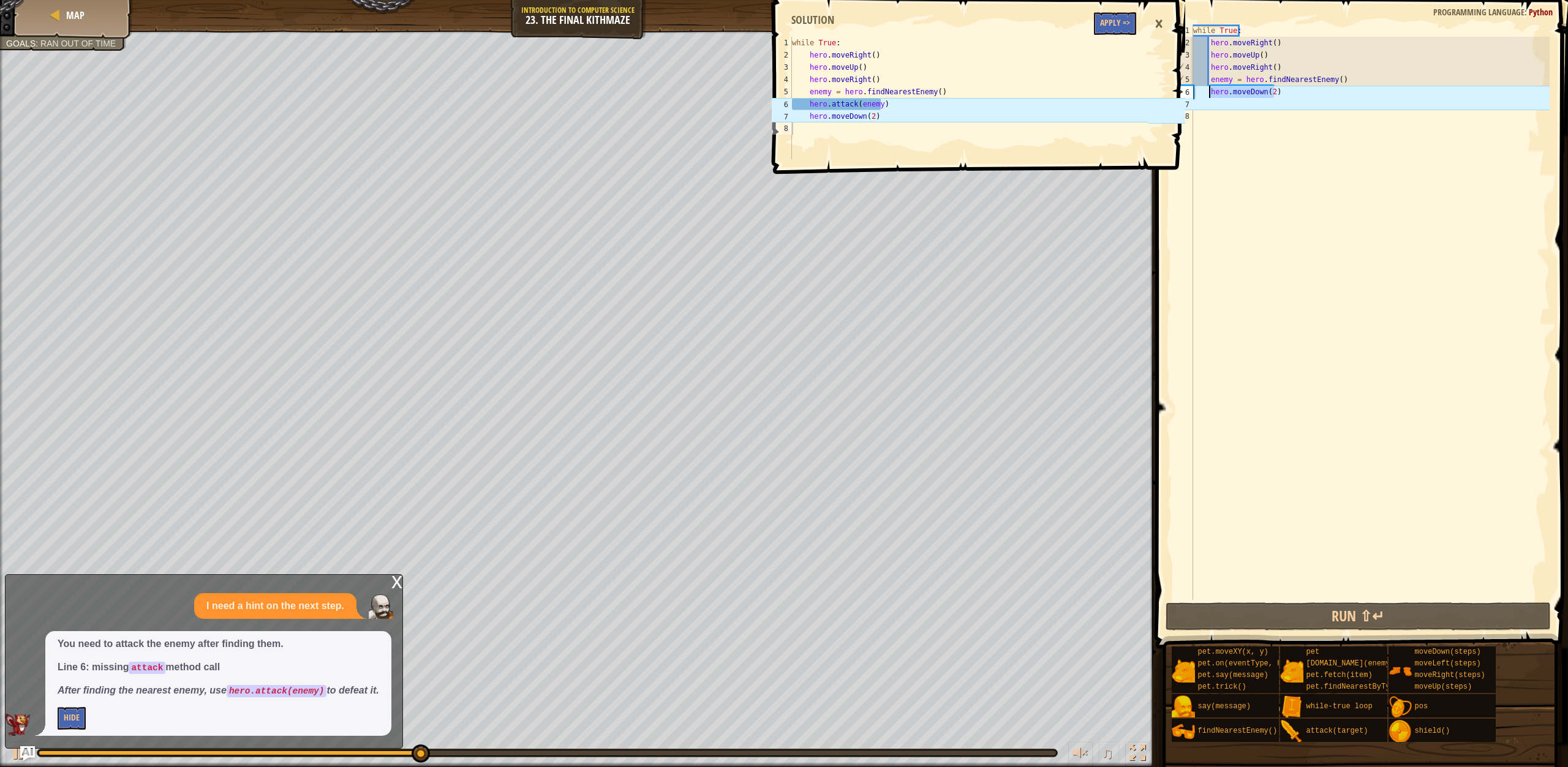
drag, startPoint x: 1286, startPoint y: 94, endPoint x: 1208, endPoint y: 93, distance: 78.0
click at [1208, 93] on div "while True : hero . moveRight ( ) hero . moveUp ( ) hero . moveRight ( ) enemy …" at bounding box center [1370, 324] width 359 height 600
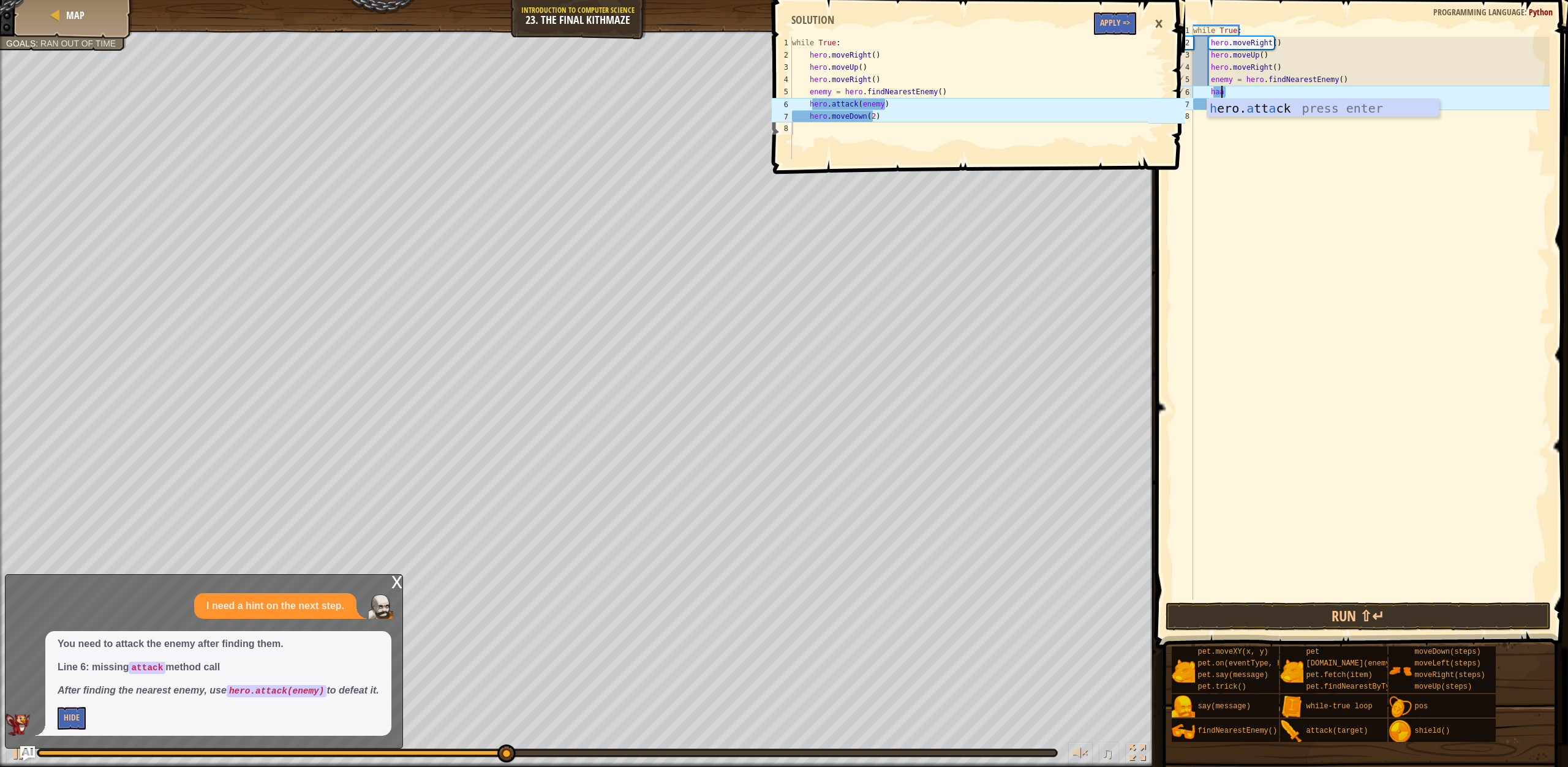
scroll to position [6, 2]
click at [1262, 110] on div "h ero. a tt a ck press enter" at bounding box center [1322, 127] width 232 height 55
type textarea "hero.attack(enemy)"
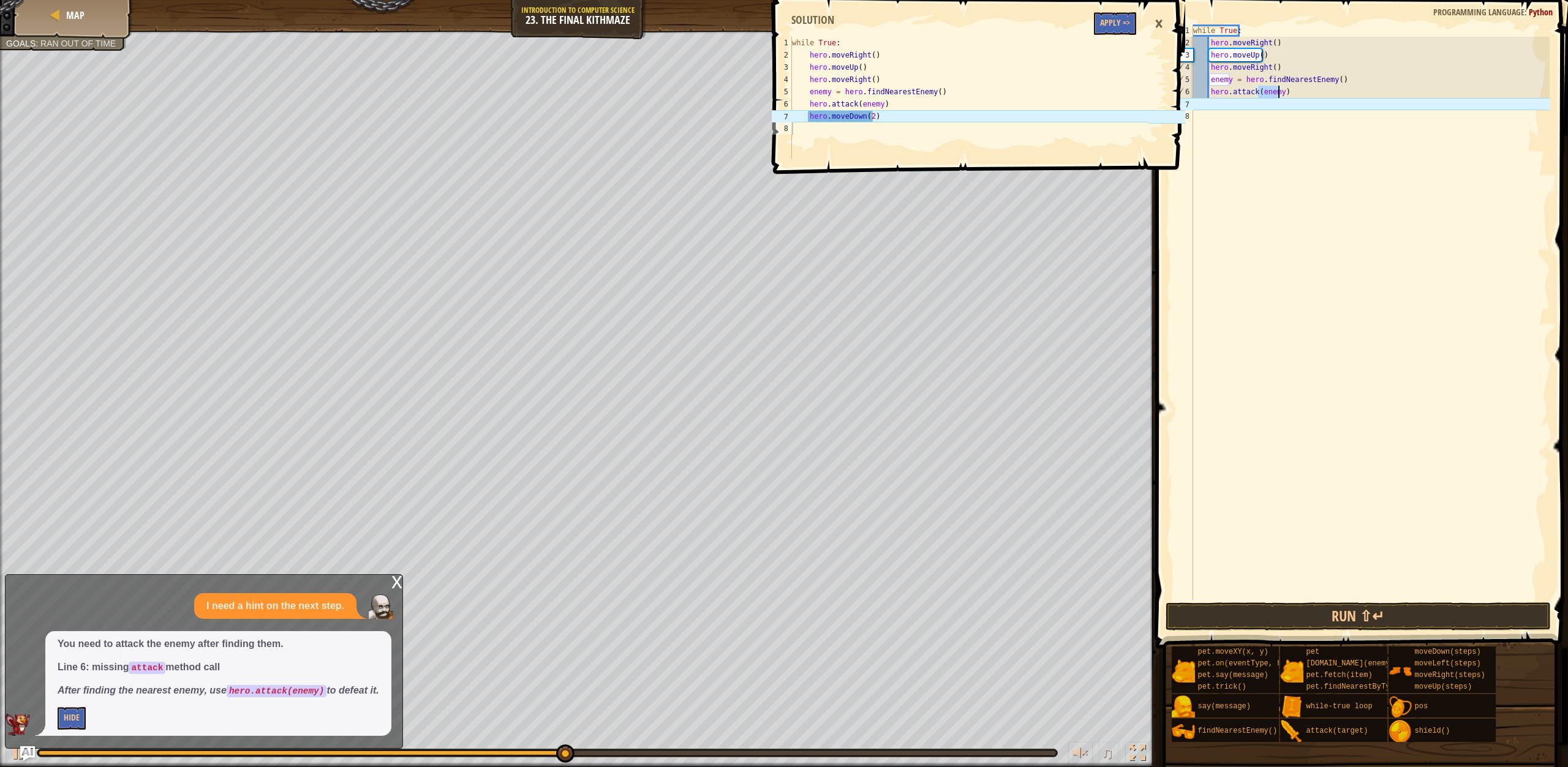
click at [1208, 101] on div "while True : hero . moveRight ( ) hero . moveUp ( ) hero . moveRight ( ) enemy …" at bounding box center [1370, 324] width 359 height 600
type textarea "h"
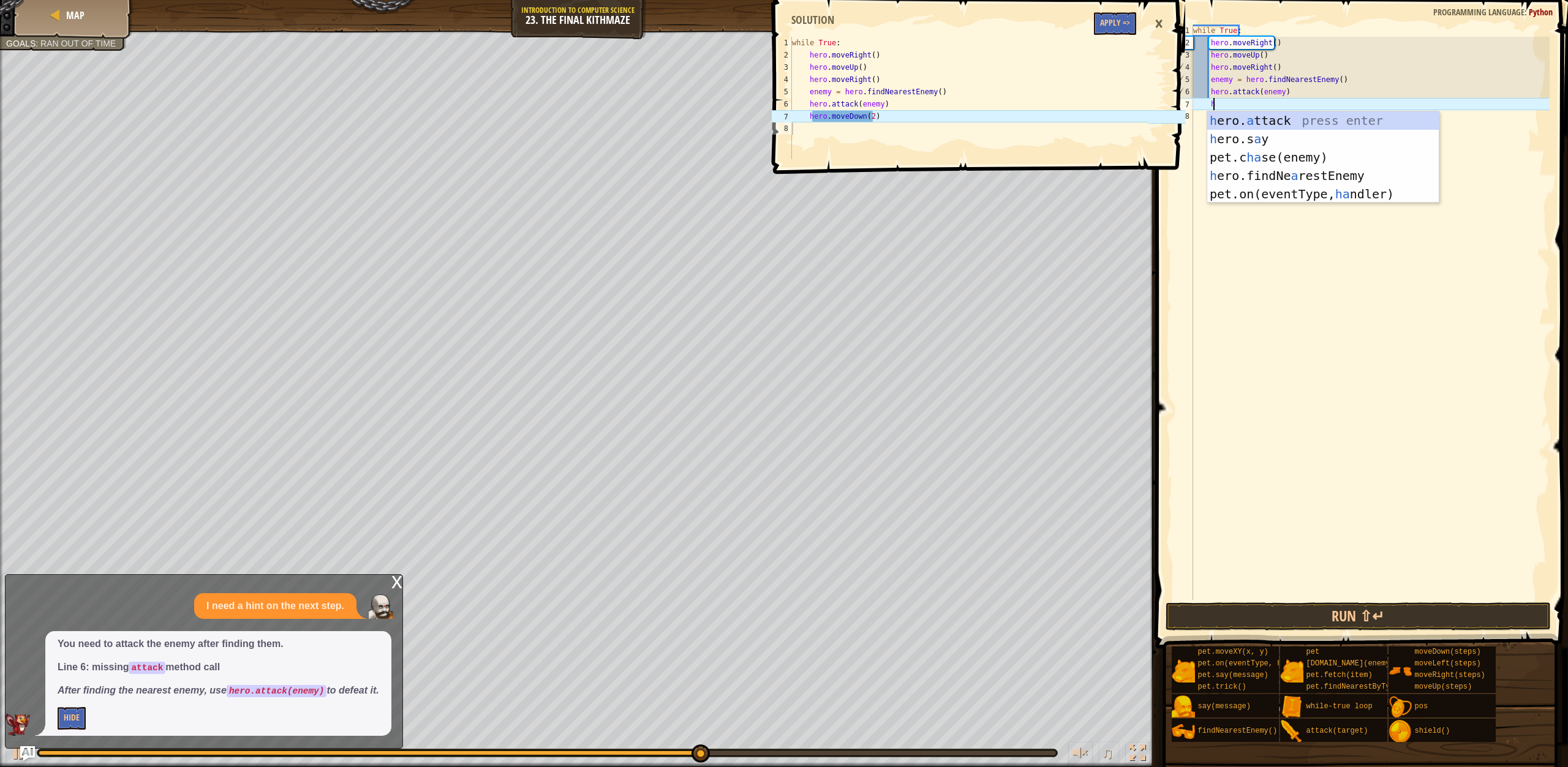
scroll to position [6, 1]
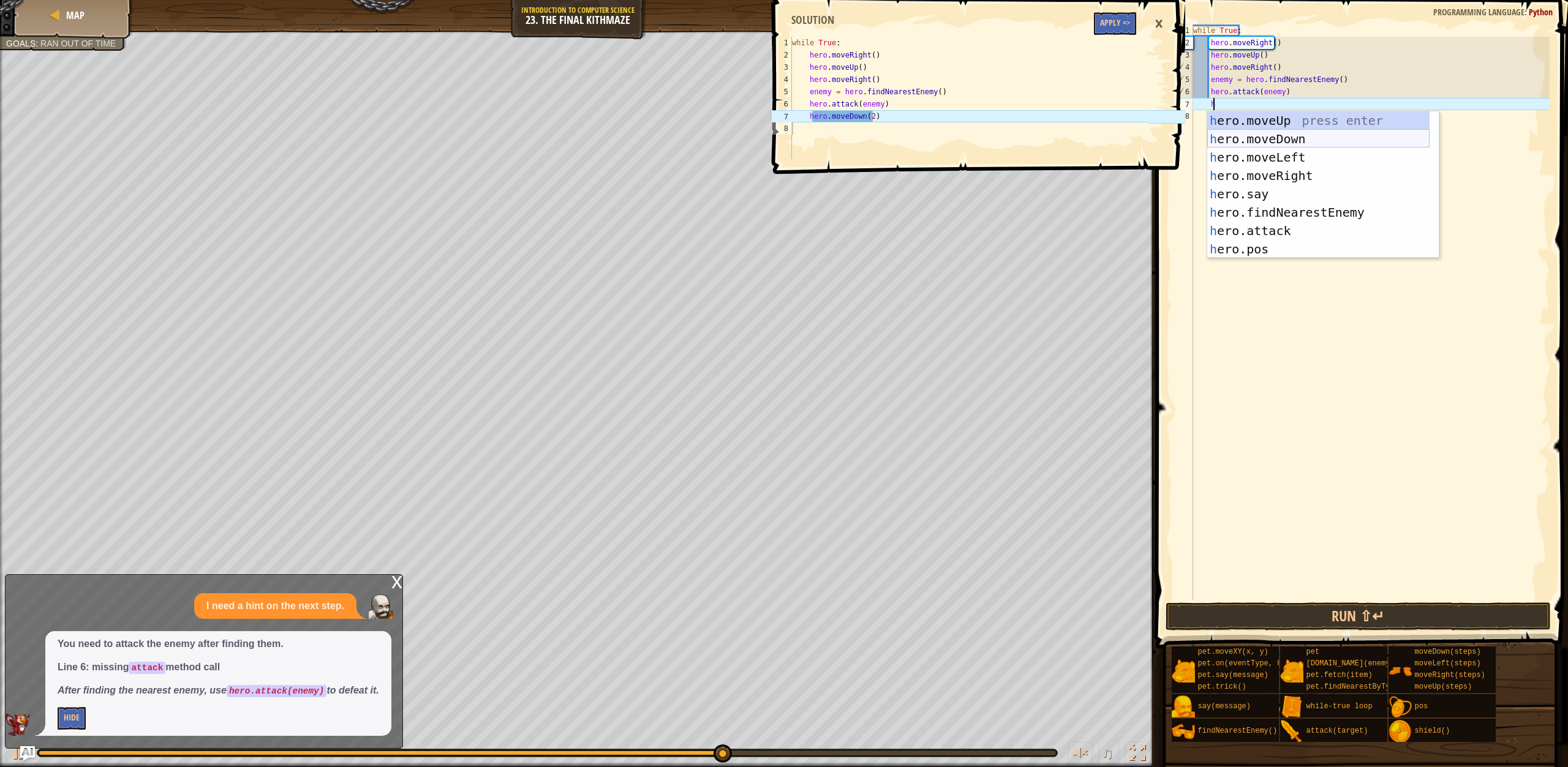
click at [1281, 135] on div "h ero.moveUp press enter h ero.moveDown press enter h ero.moveLeft press enter …" at bounding box center [1318, 203] width 222 height 183
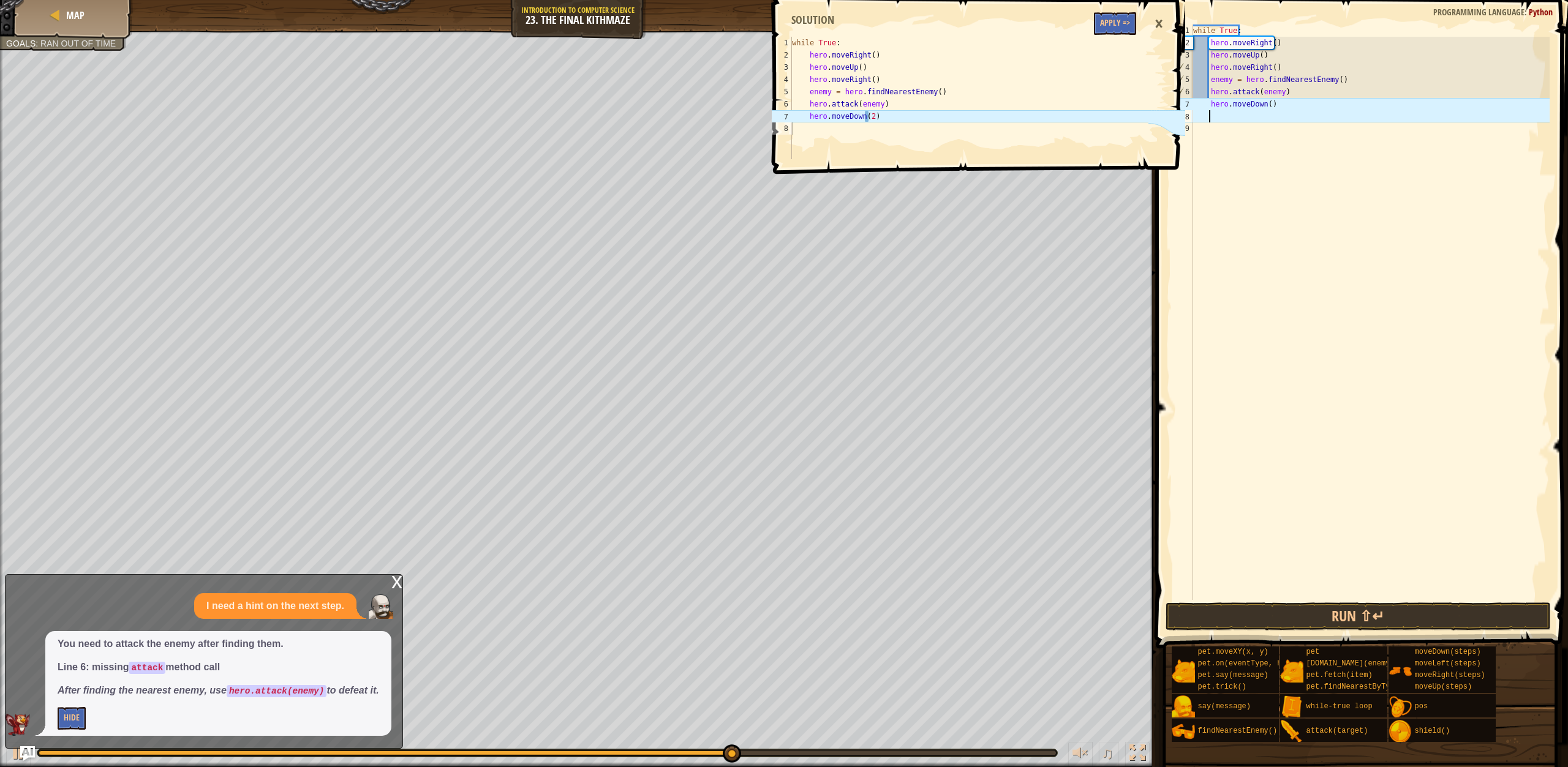
scroll to position [6, 1]
click at [1264, 105] on div "while True : hero . moveRight ( ) hero . moveUp ( ) hero . moveRight ( ) enemy …" at bounding box center [1370, 324] width 359 height 600
type textarea "hero.moveDown(2)"
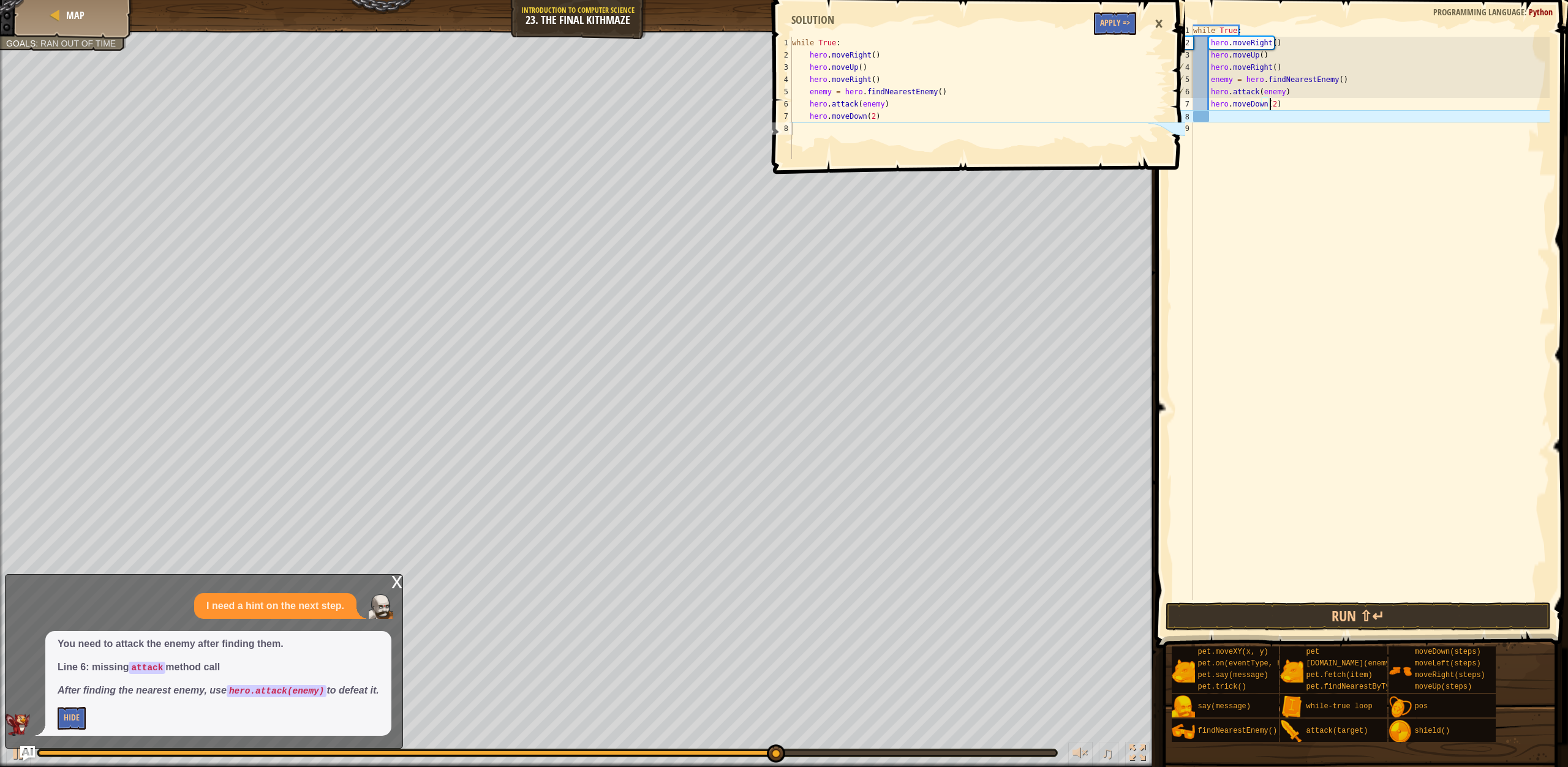
scroll to position [6, 6]
click at [1113, 22] on button "Apply =>" at bounding box center [1114, 23] width 42 height 23
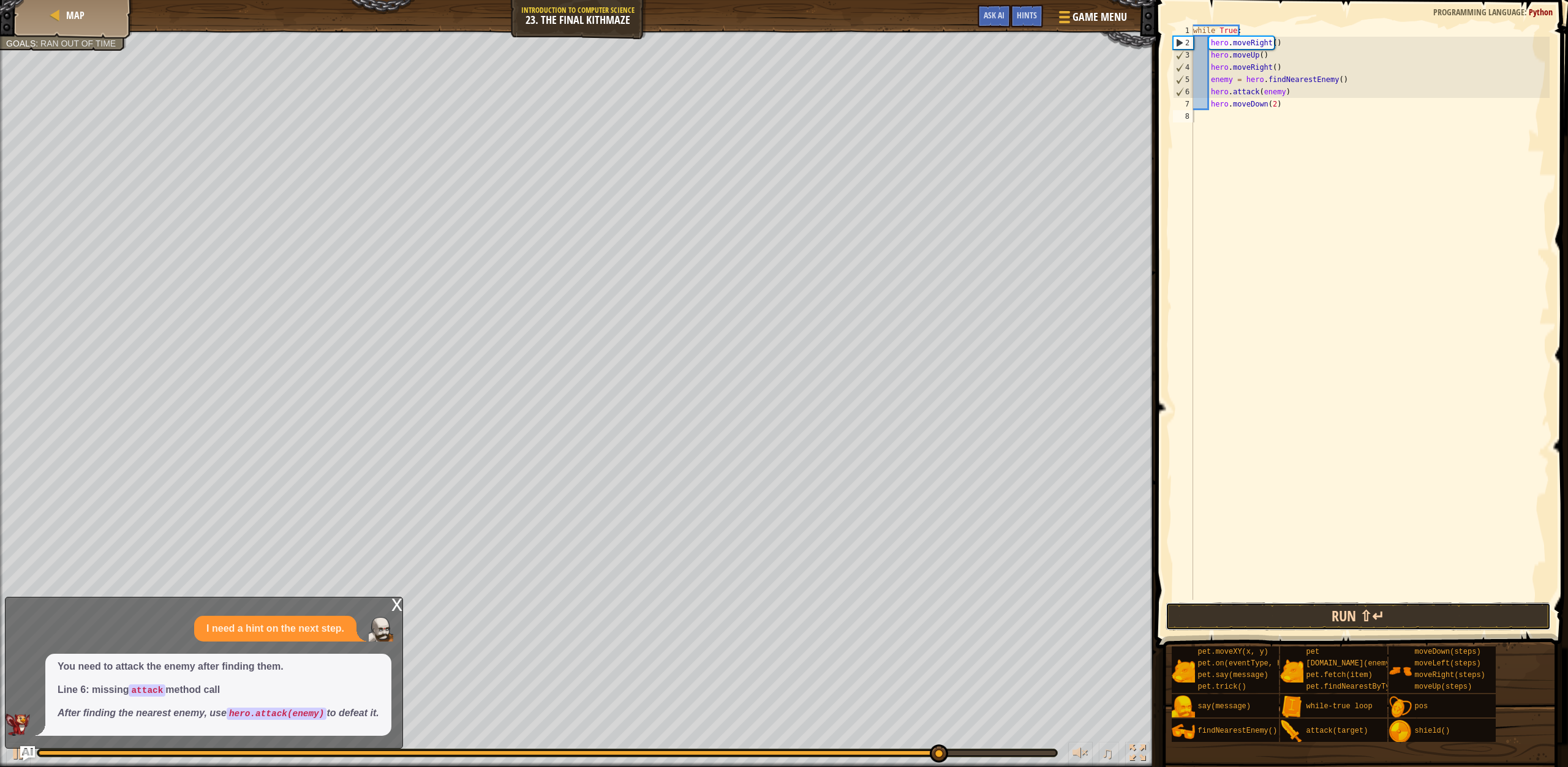
click at [1332, 617] on button "Run ⇧↵" at bounding box center [1358, 616] width 386 height 29
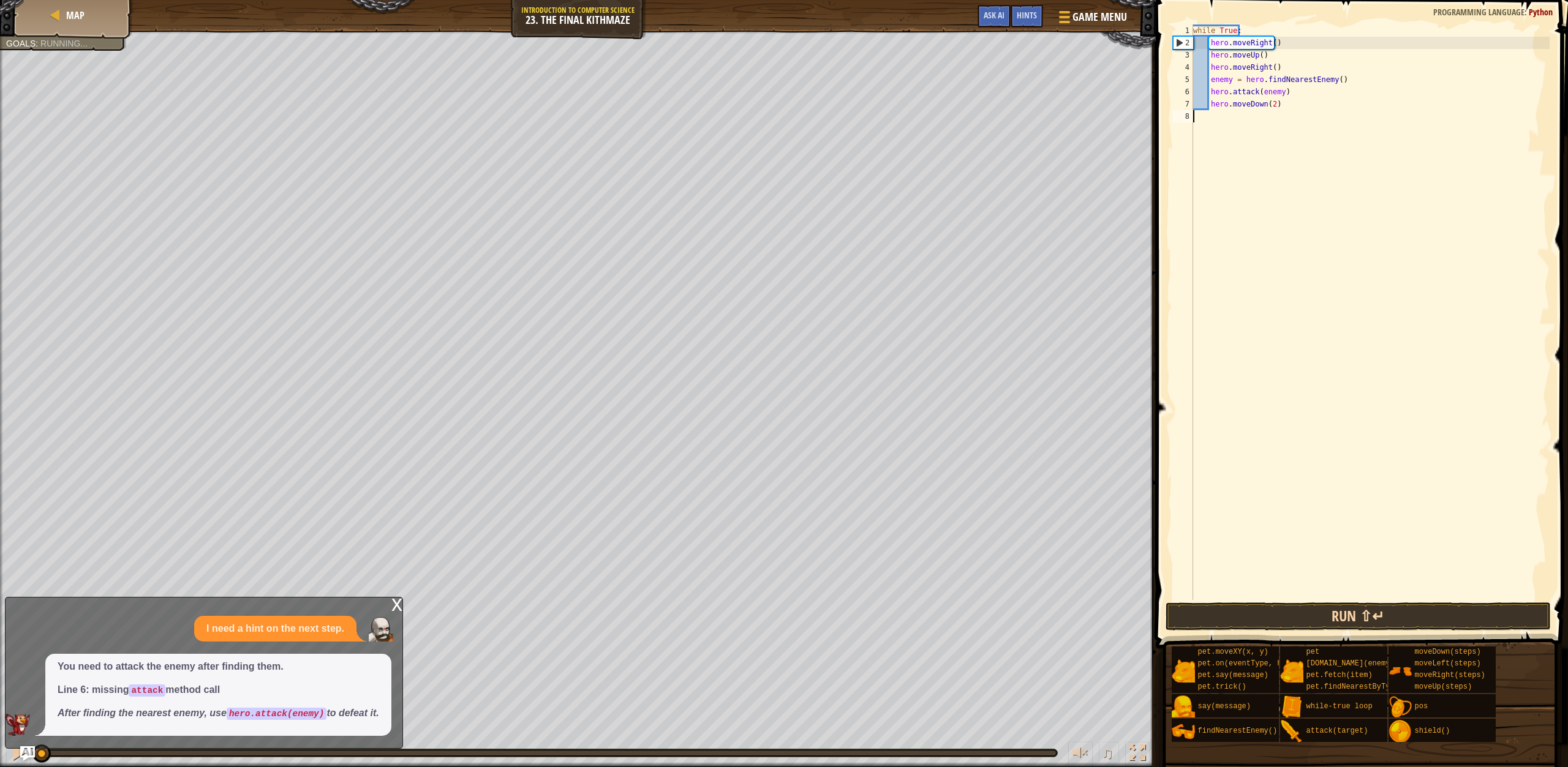
scroll to position [6, 0]
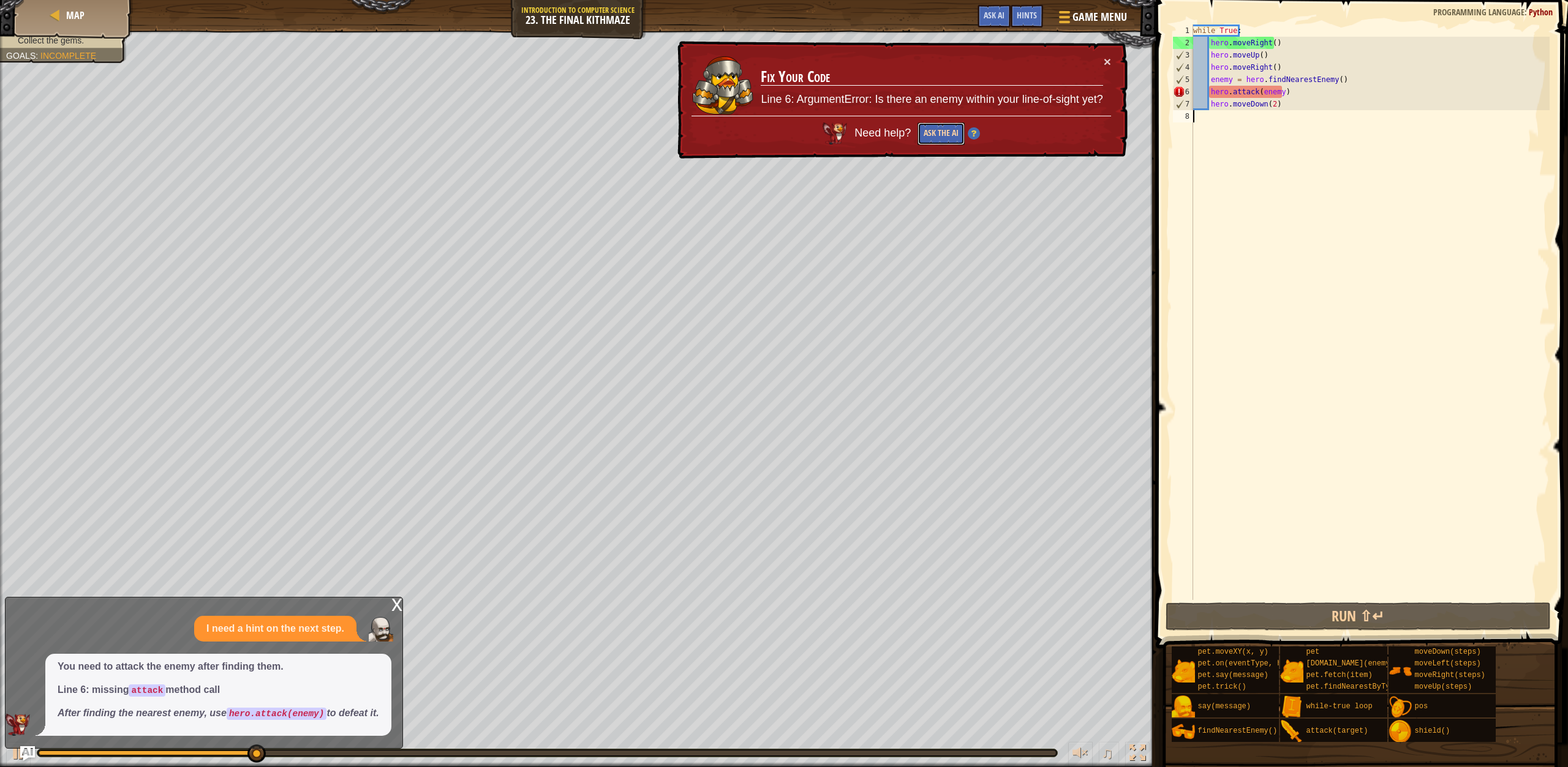
click at [948, 132] on button "Ask the AI" at bounding box center [941, 133] width 47 height 23
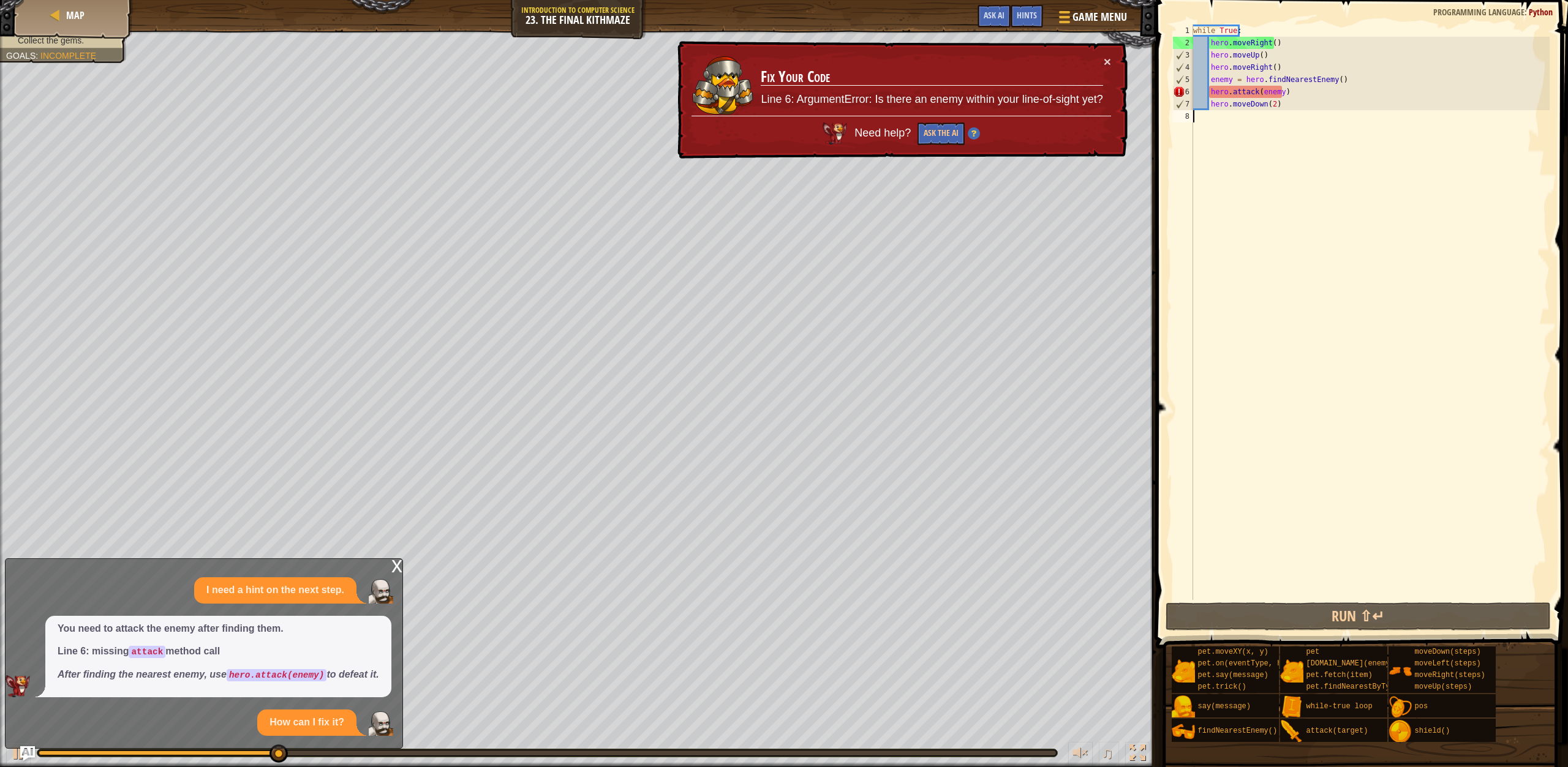
click at [883, 127] on span "Need help?" at bounding box center [884, 133] width 59 height 12
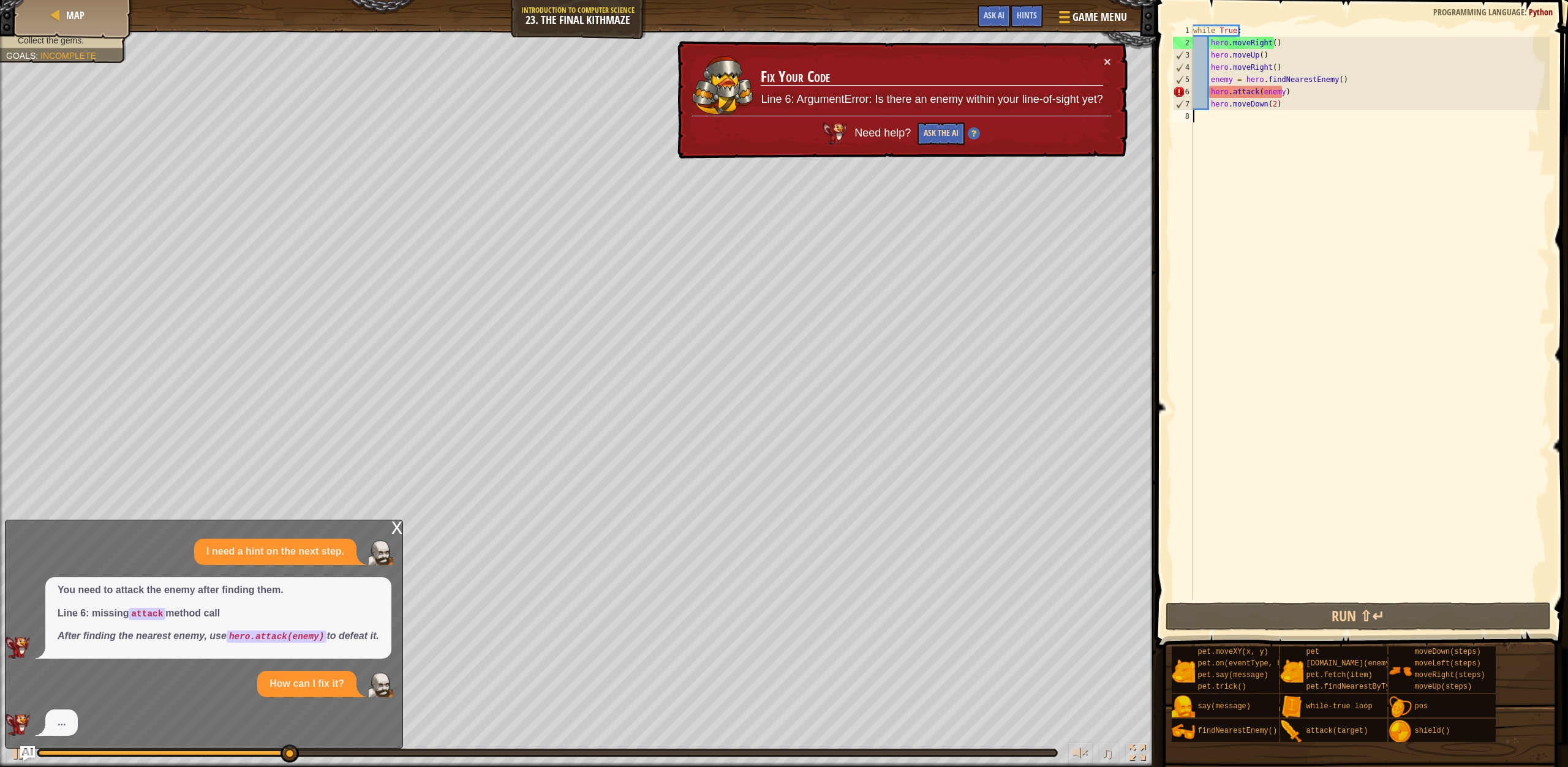
click at [927, 132] on button "Ask the AI" at bounding box center [941, 133] width 47 height 23
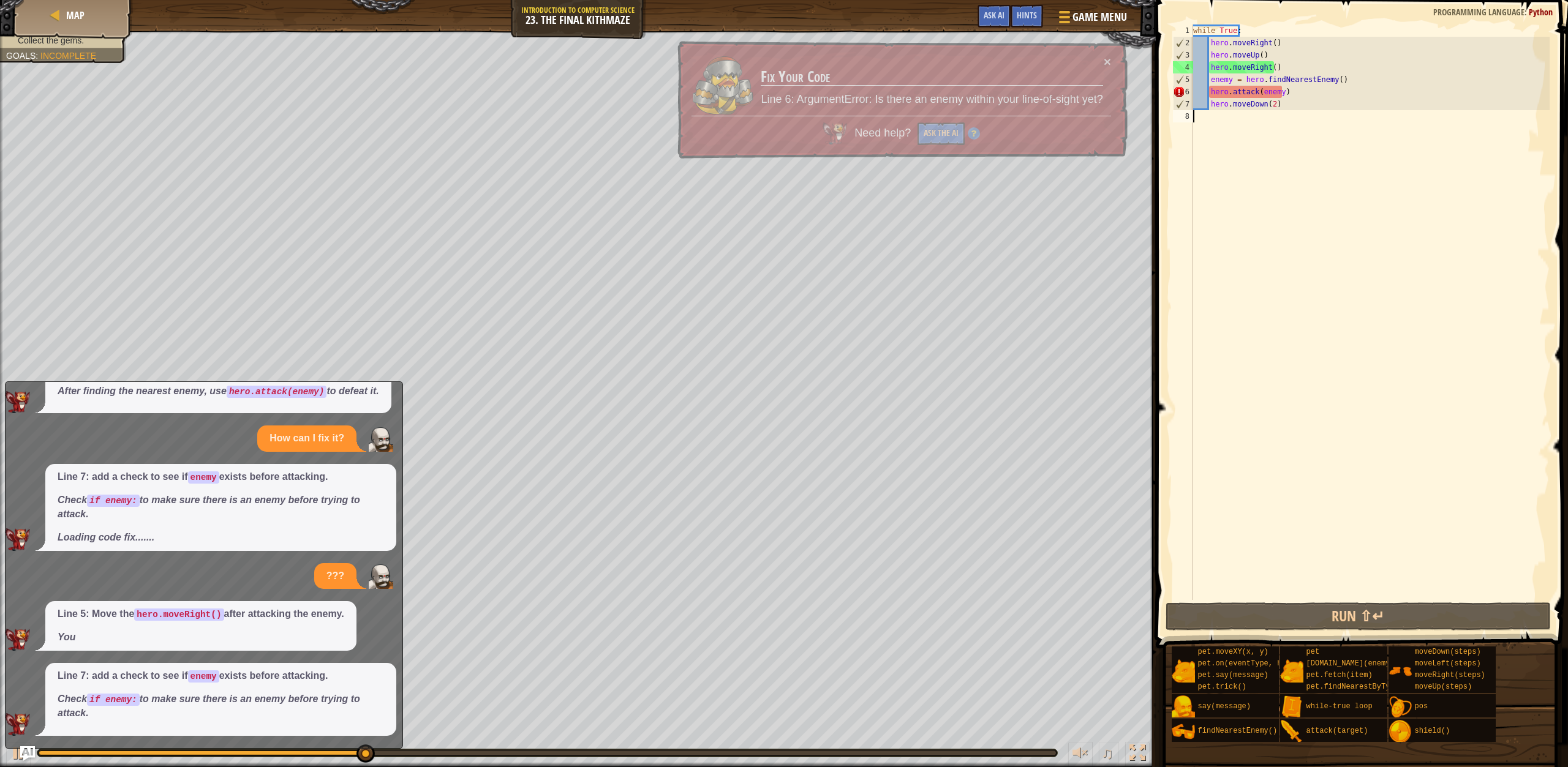
scroll to position [191, 0]
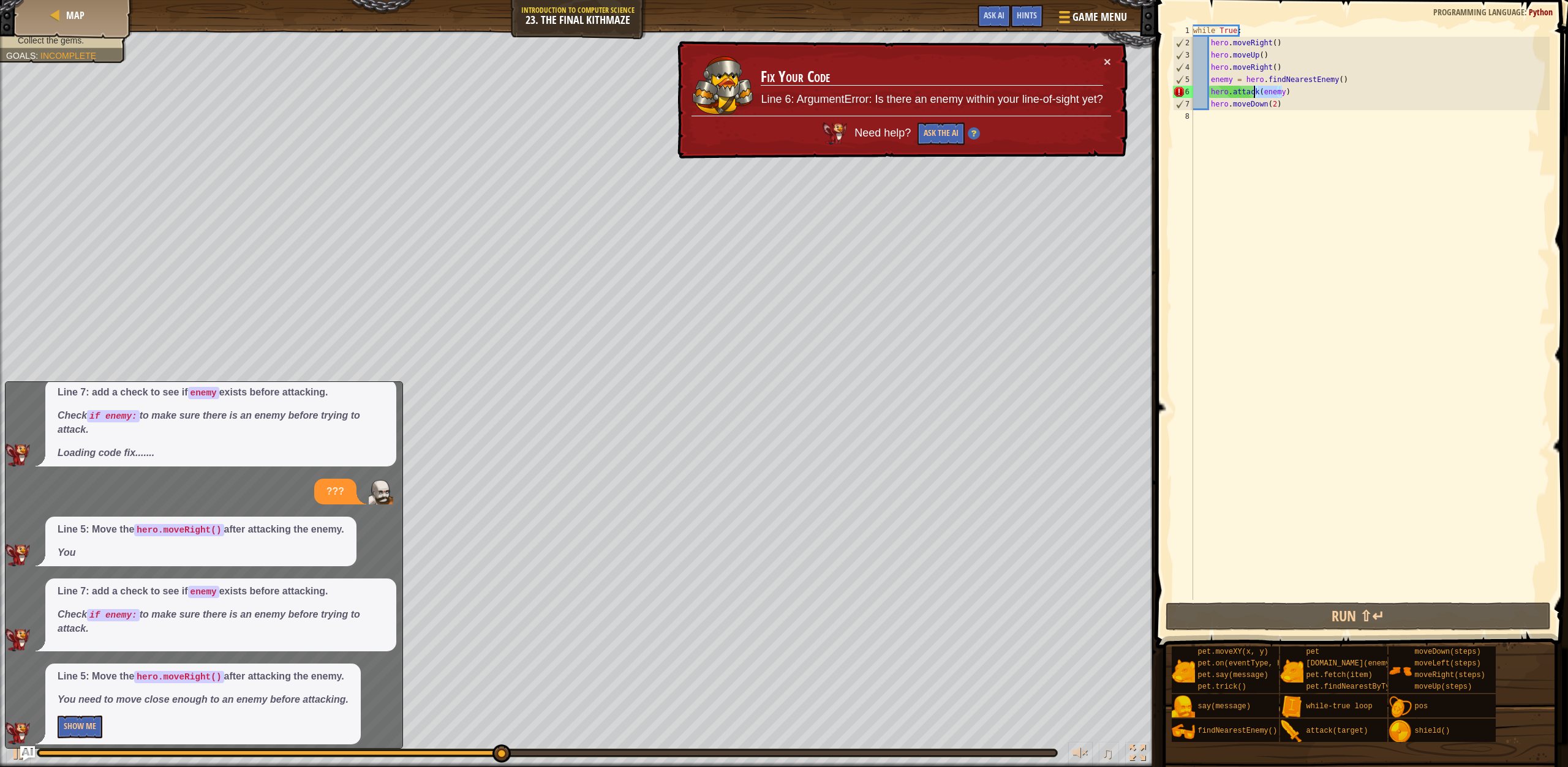
drag, startPoint x: 1284, startPoint y: 96, endPoint x: 1248, endPoint y: 93, distance: 36.1
click at [1248, 93] on div "while True : hero . moveRight ( ) hero . moveUp ( ) hero . moveRight ( ) enemy …" at bounding box center [1370, 324] width 359 height 600
type textarea "hero.attack(enemy)"
click at [1248, 93] on div "while True : hero . moveRight ( ) hero . moveUp ( ) hero . moveRight ( ) enemy …" at bounding box center [1370, 313] width 359 height 576
click at [1325, 113] on div "while True : hero . moveRight ( ) hero . moveUp ( ) hero . moveRight ( ) enemy …" at bounding box center [1370, 324] width 359 height 600
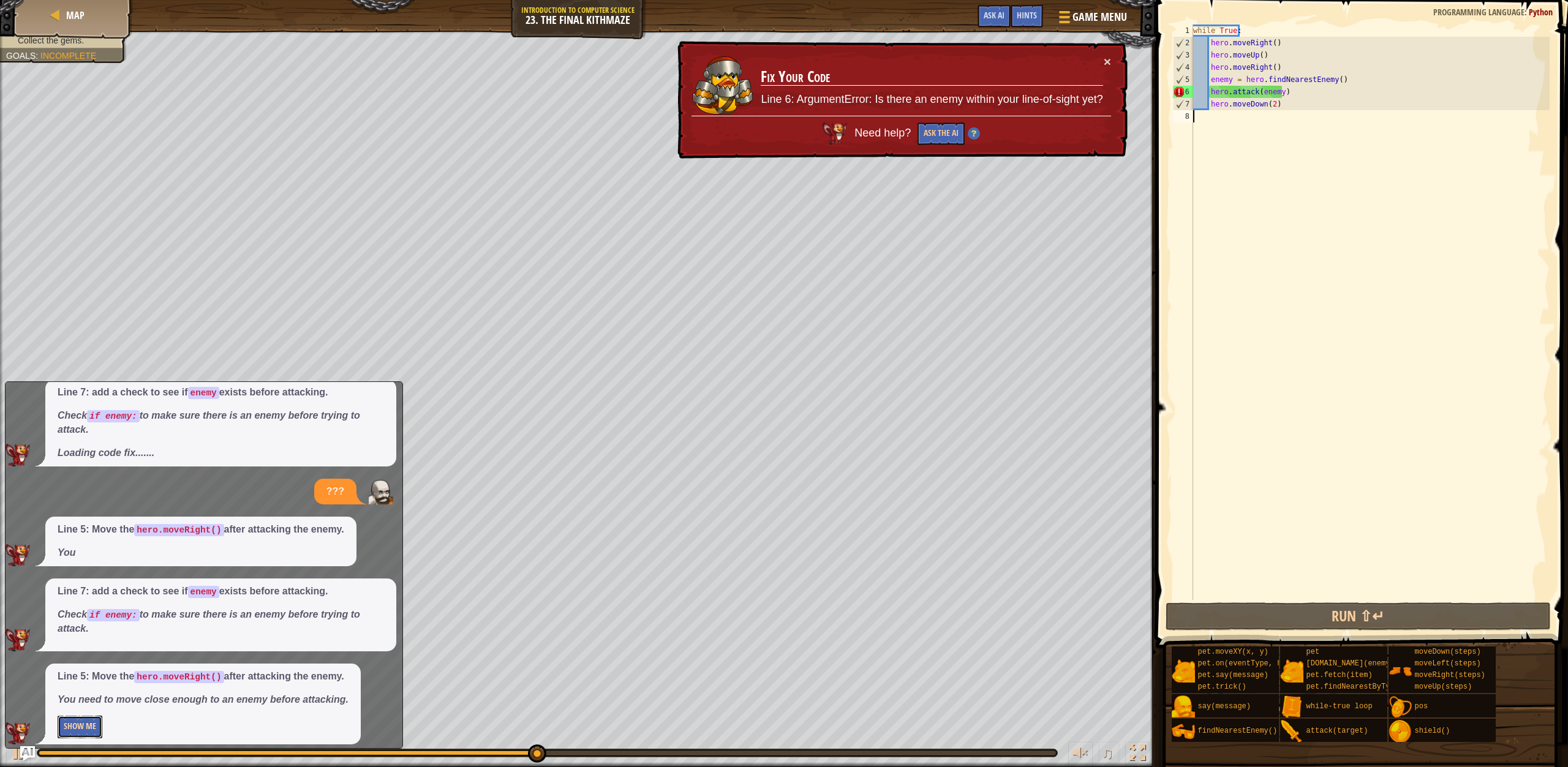
click at [80, 725] on button "Show Me" at bounding box center [79, 727] width 44 height 23
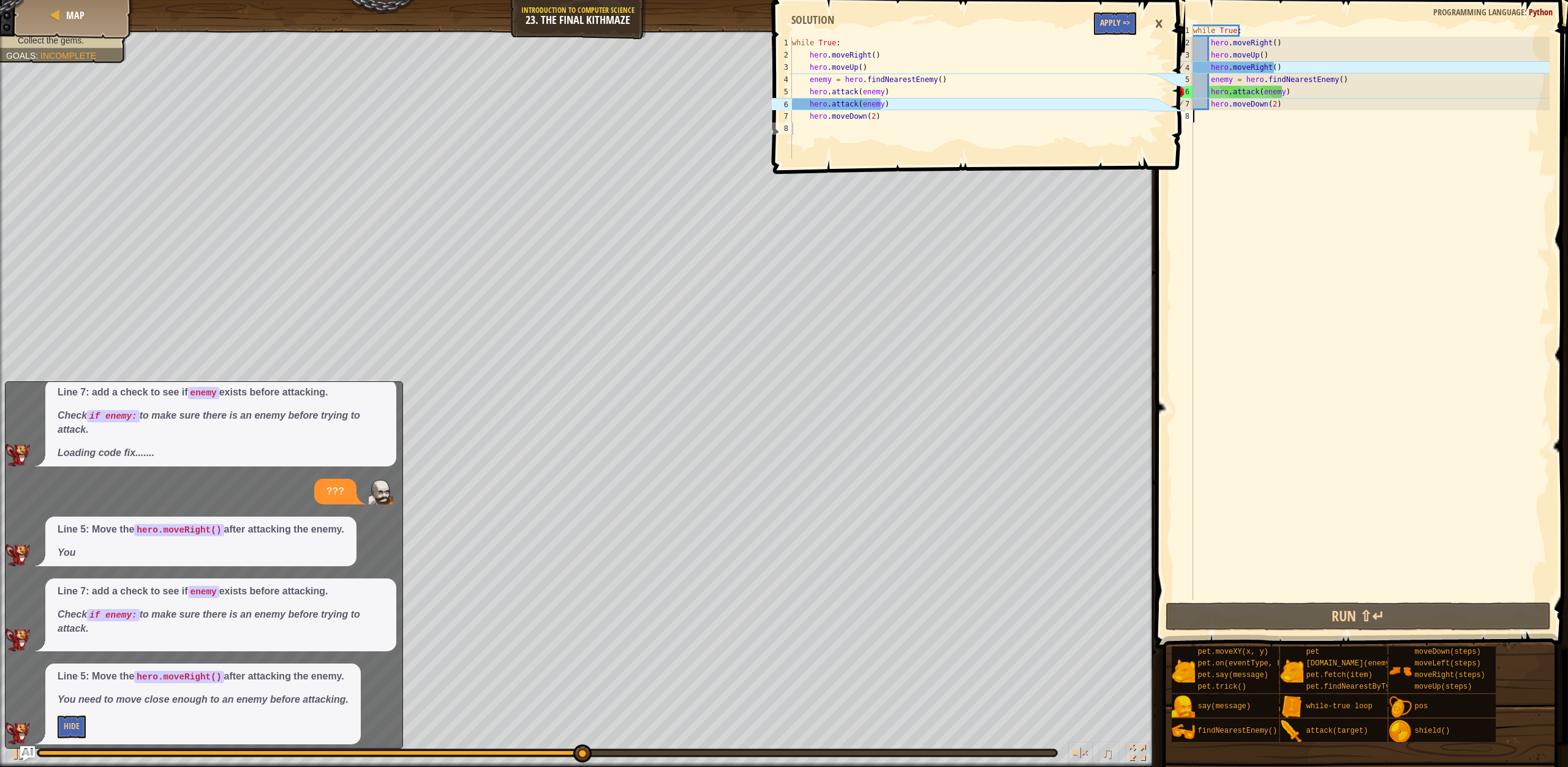
click at [1111, 24] on button "Apply =>" at bounding box center [1114, 23] width 42 height 23
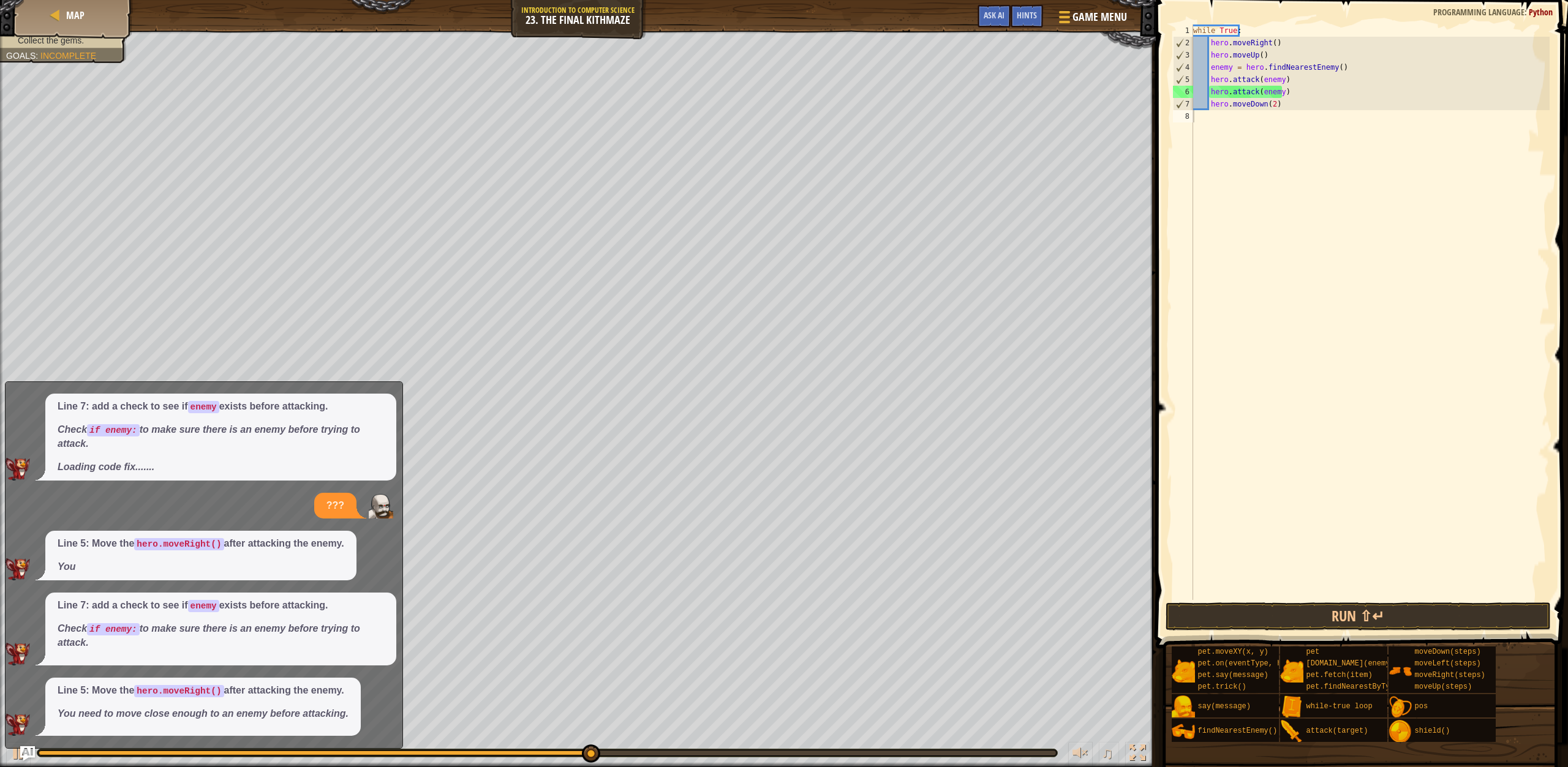
scroll to position [177, 0]
click at [1290, 619] on button "Run ⇧↵" at bounding box center [1358, 616] width 386 height 29
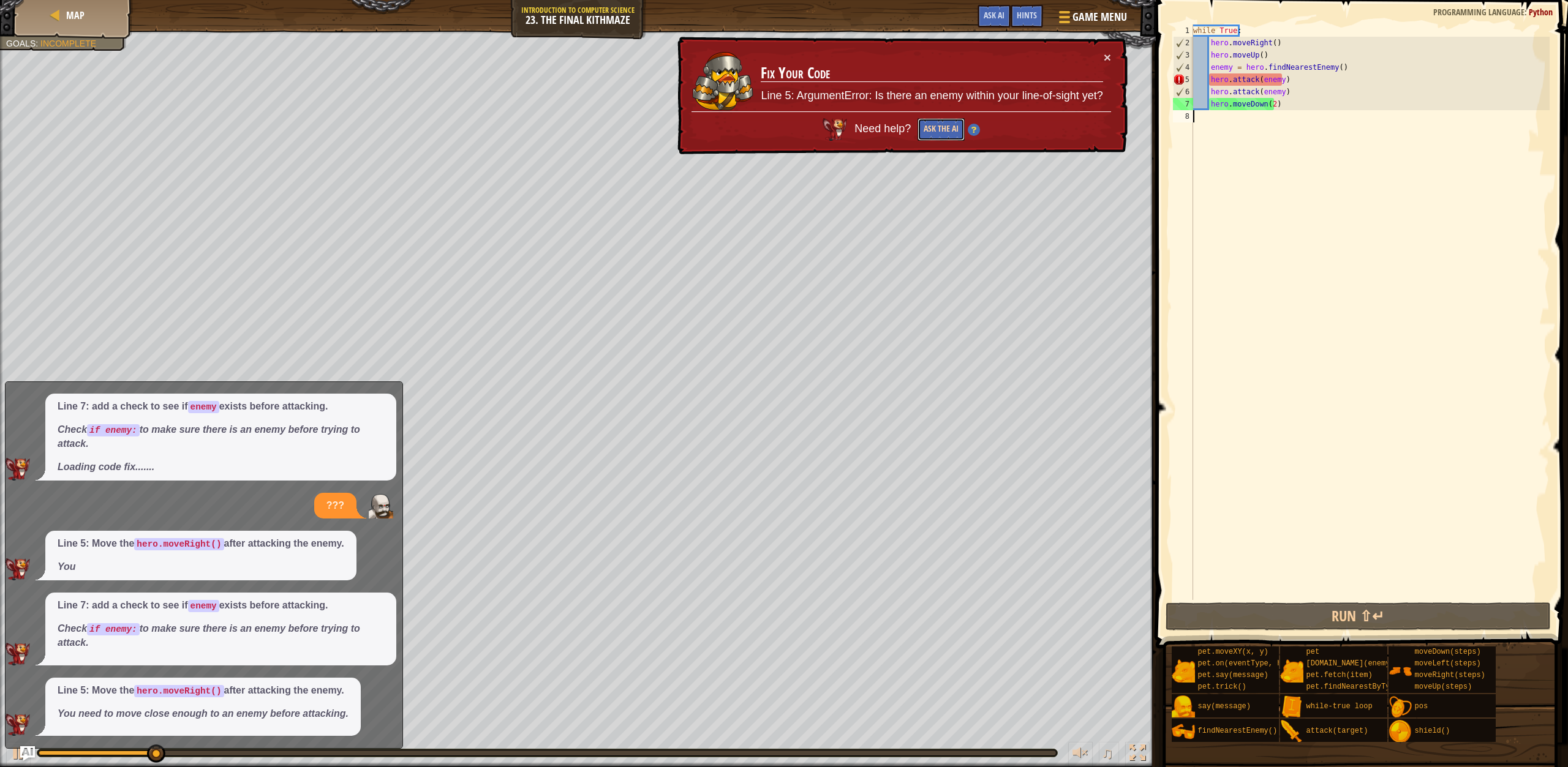
click at [939, 133] on button "Ask the AI" at bounding box center [941, 129] width 47 height 23
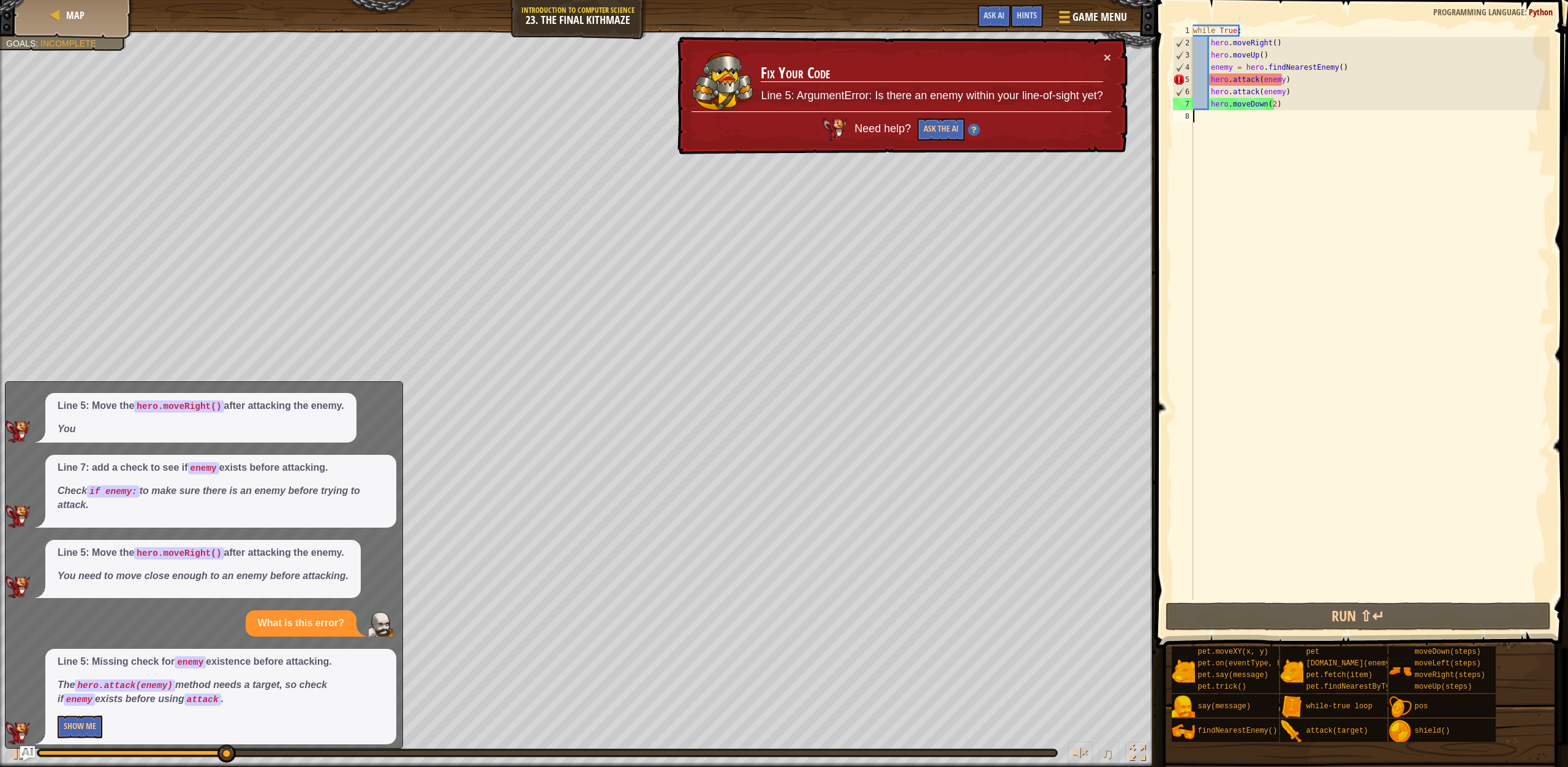
scroll to position [323, 0]
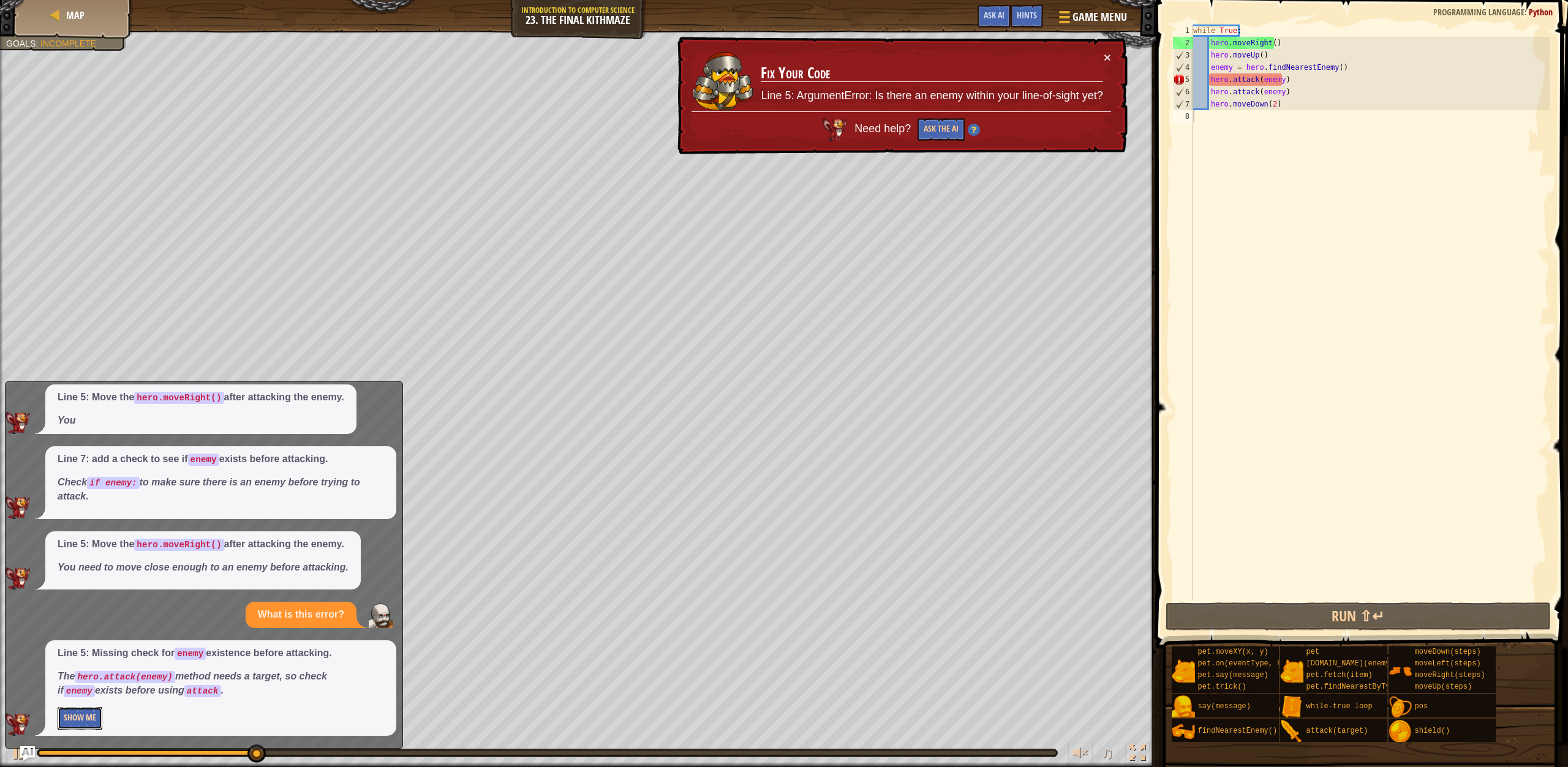
click at [78, 720] on button "Show Me" at bounding box center [79, 718] width 44 height 23
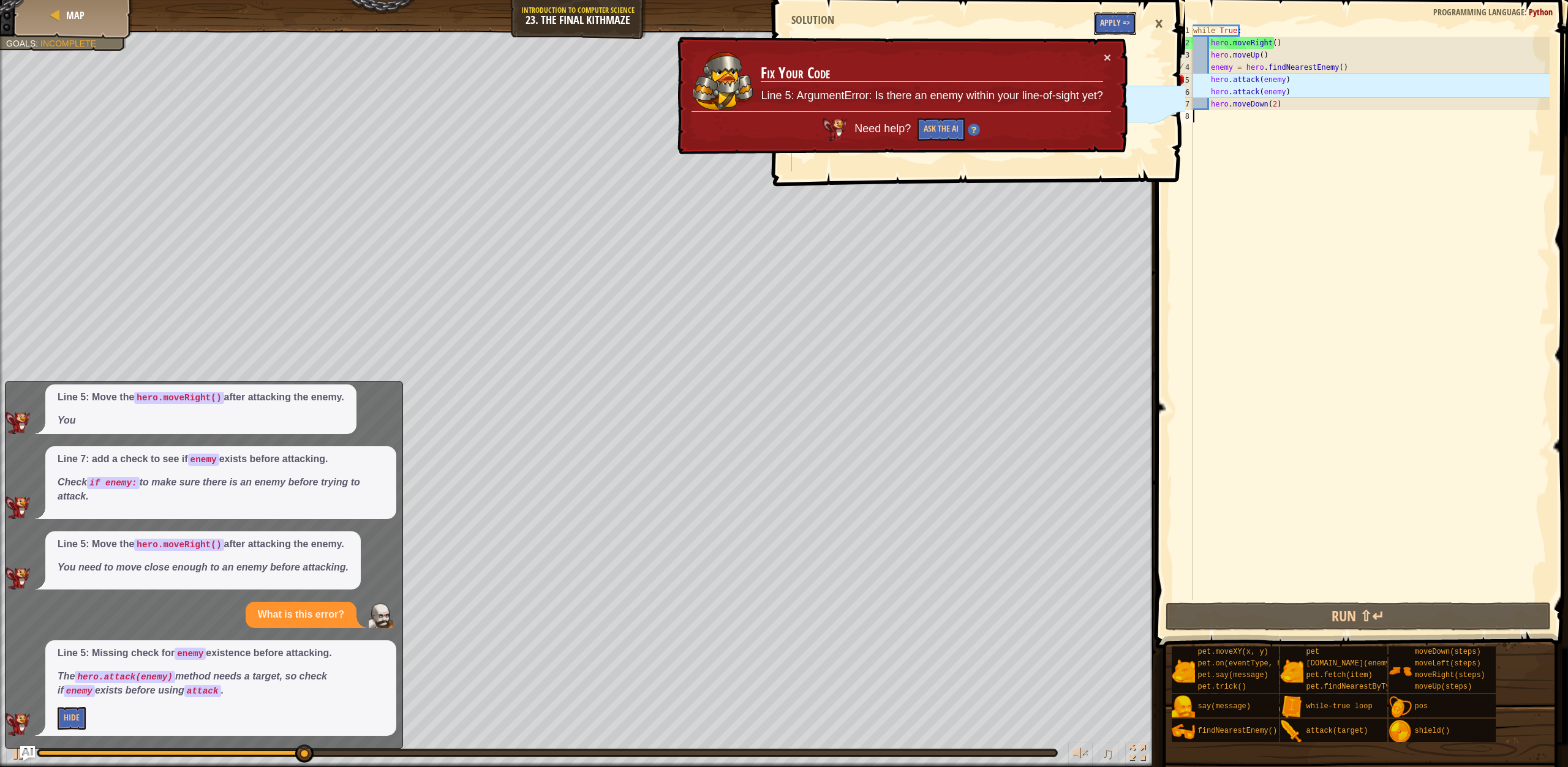
click at [1122, 17] on button "Apply =>" at bounding box center [1114, 23] width 42 height 23
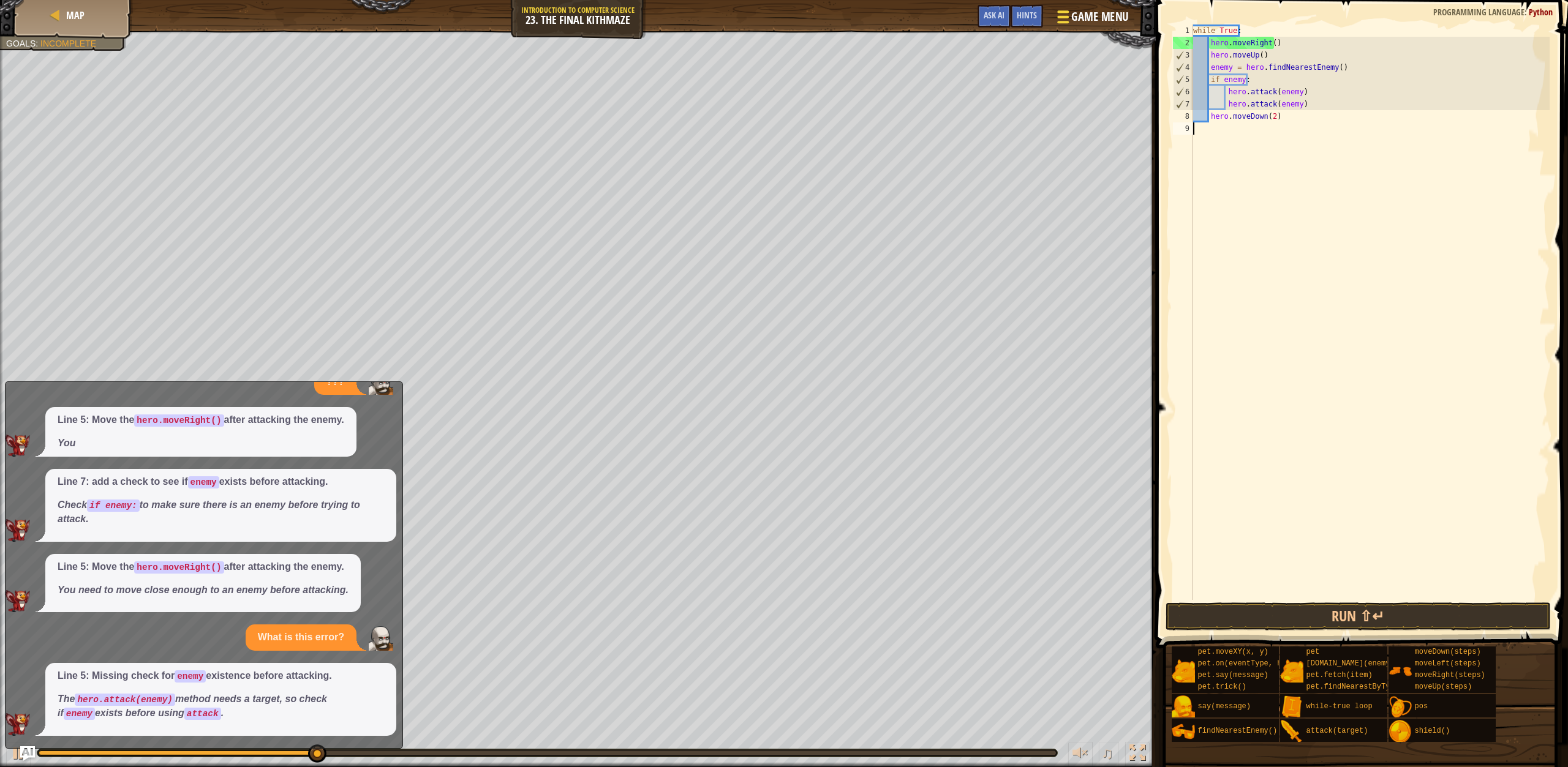
scroll to position [302, 0]
click at [1374, 617] on button "Run ⇧↵" at bounding box center [1358, 616] width 386 height 29
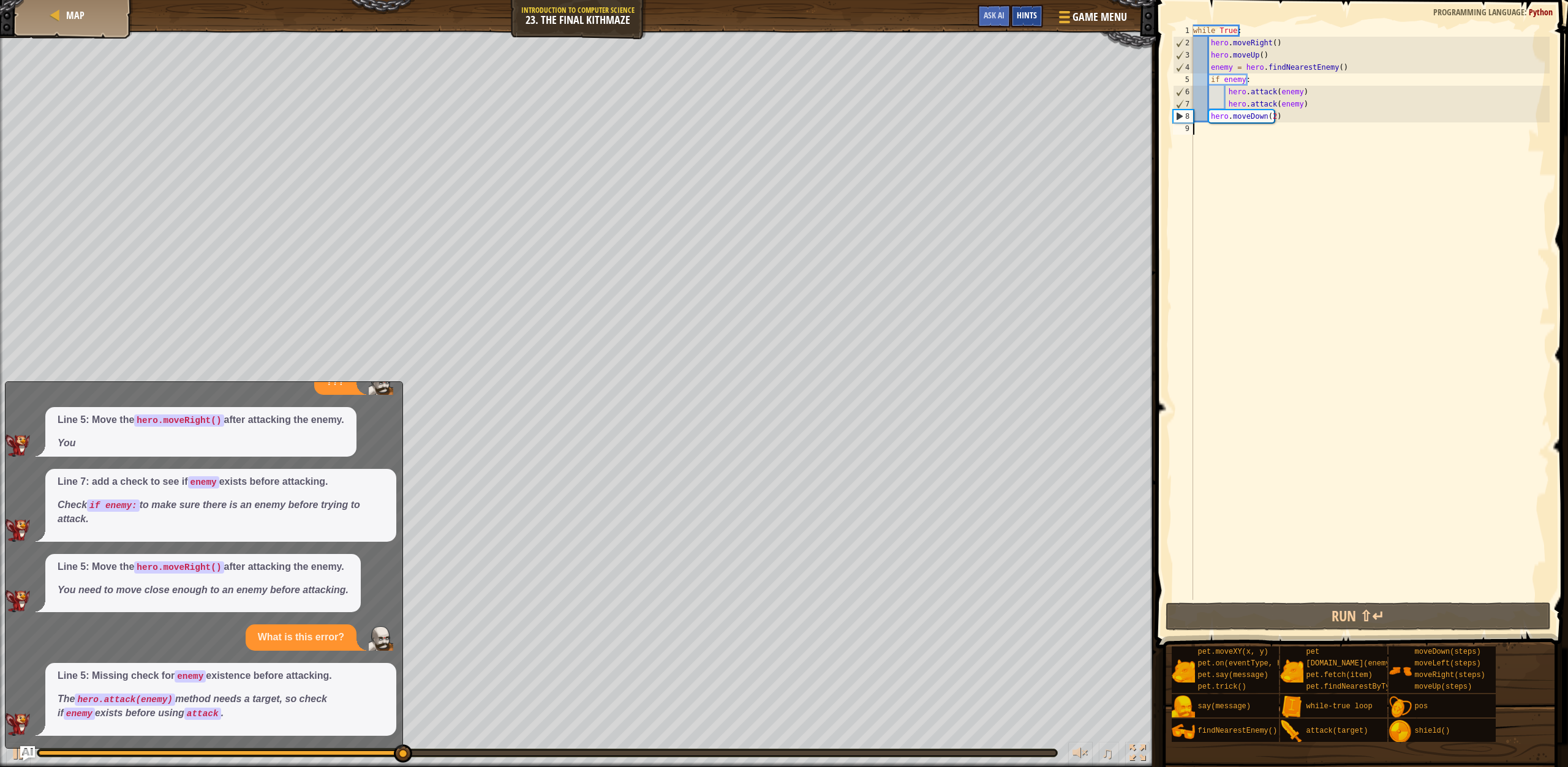
click at [1019, 9] on div "Hints" at bounding box center [1027, 16] width 33 height 23
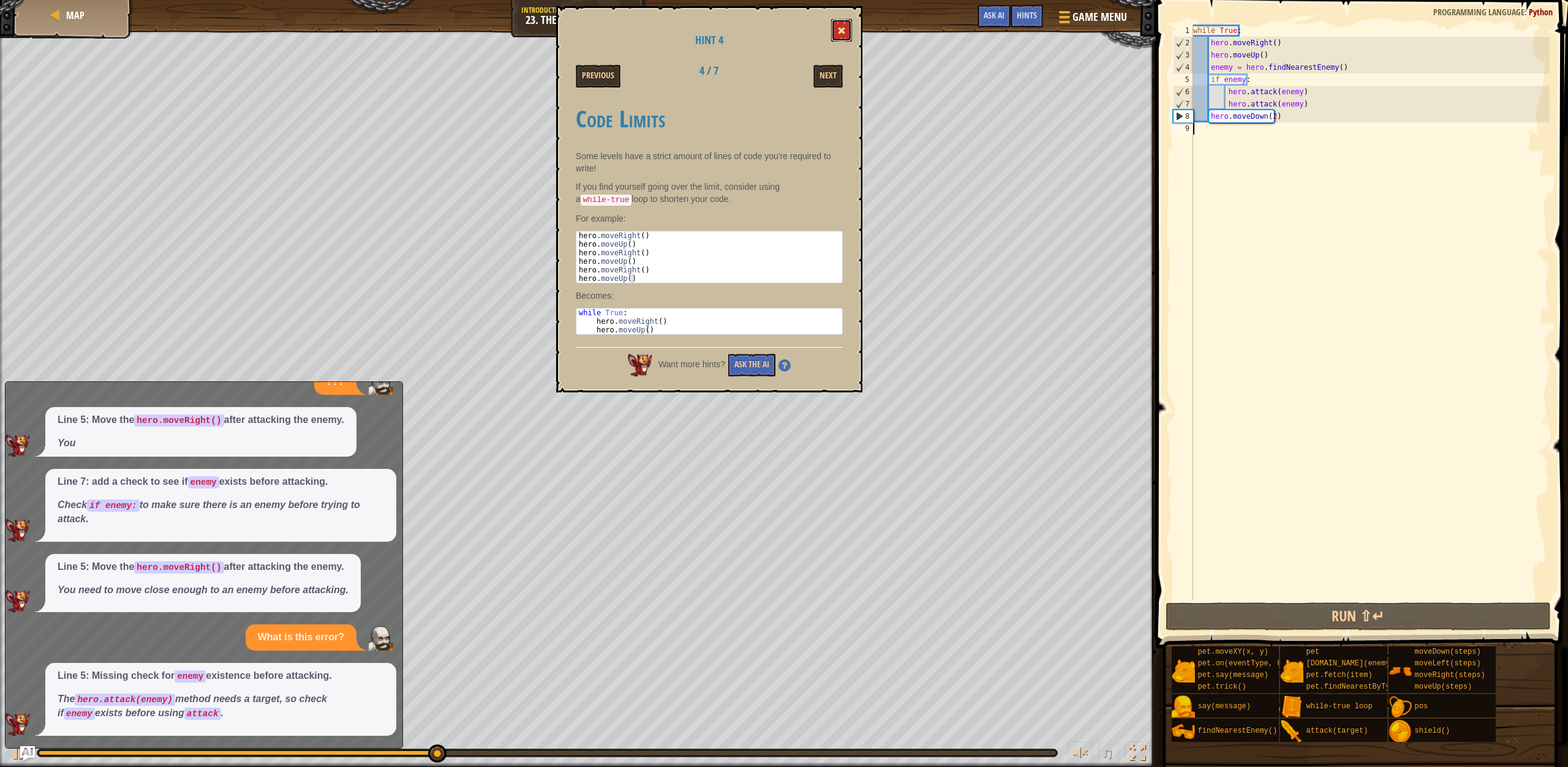
click at [842, 35] on span at bounding box center [841, 31] width 9 height 9
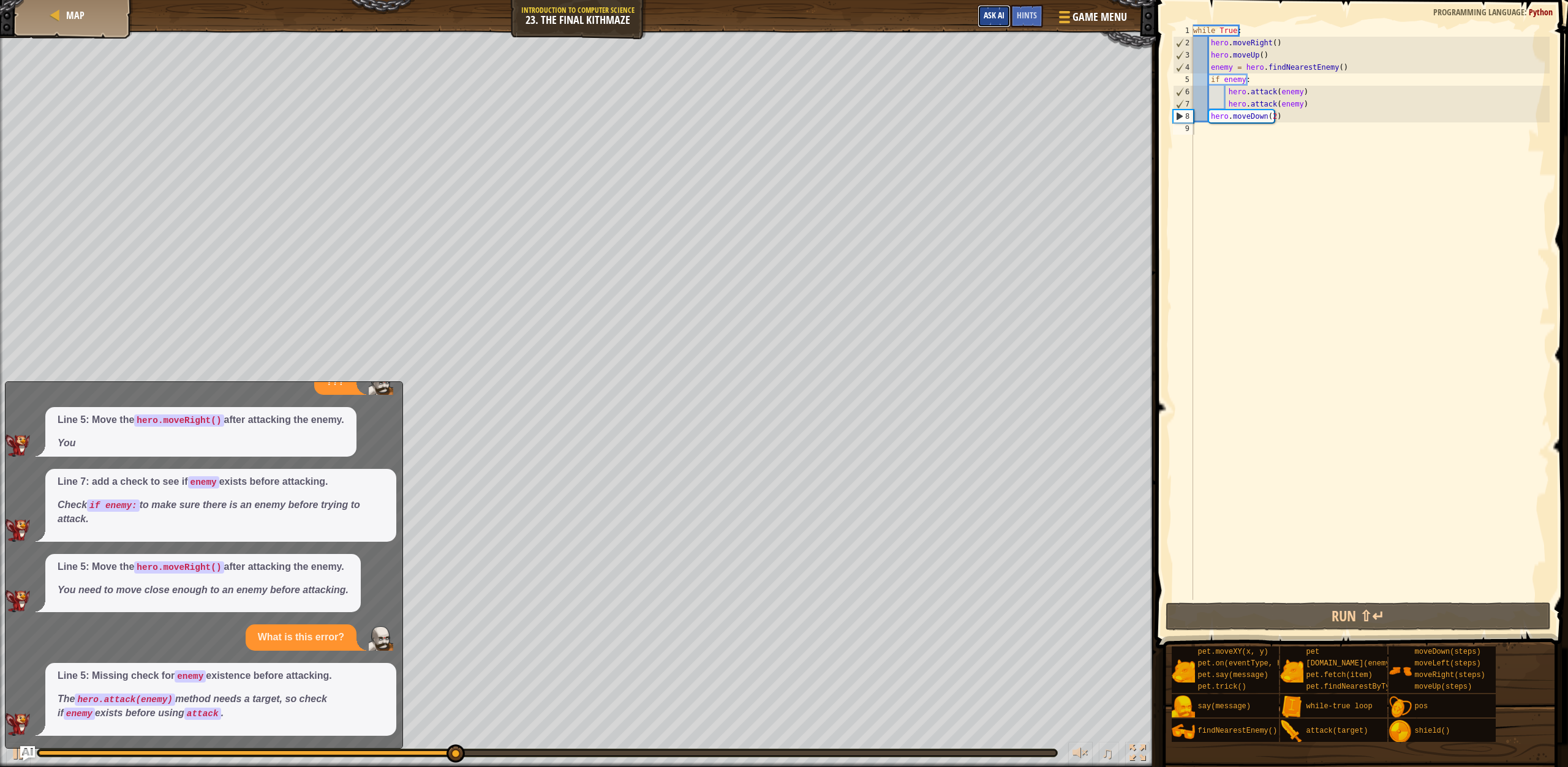
click at [1001, 14] on span "Ask AI" at bounding box center [993, 15] width 21 height 12
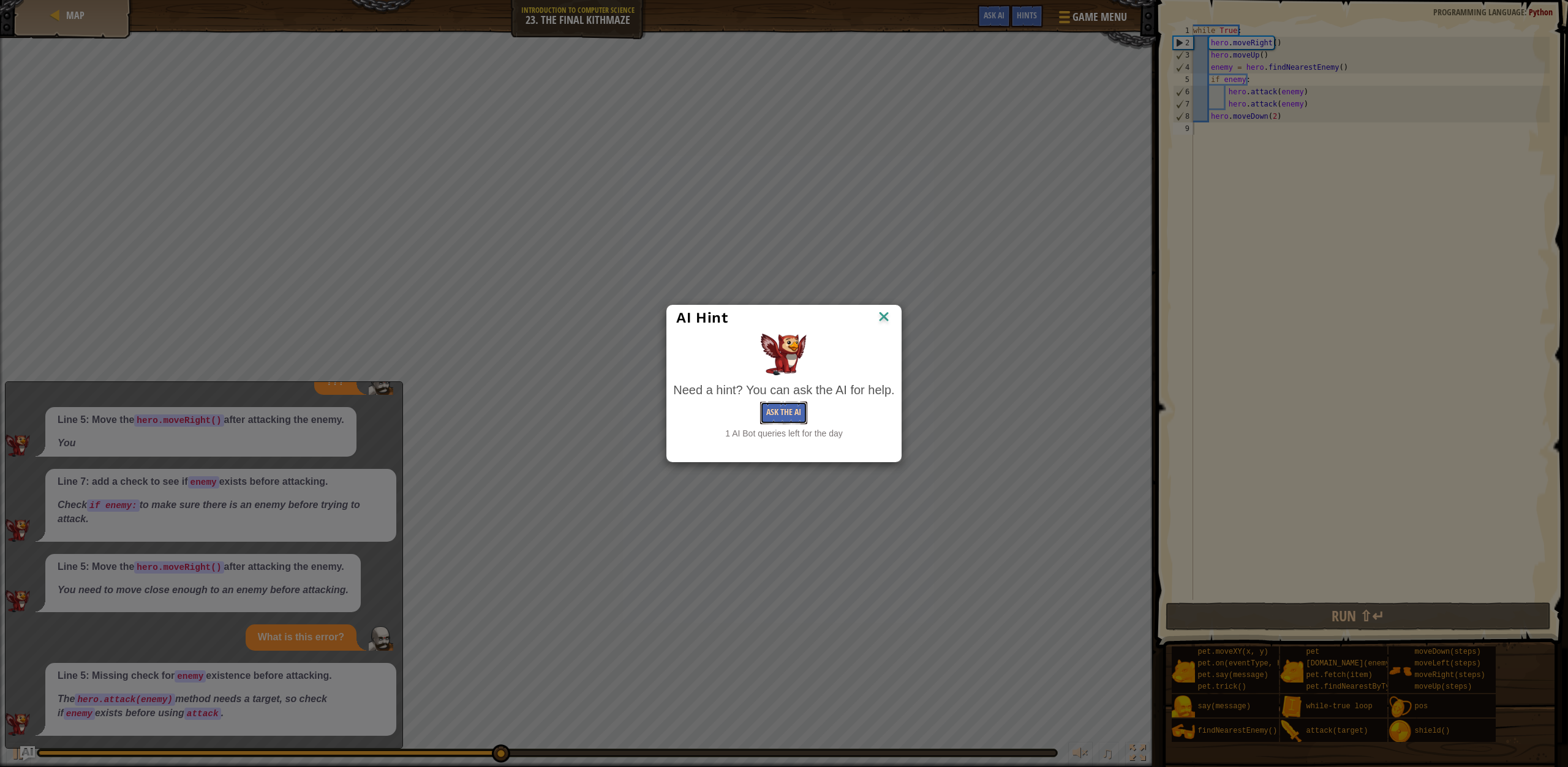
click at [781, 406] on button "Ask the AI" at bounding box center [784, 412] width 47 height 23
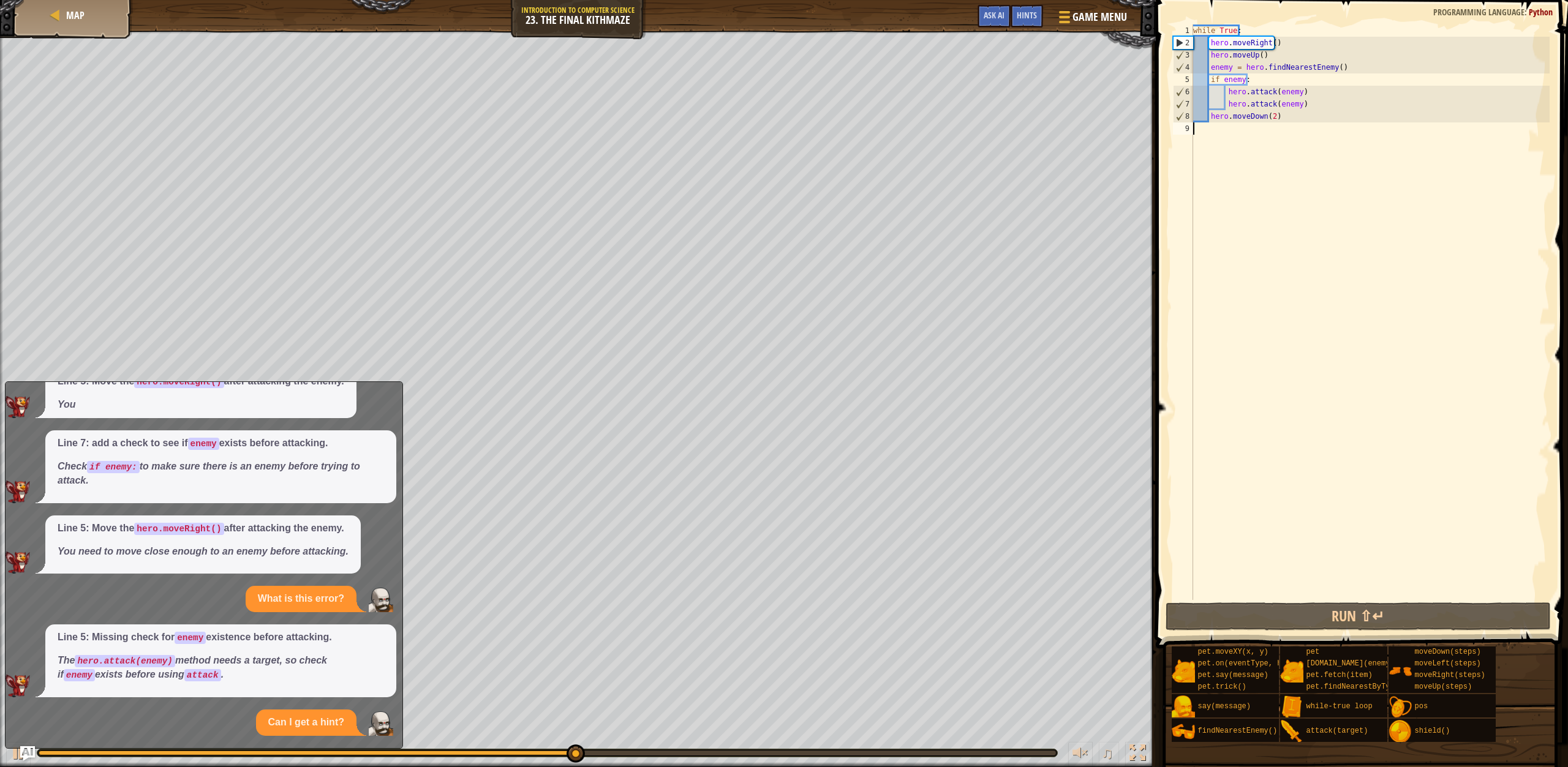
scroll to position [470, 0]
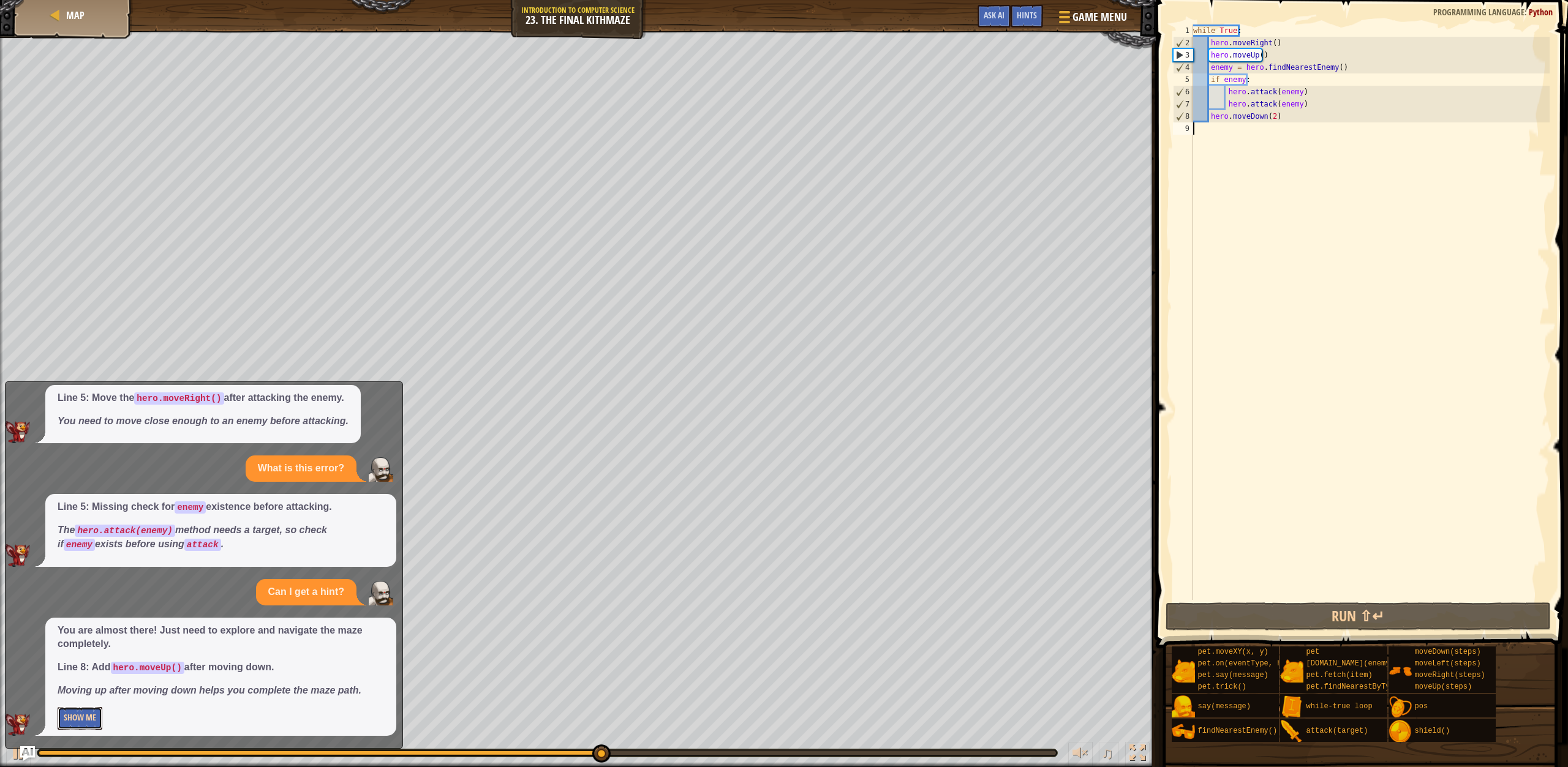
click at [69, 721] on button "Show Me" at bounding box center [79, 718] width 44 height 23
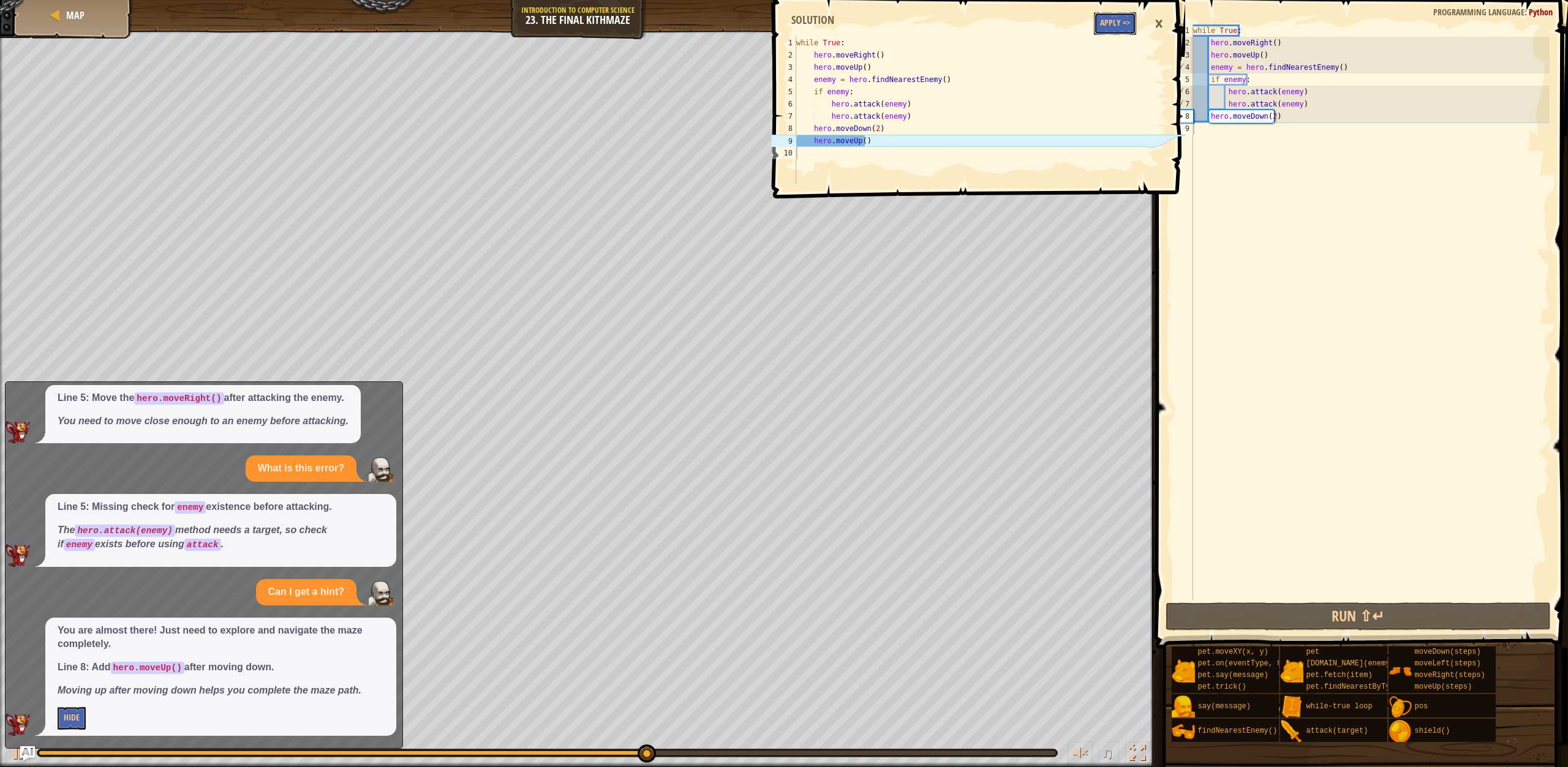
click at [1105, 20] on button "Apply =>" at bounding box center [1114, 23] width 42 height 23
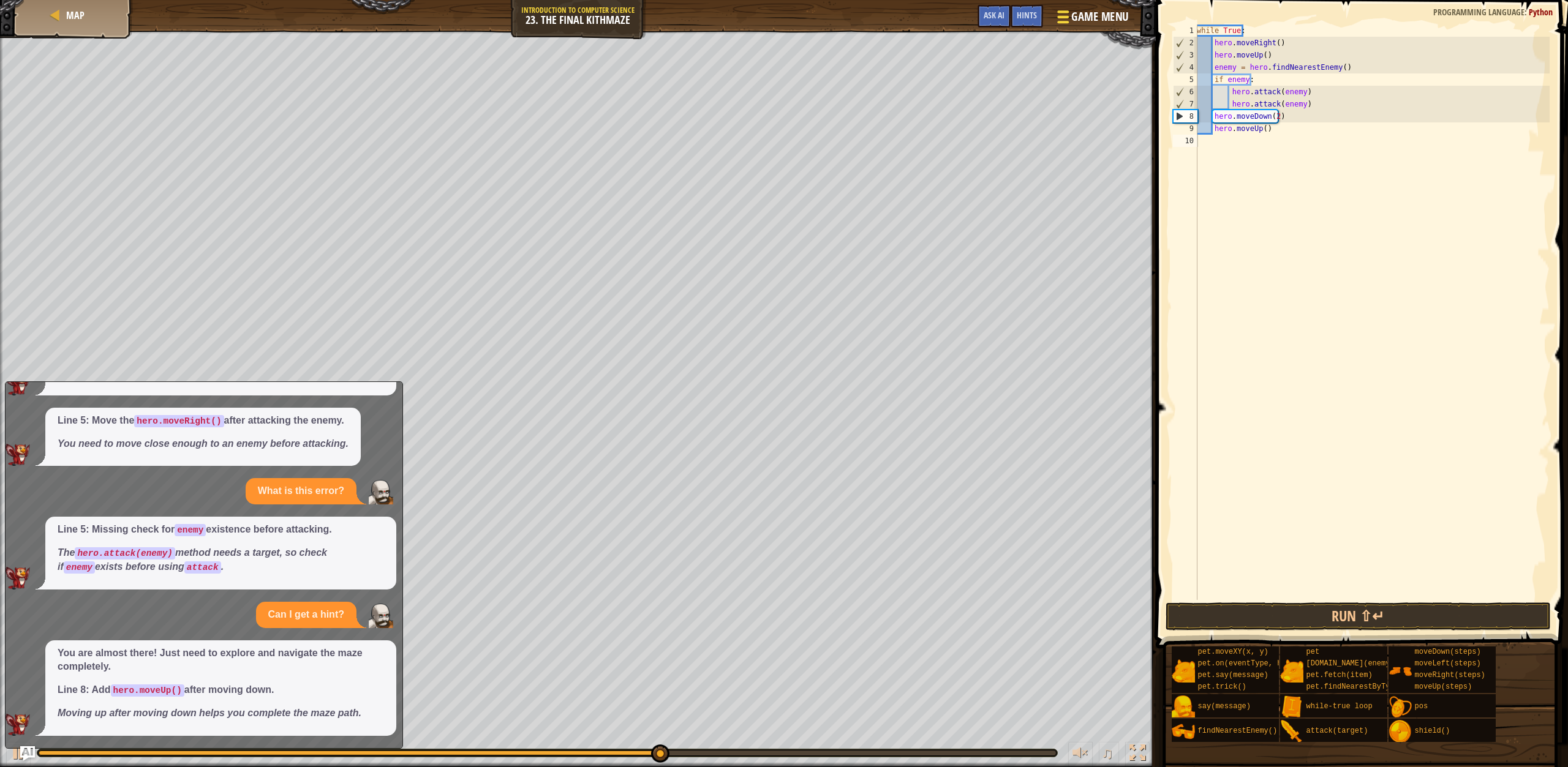
scroll to position [448, 0]
click at [999, 14] on span "Ask AI" at bounding box center [993, 15] width 21 height 12
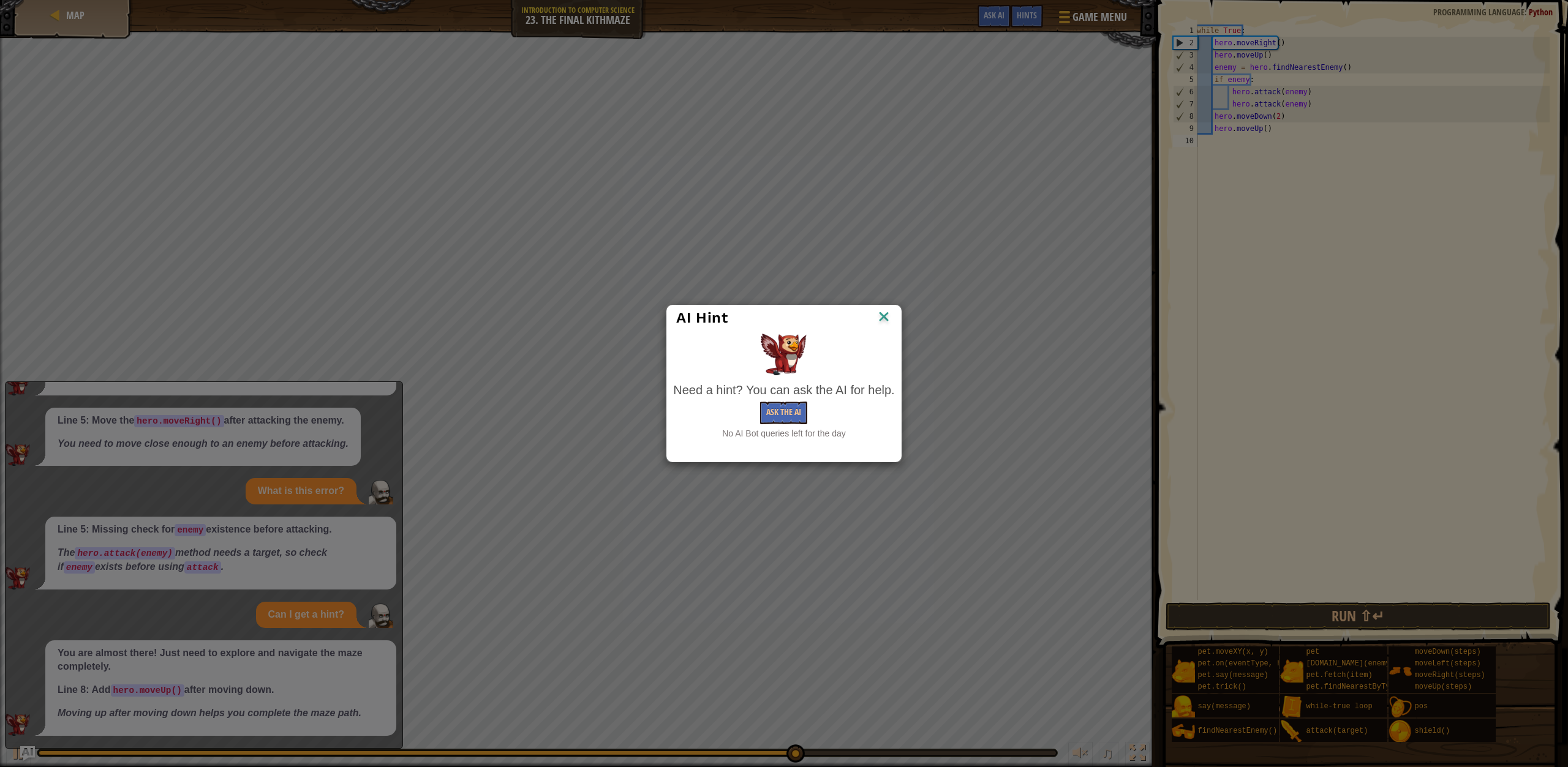
click at [888, 306] on div "AI Hint" at bounding box center [783, 317] width 234 height 25
click at [790, 404] on button "Ask the AI" at bounding box center [784, 412] width 47 height 23
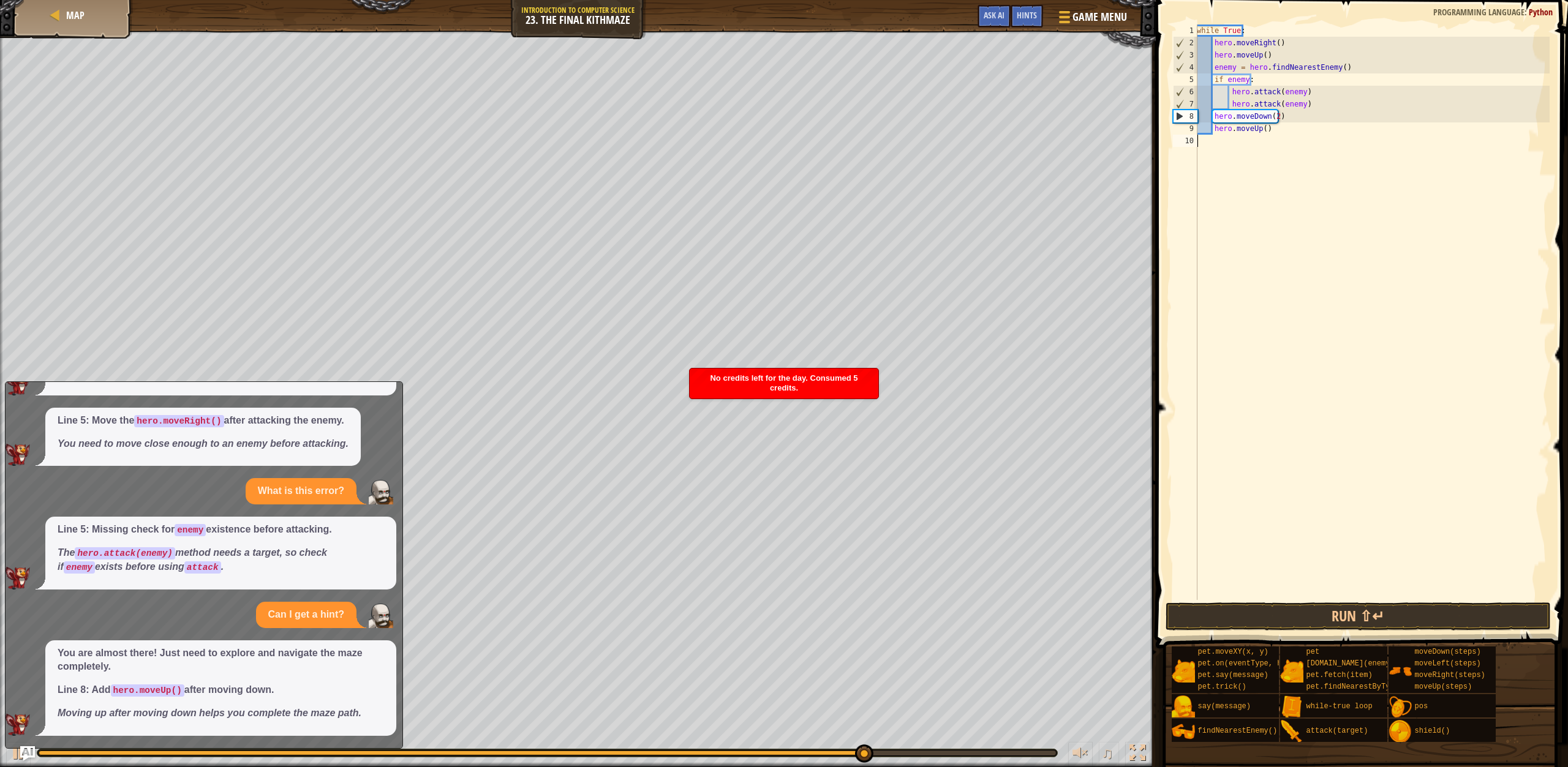
click at [1321, 598] on div "while True : hero . moveRight ( ) hero . moveUp ( ) enemy = hero . findNearestE…" at bounding box center [1372, 324] width 355 height 600
click at [1327, 623] on button "Run ⇧↵" at bounding box center [1358, 616] width 386 height 29
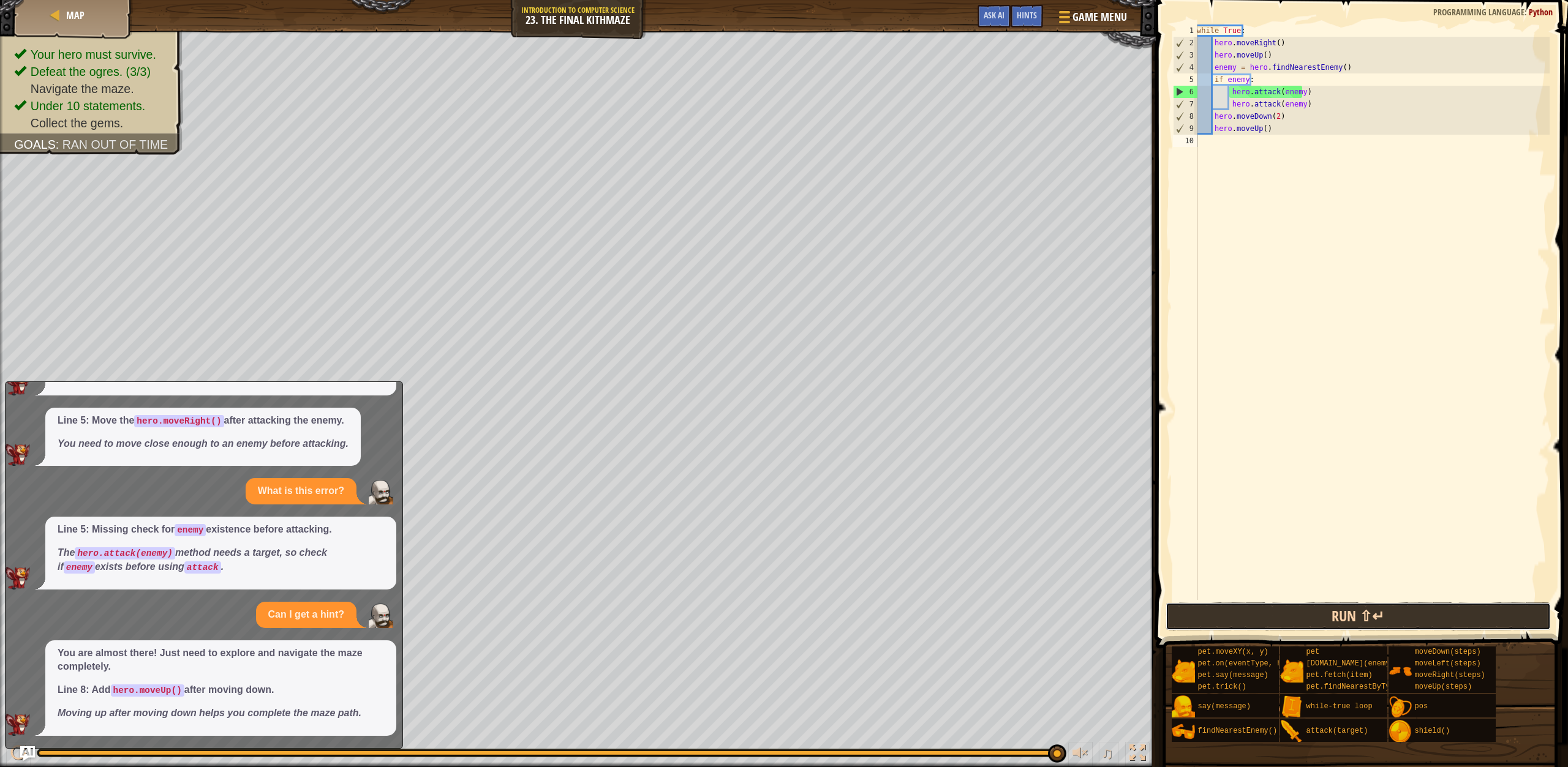
click at [1332, 614] on button "Run ⇧↵" at bounding box center [1358, 616] width 386 height 29
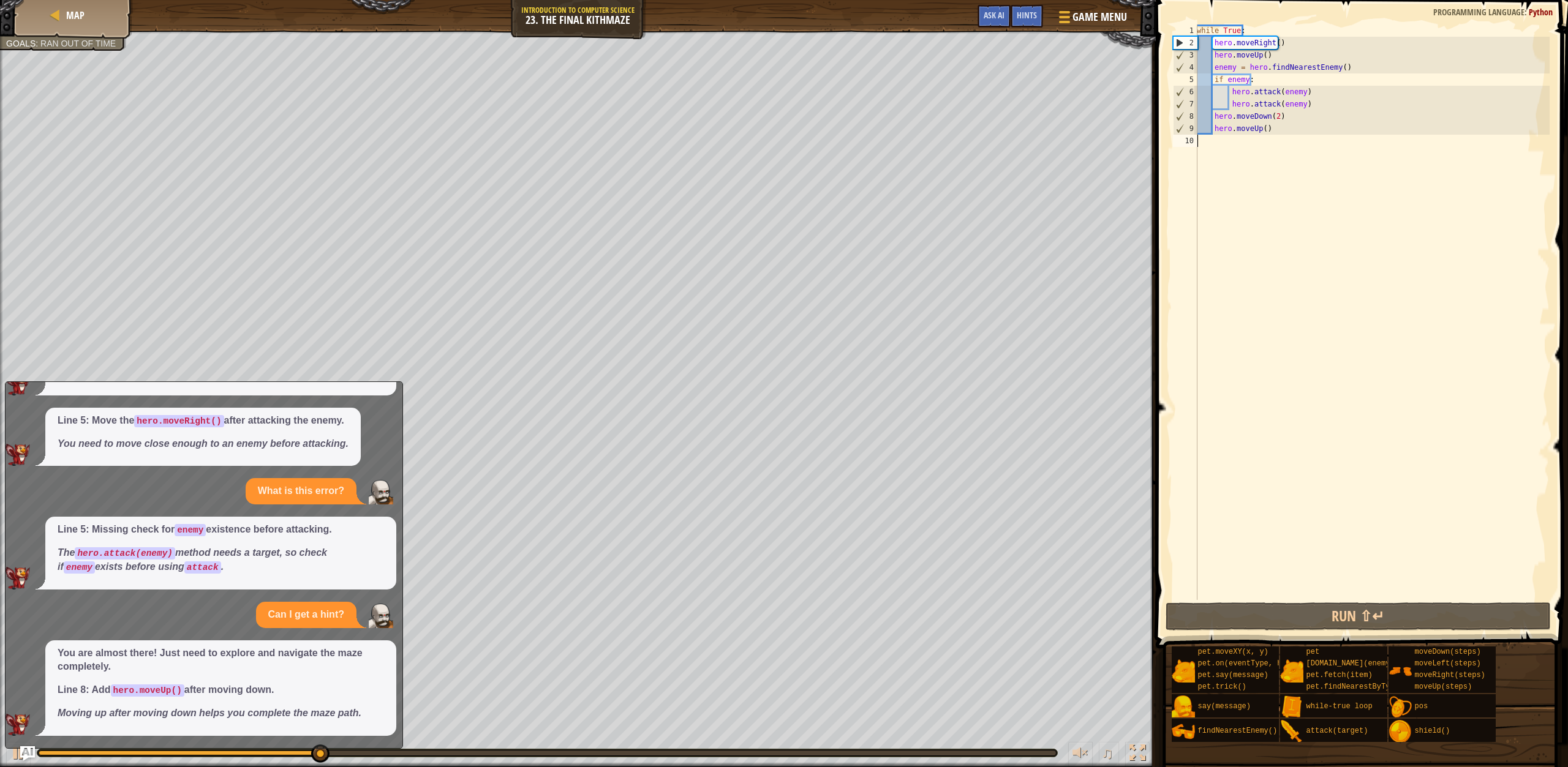
click at [1272, 115] on div "while True : hero . moveRight ( ) hero . moveUp ( ) enemy = hero . findNearestE…" at bounding box center [1372, 324] width 355 height 600
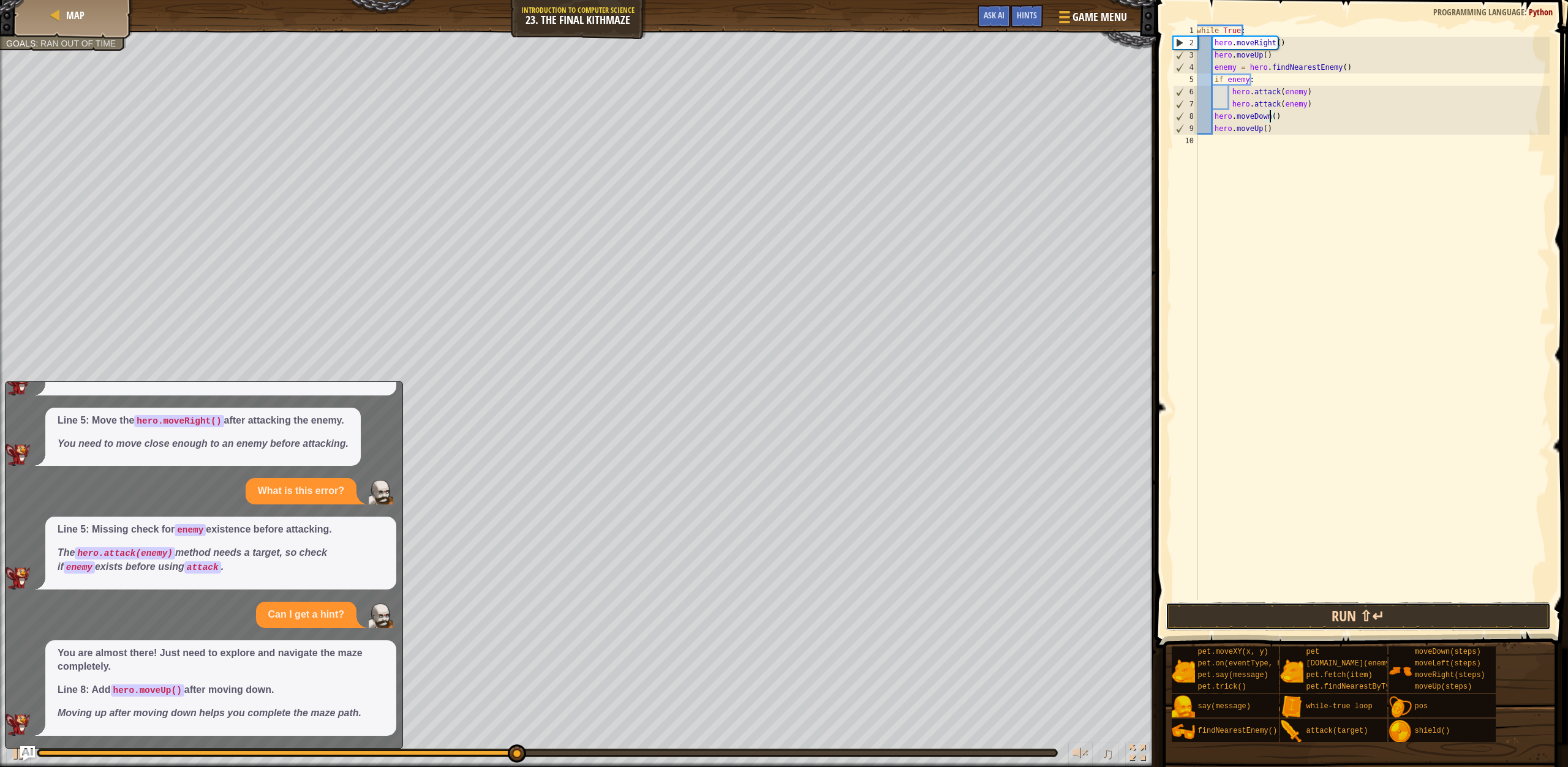
click at [1248, 620] on button "Run ⇧↵" at bounding box center [1358, 616] width 386 height 29
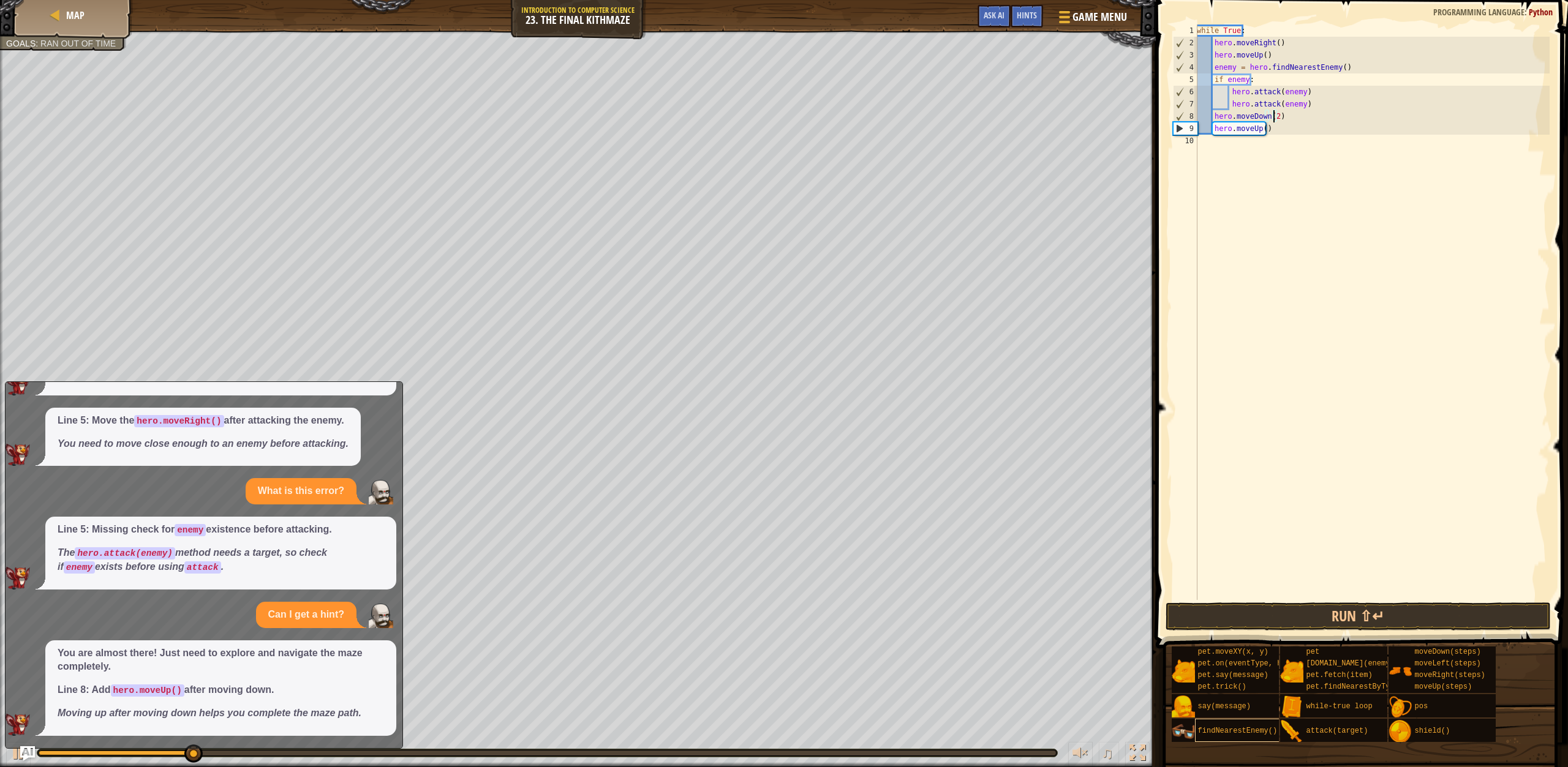
scroll to position [6, 6]
type textarea "hero.moveDown(2)"
click at [1438, 615] on button "Run ⇧↵" at bounding box center [1358, 616] width 386 height 29
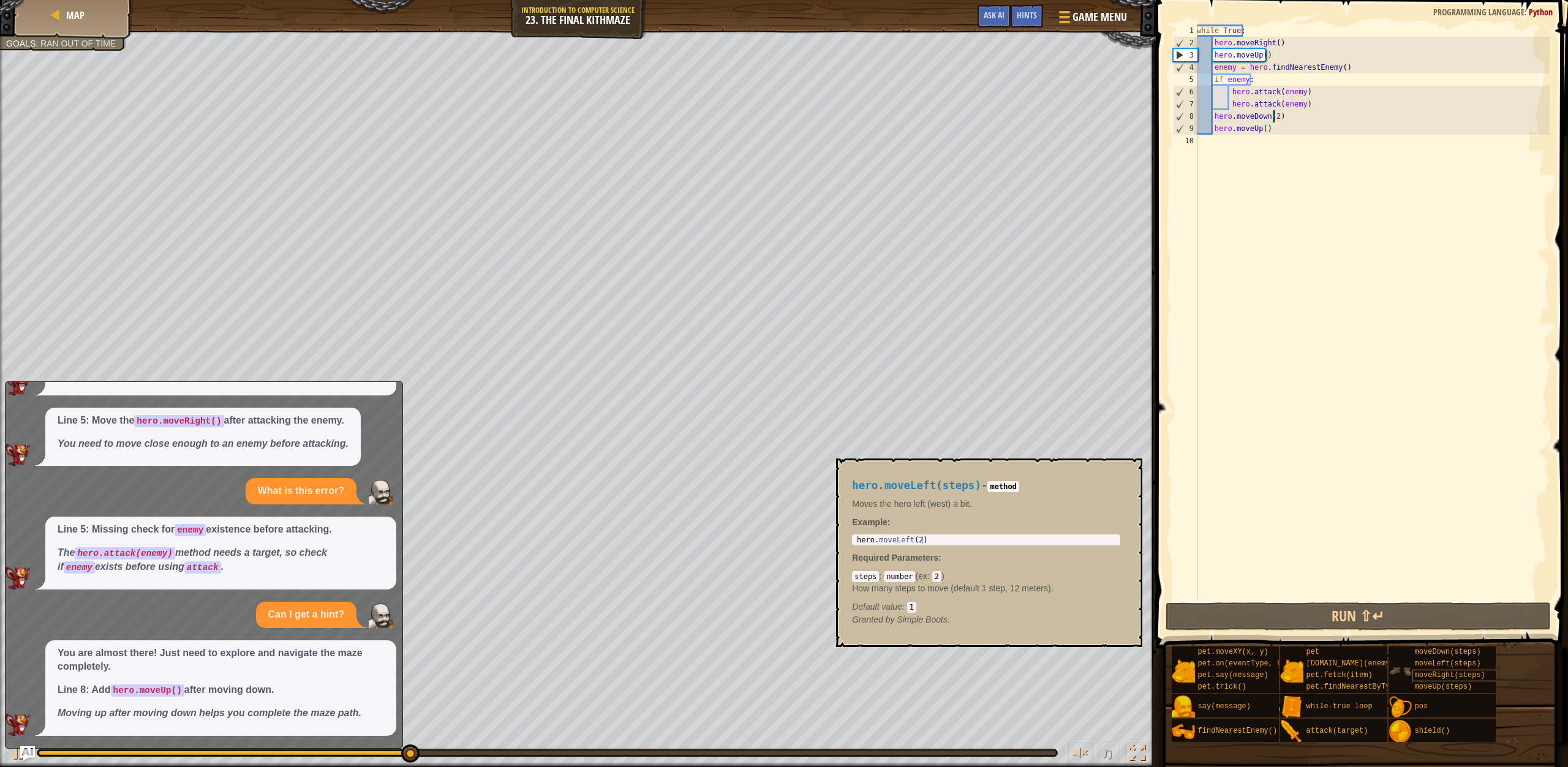
click at [1424, 673] on span "moveRight(steps)" at bounding box center [1449, 675] width 70 height 9
